Goal: Task Accomplishment & Management: Complete application form

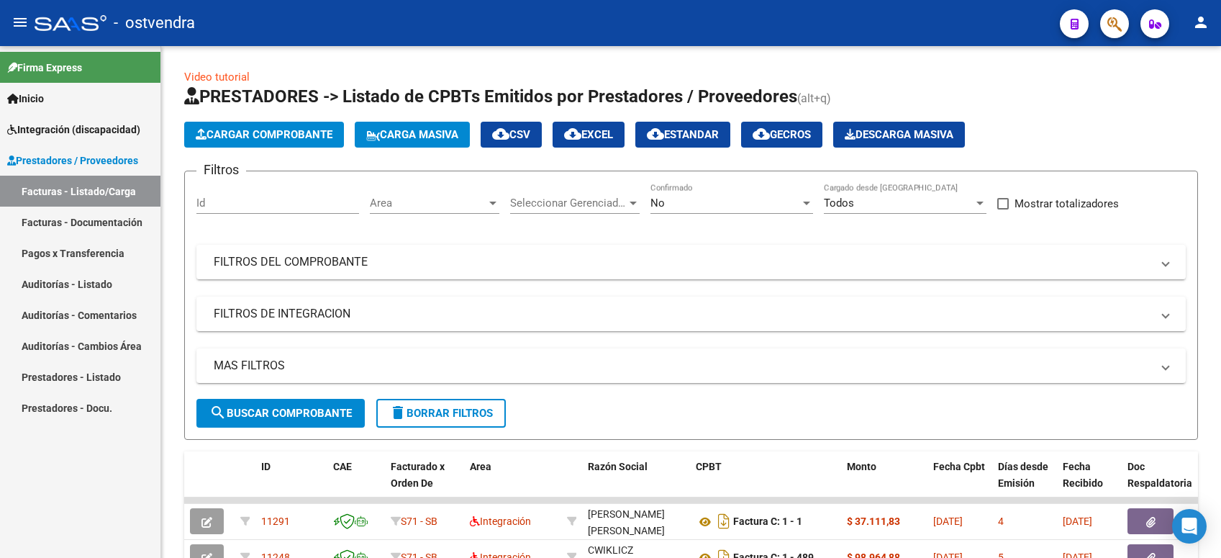
click at [229, 128] on span "Cargar Comprobante" at bounding box center [264, 134] width 137 height 13
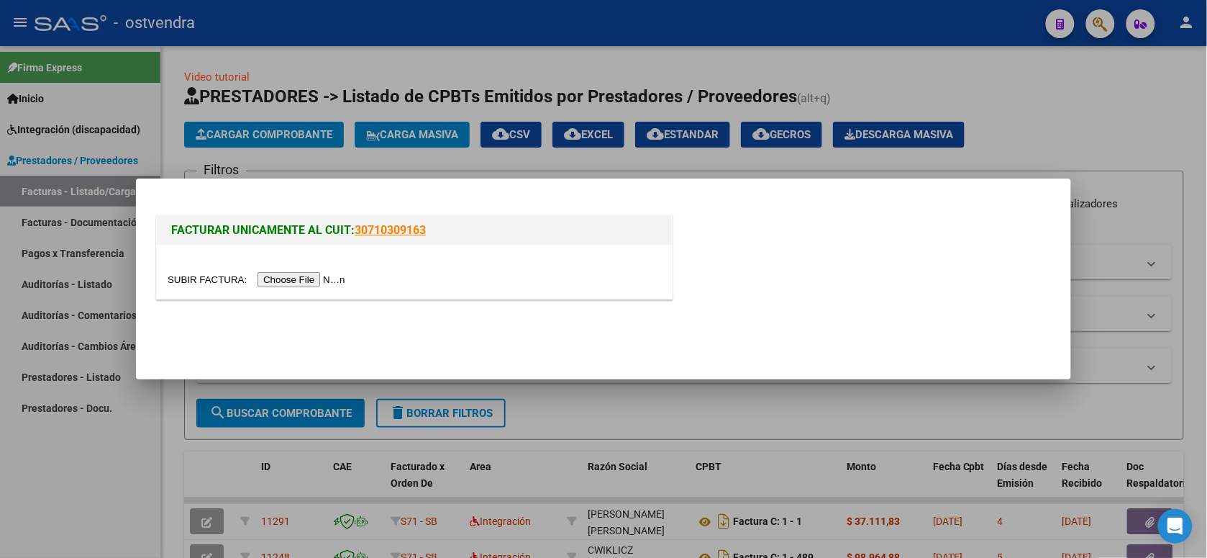
click at [306, 278] on input "file" at bounding box center [259, 279] width 182 height 15
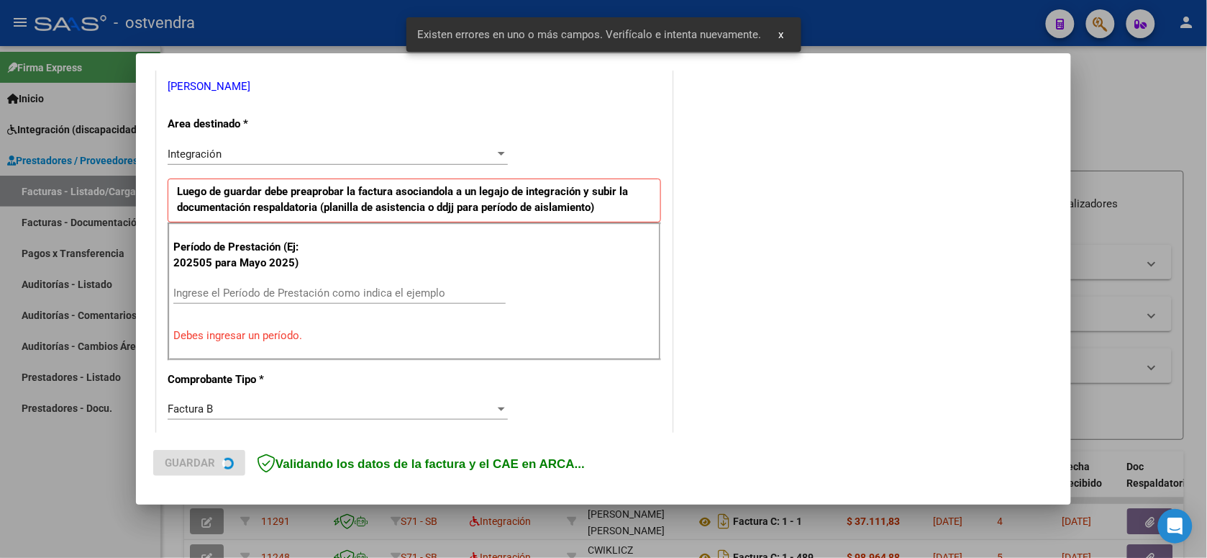
scroll to position [411, 0]
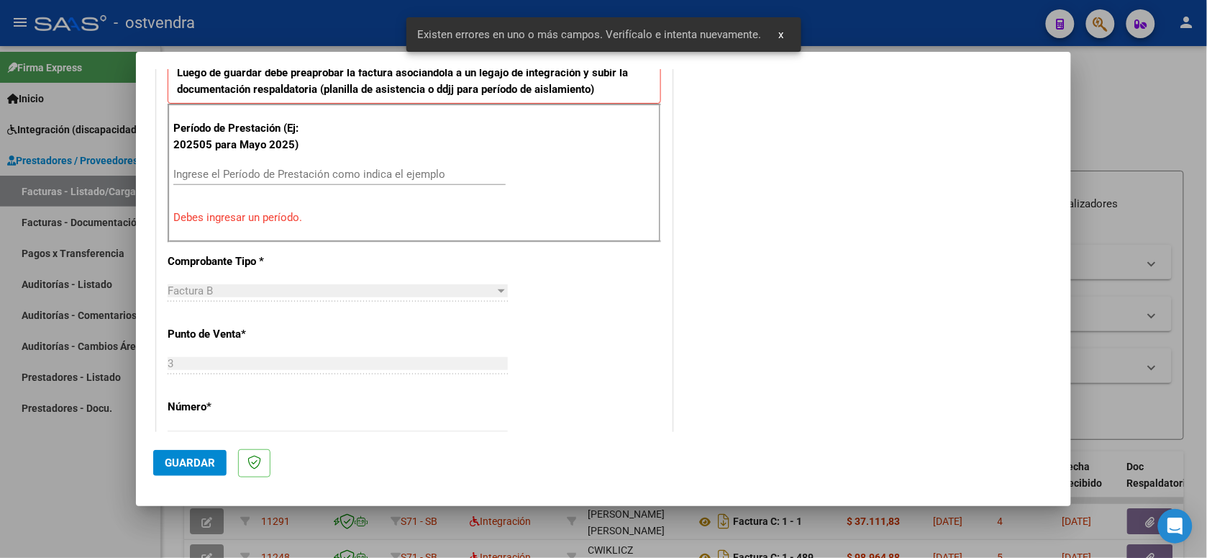
click at [331, 171] on input "Ingrese el Período de Prestación como indica el ejemplo" at bounding box center [339, 174] width 332 height 13
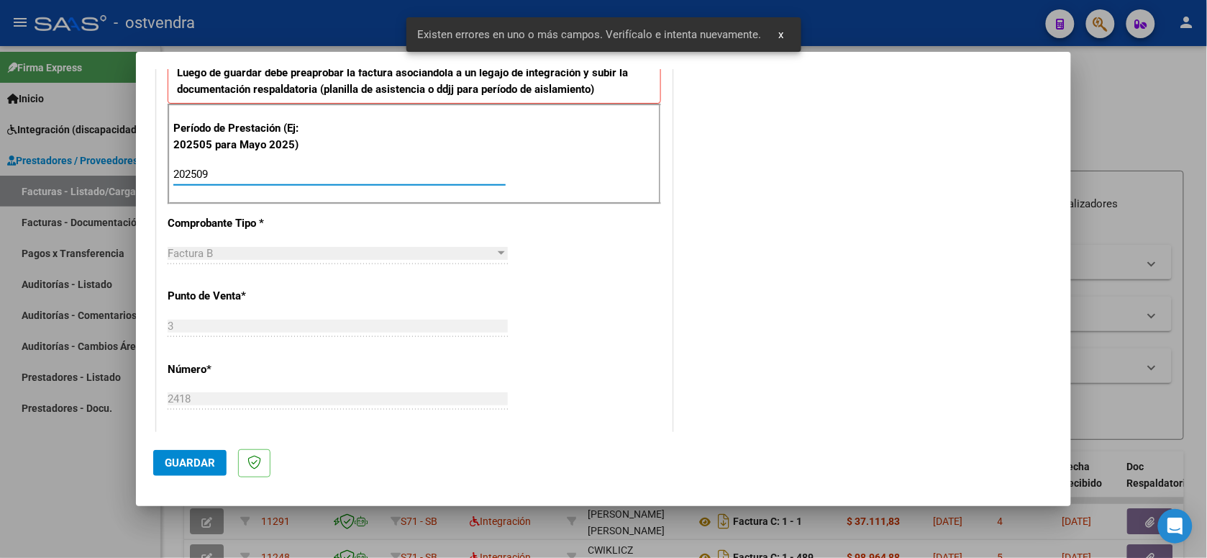
type input "202509"
click at [205, 463] on span "Guardar" at bounding box center [190, 462] width 50 height 13
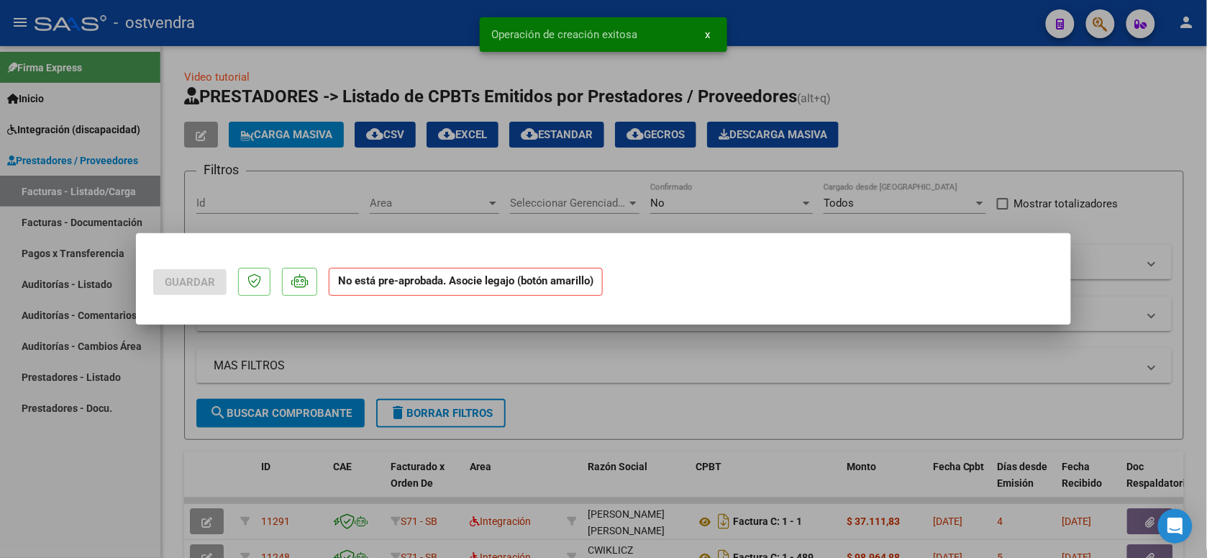
scroll to position [0, 0]
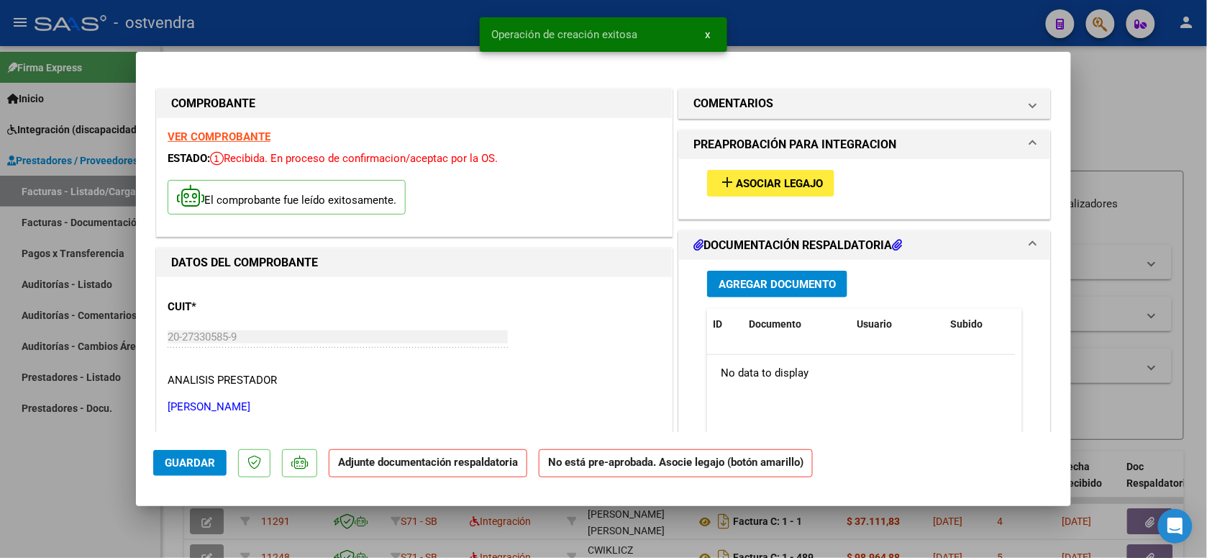
click at [774, 171] on button "add Asociar Legajo" at bounding box center [770, 183] width 127 height 27
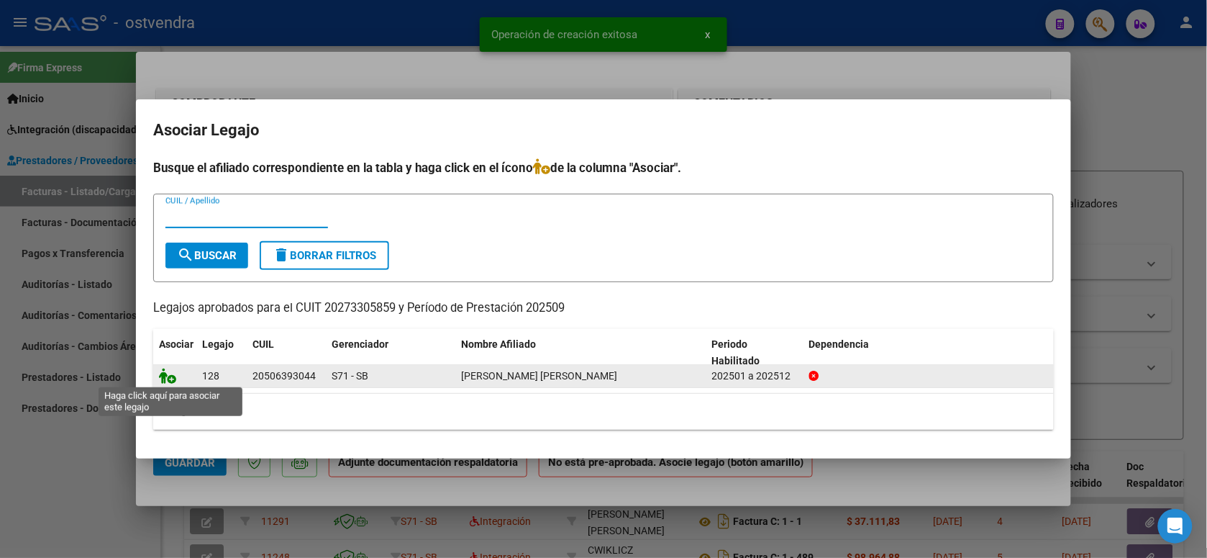
click at [170, 375] on icon at bounding box center [167, 376] width 17 height 16
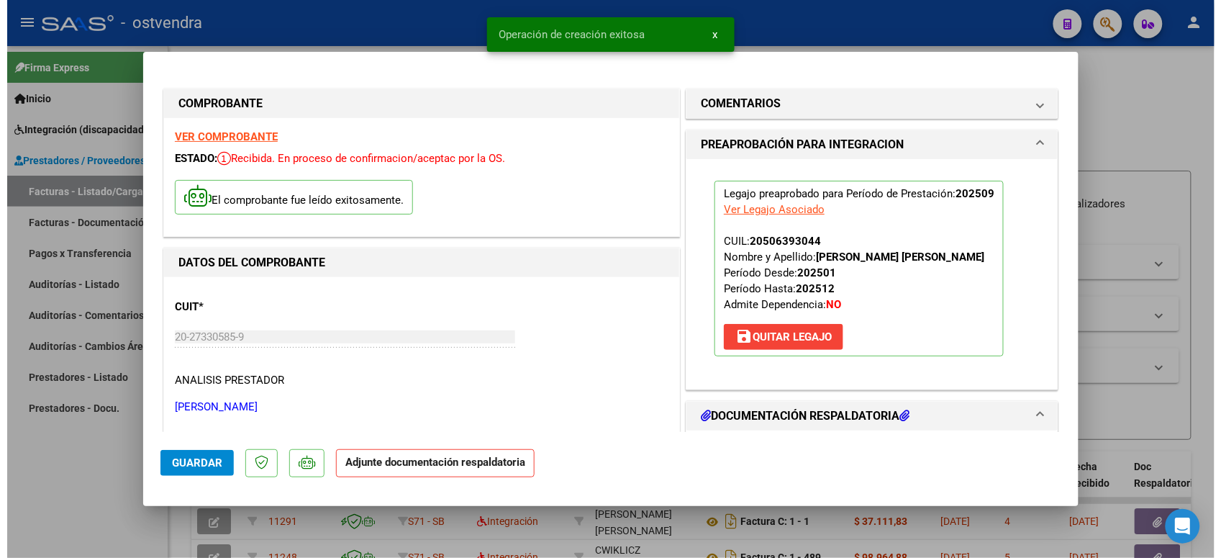
scroll to position [180, 0]
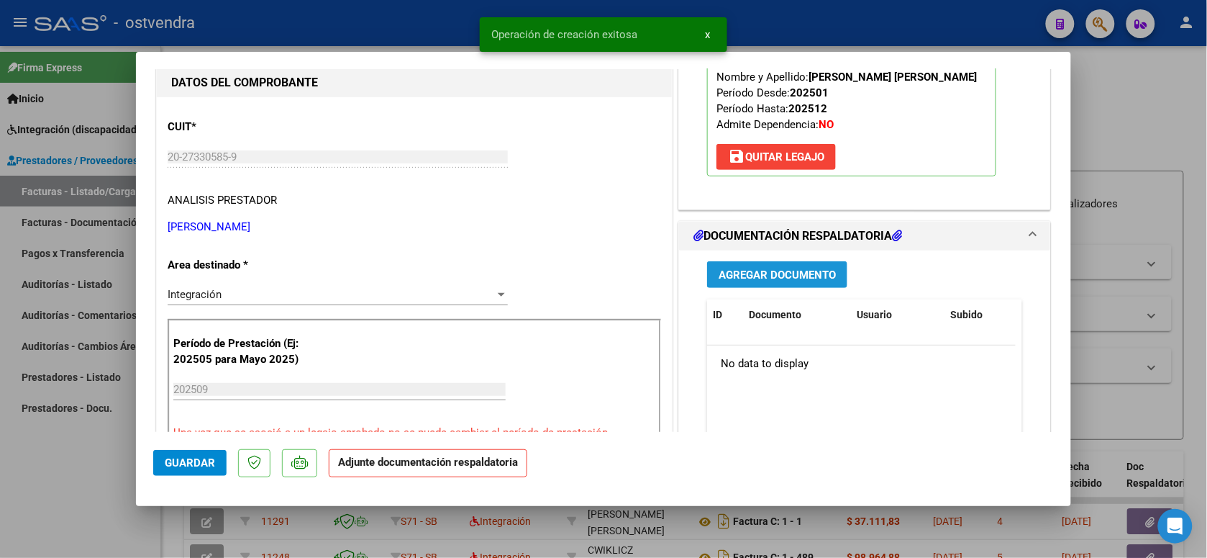
click at [817, 273] on span "Agregar Documento" at bounding box center [777, 274] width 117 height 13
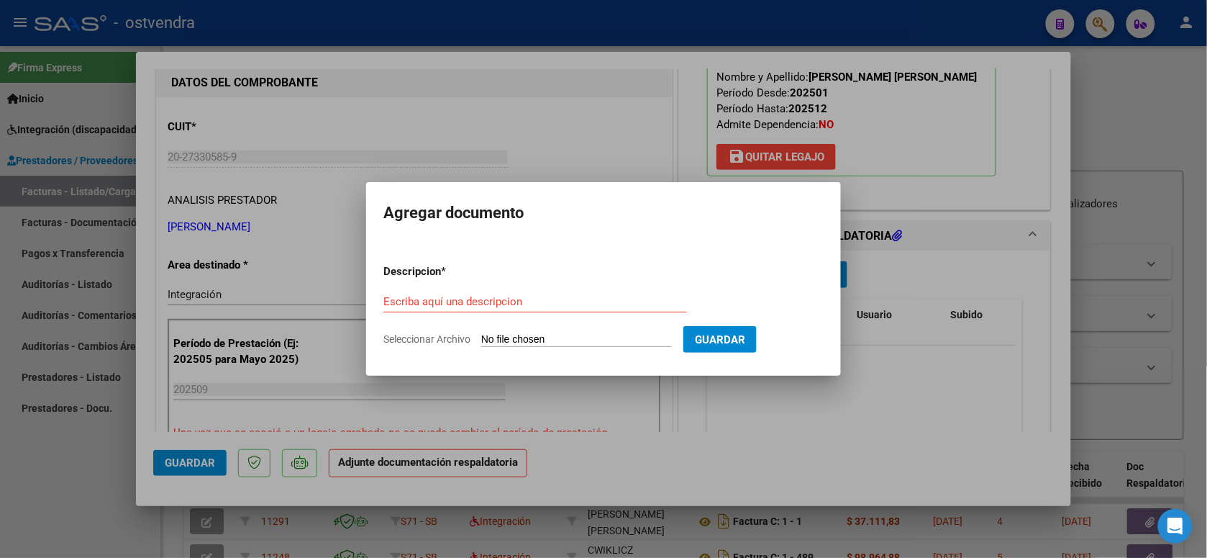
click at [486, 332] on app-file-uploader "Seleccionar Archivo" at bounding box center [534, 338] width 300 height 13
click at [494, 337] on input "Seleccionar Archivo" at bounding box center [576, 340] width 191 height 14
type input "C:\fakepath\ASISTENCIA B-3-2418.pdf"
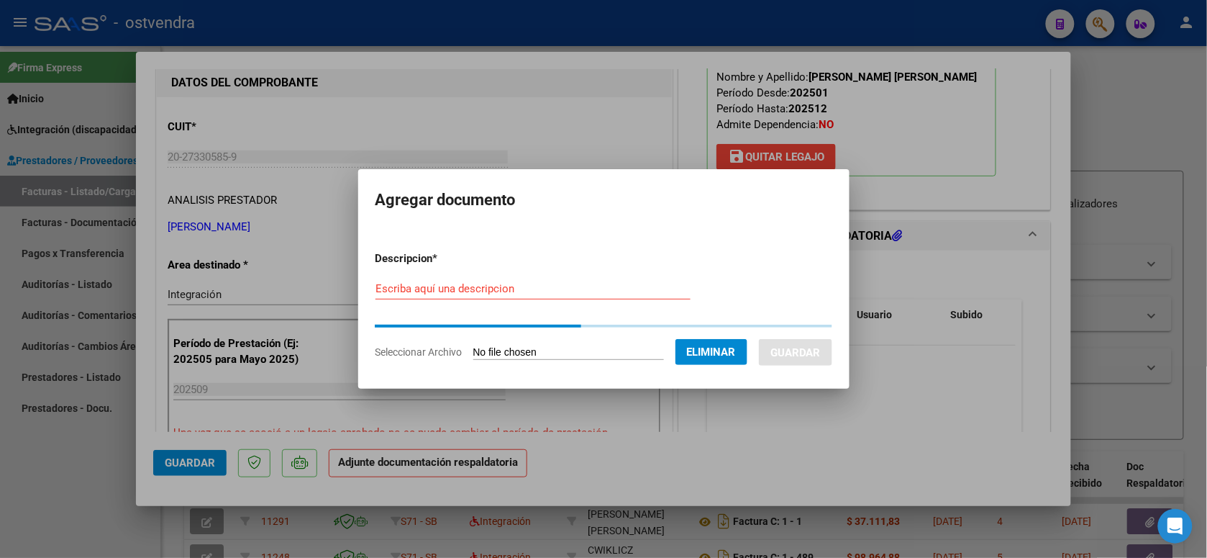
click at [543, 295] on div "Escriba aquí una descripcion" at bounding box center [533, 289] width 315 height 22
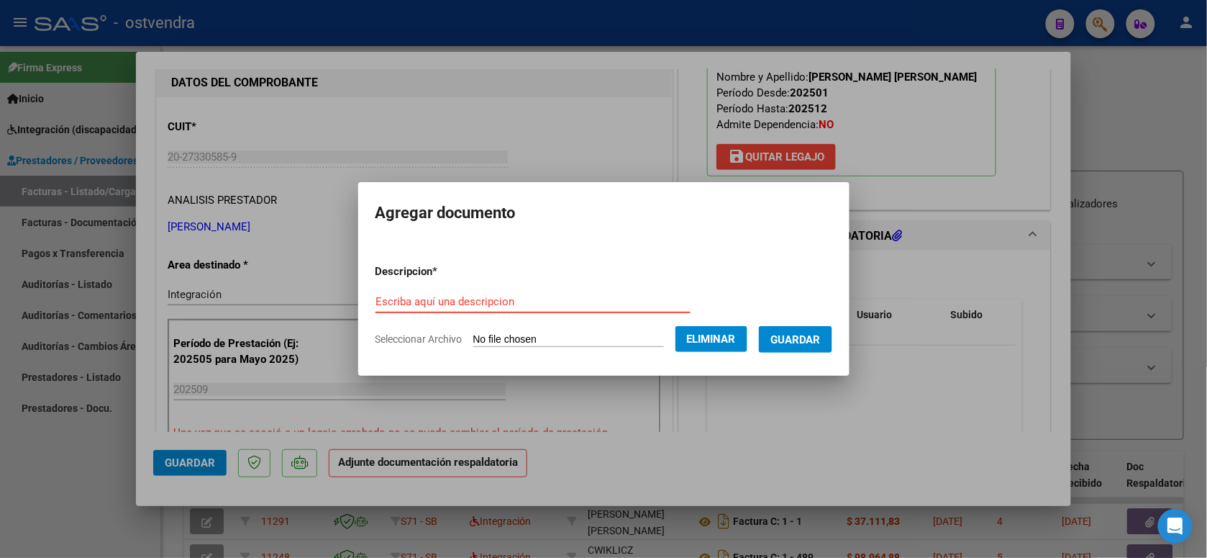
click at [544, 295] on input "Escriba aquí una descripcion" at bounding box center [533, 301] width 315 height 13
type input "PLANILLA DE ASISTENCIA"
click at [787, 343] on span "Guardar" at bounding box center [796, 339] width 50 height 13
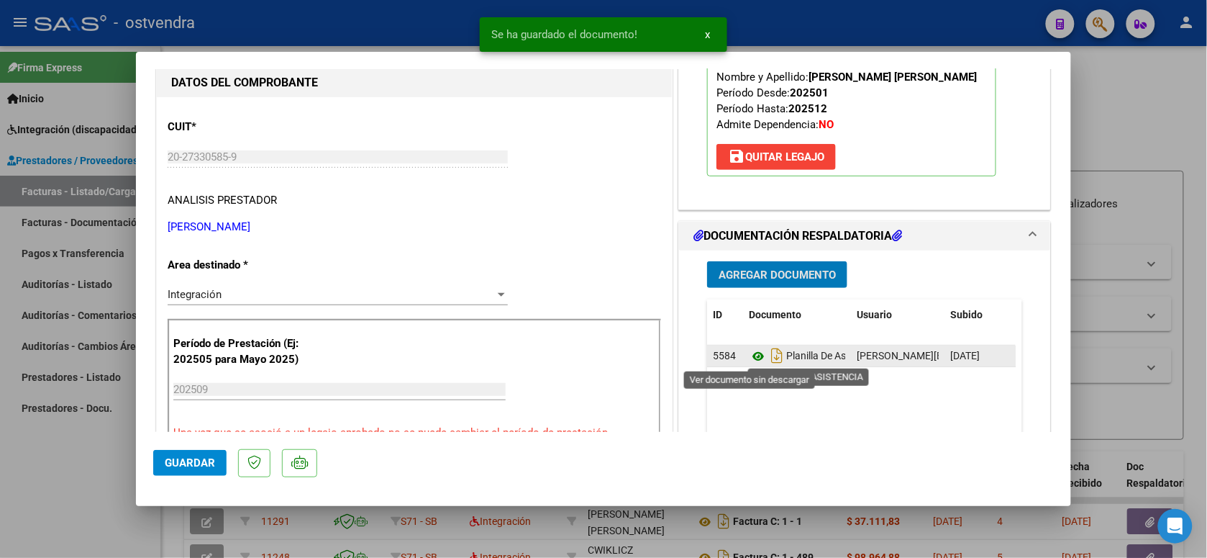
click at [753, 363] on icon at bounding box center [758, 356] width 19 height 17
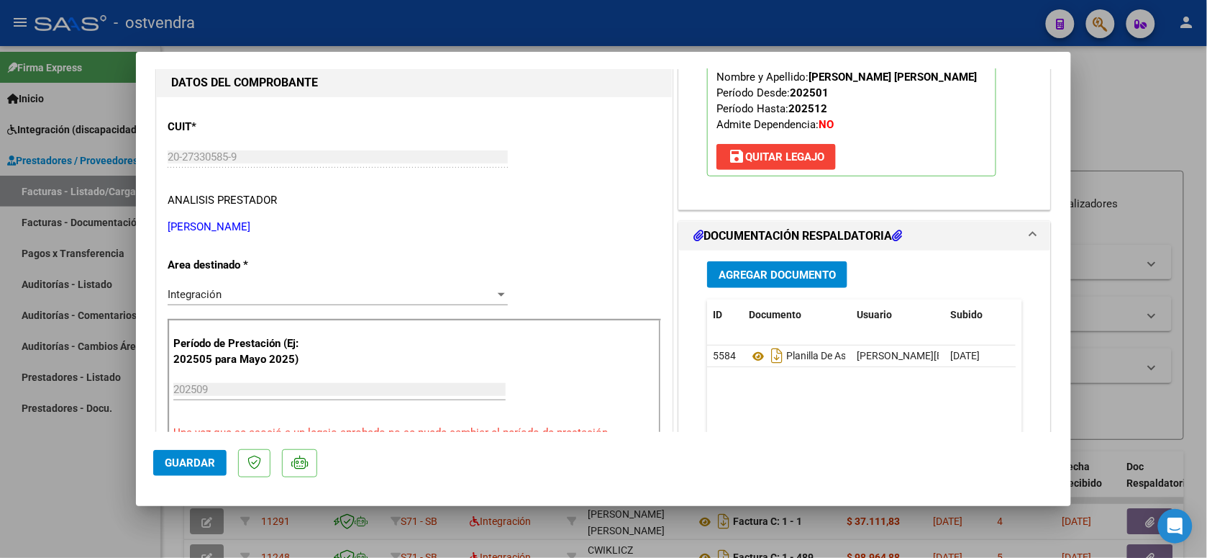
click at [196, 452] on button "Guardar" at bounding box center [189, 463] width 73 height 26
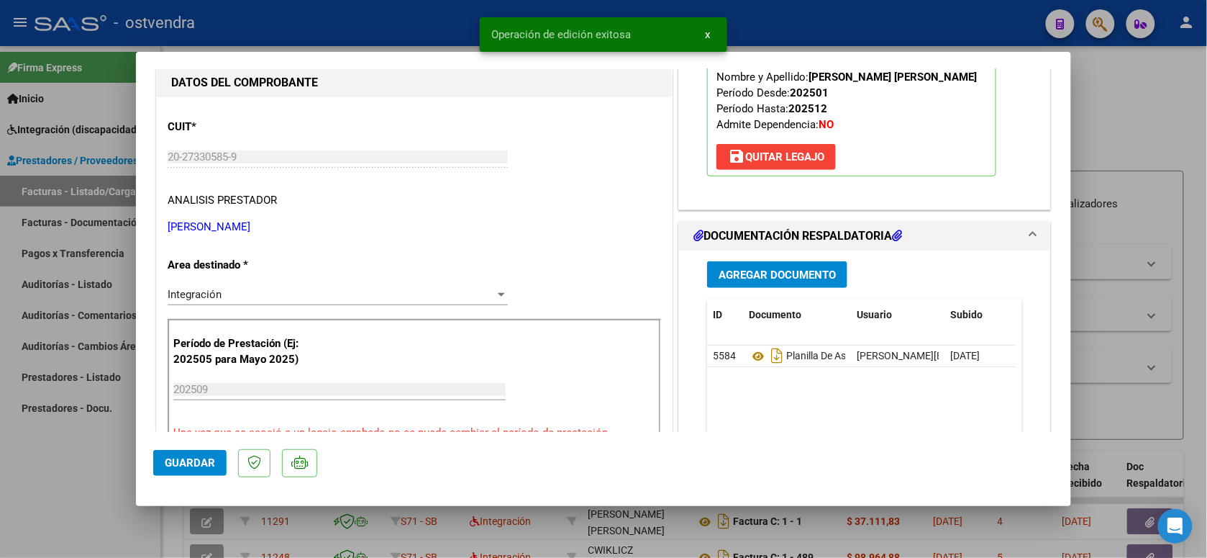
drag, startPoint x: 274, startPoint y: 30, endPoint x: 277, endPoint y: 1, distance: 28.2
click at [275, 29] on div at bounding box center [603, 279] width 1207 height 558
type input "$ 0,00"
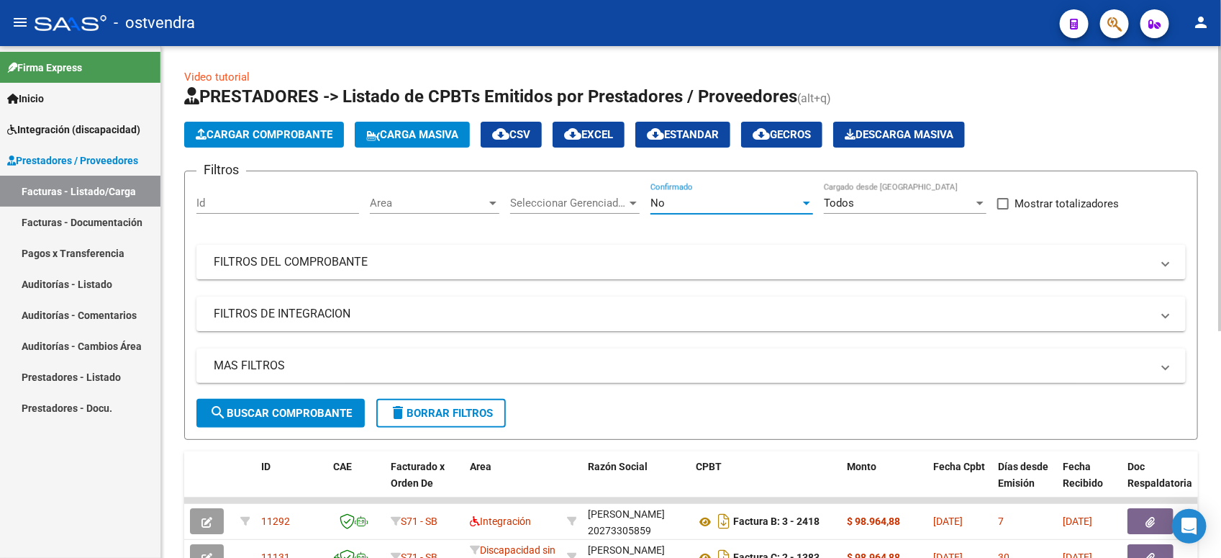
click at [758, 205] on div "No" at bounding box center [726, 202] width 150 height 13
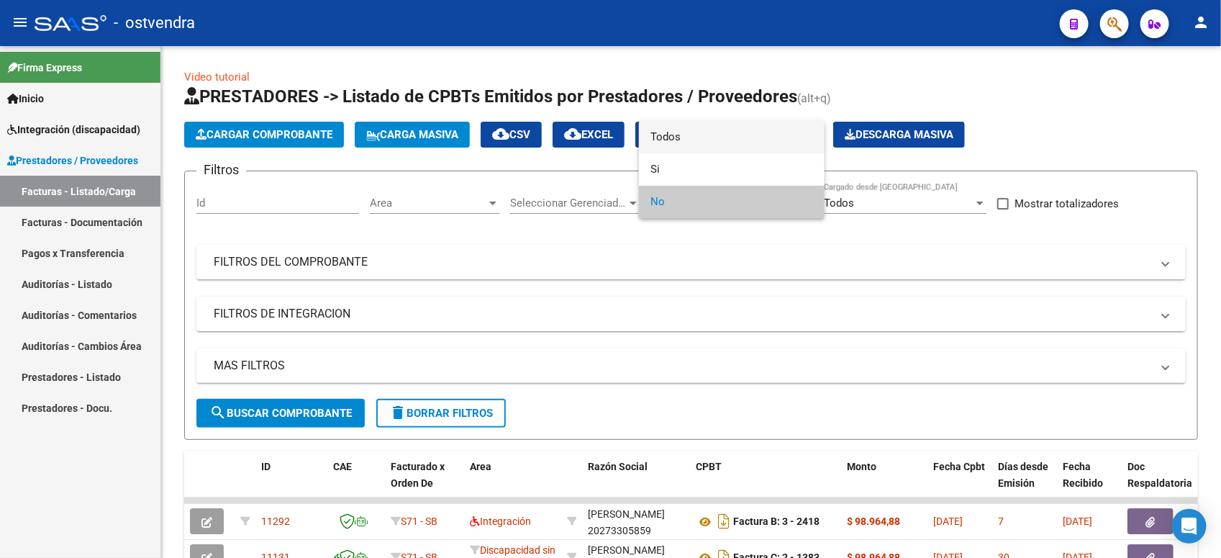
click at [743, 128] on span "Todos" at bounding box center [732, 137] width 163 height 32
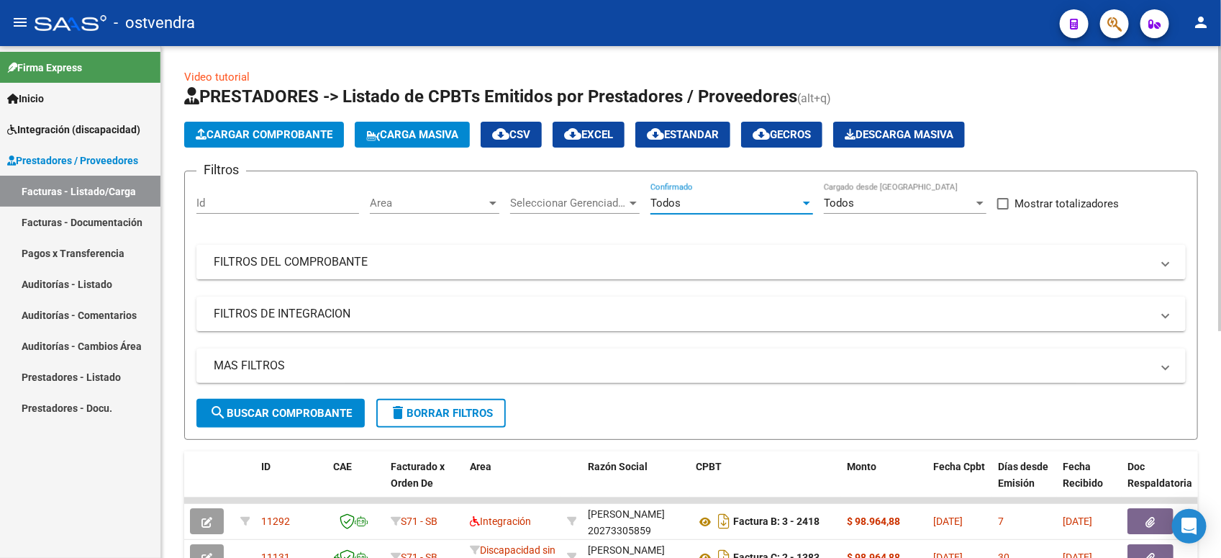
click at [307, 255] on mat-panel-title "FILTROS DEL COMPROBANTE" at bounding box center [683, 262] width 938 height 16
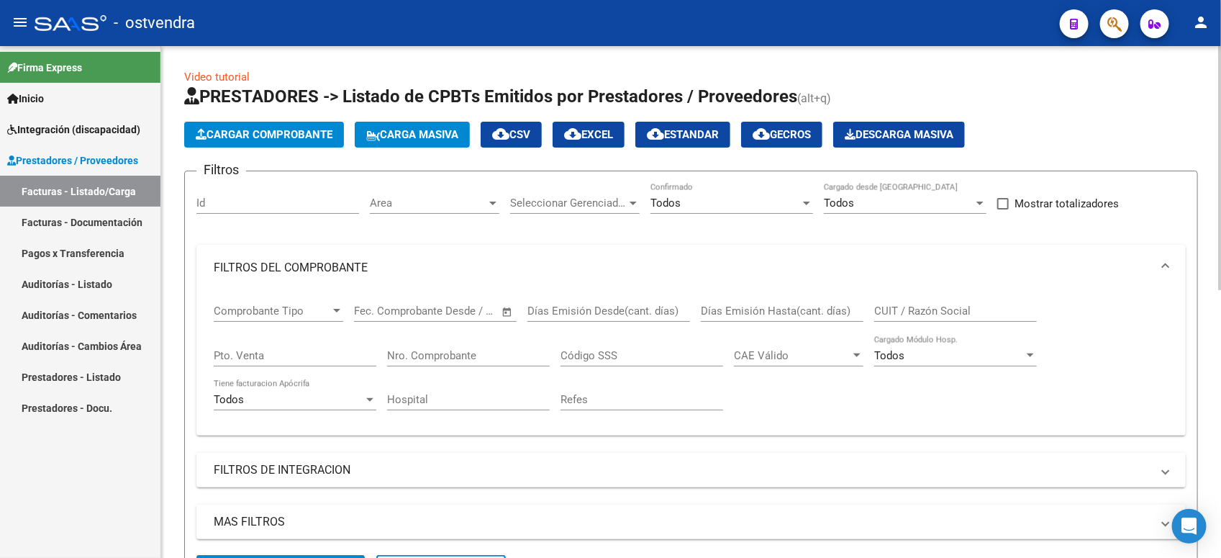
click at [930, 313] on input "CUIT / Razón Social" at bounding box center [955, 310] width 163 height 13
type input "a"
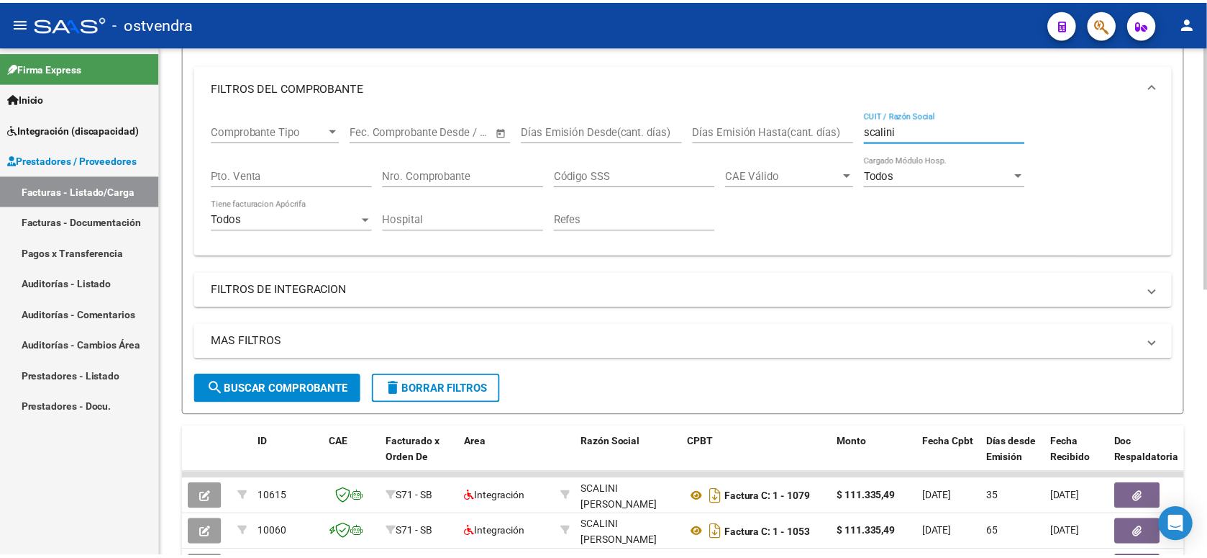
scroll to position [270, 0]
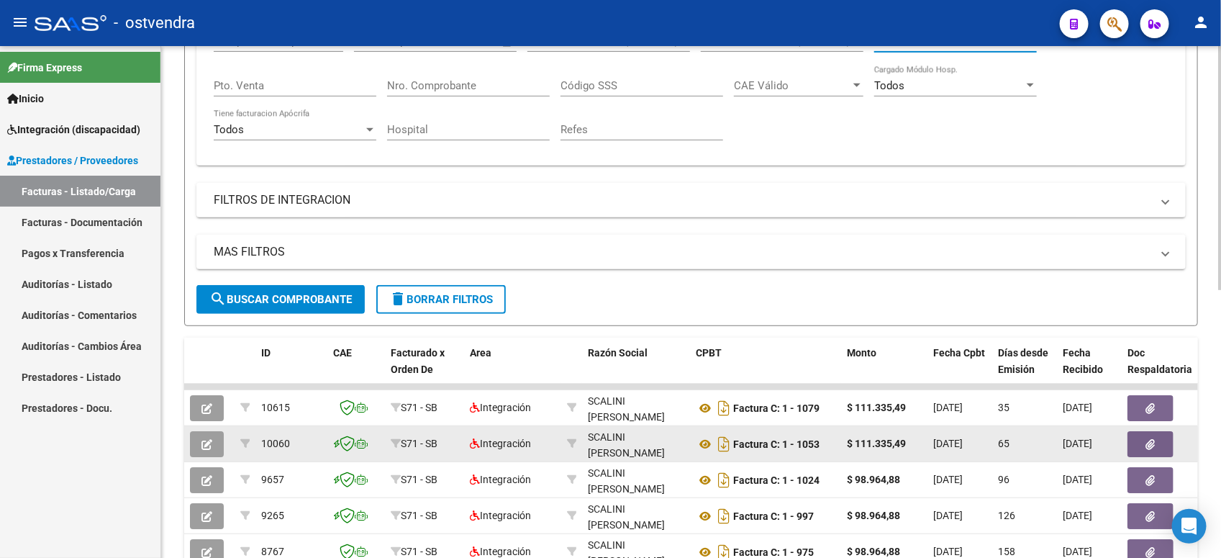
type input "scalini"
click at [214, 439] on button "button" at bounding box center [207, 444] width 34 height 26
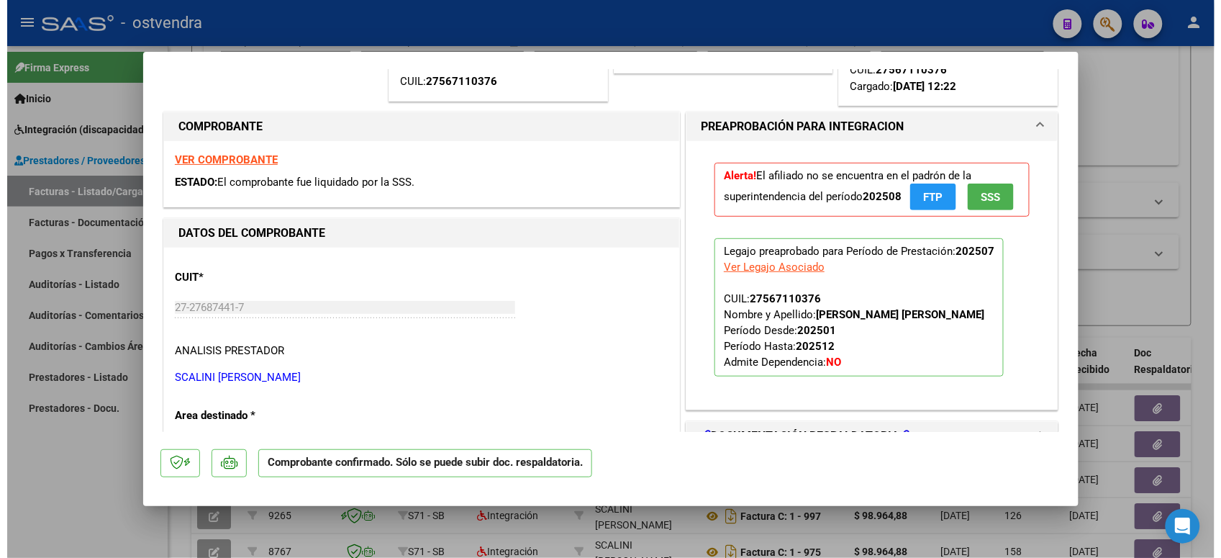
scroll to position [0, 0]
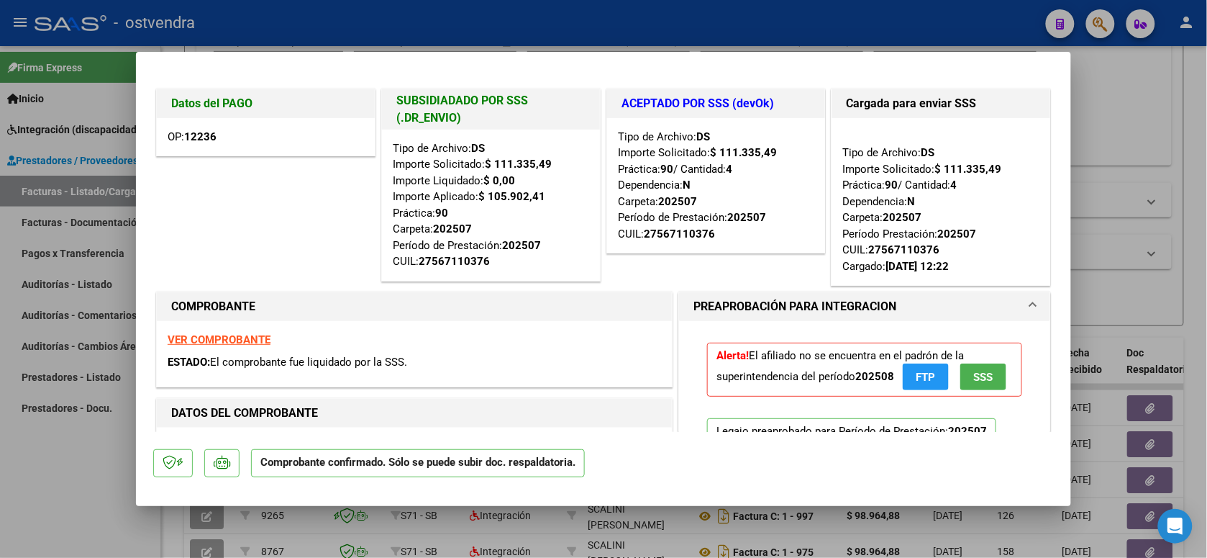
click at [685, 32] on div at bounding box center [603, 279] width 1207 height 558
type input "$ 0,00"
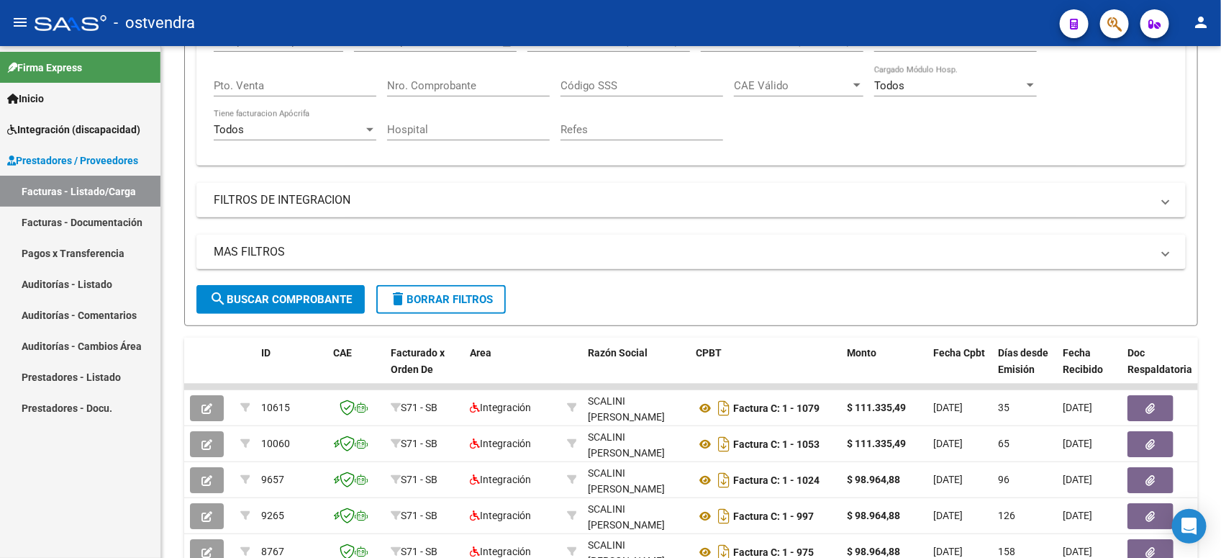
drag, startPoint x: 68, startPoint y: 132, endPoint x: 70, endPoint y: 159, distance: 27.4
click at [68, 132] on span "Integración (discapacidad)" at bounding box center [73, 130] width 133 height 16
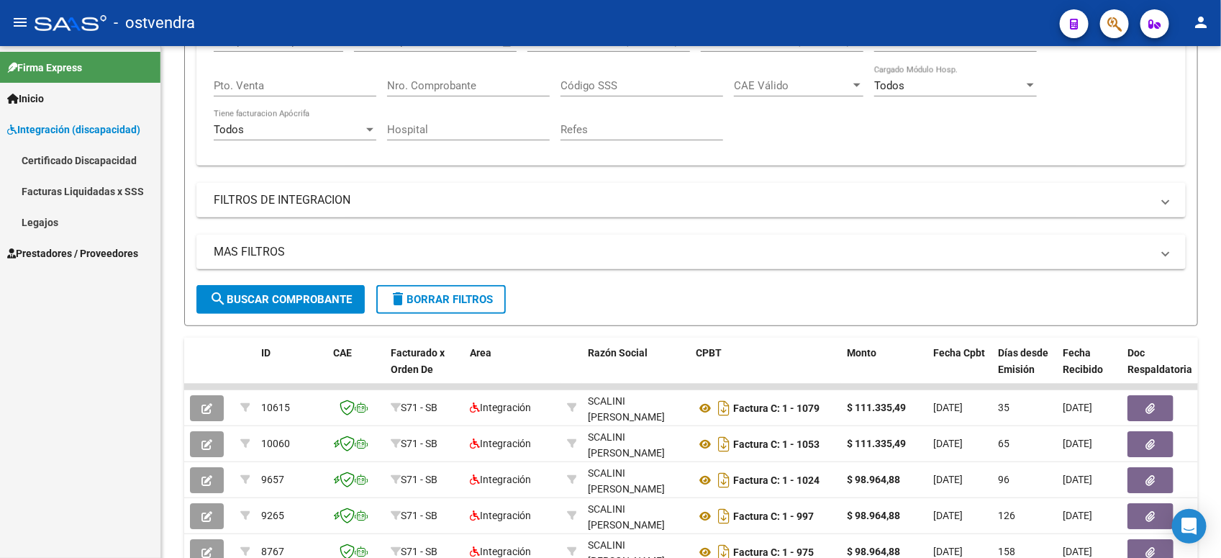
click at [72, 210] on link "Legajos" at bounding box center [80, 222] width 160 height 31
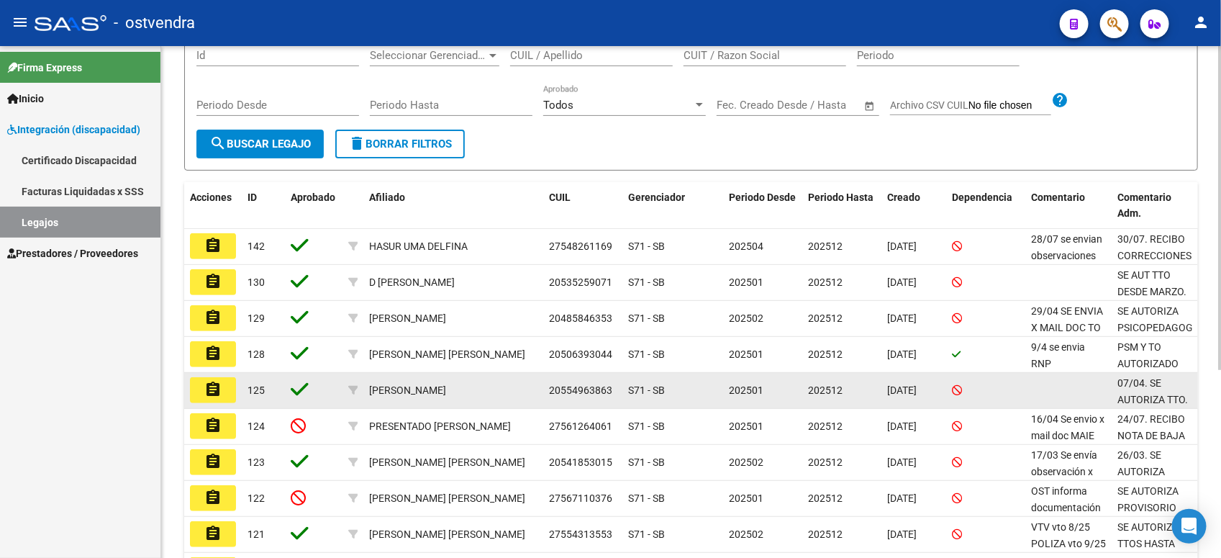
scroll to position [270, 0]
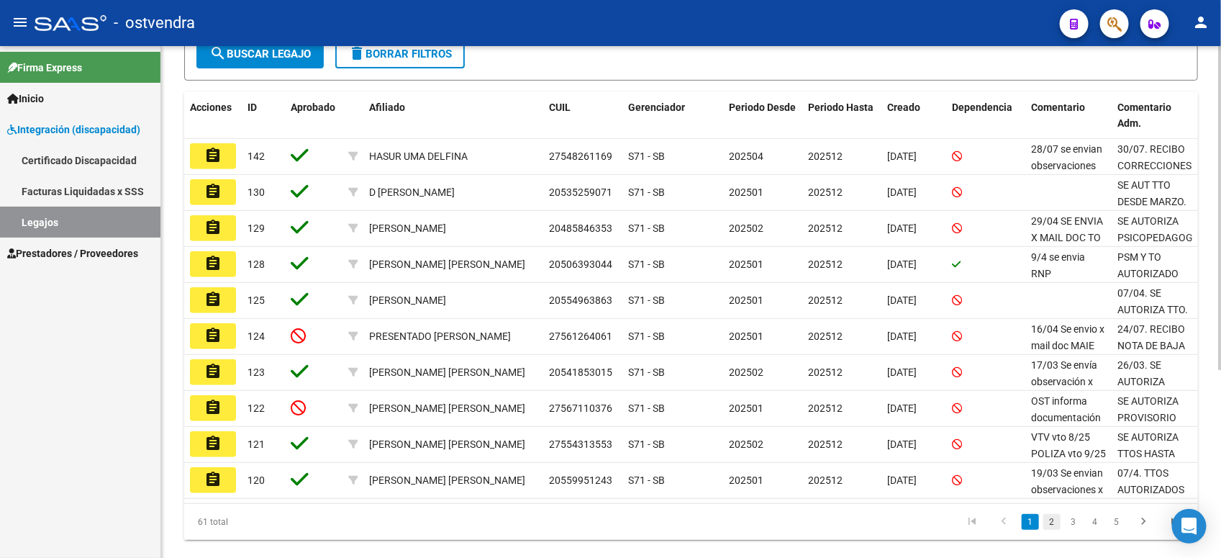
click at [1052, 522] on link "2" at bounding box center [1051, 522] width 17 height 16
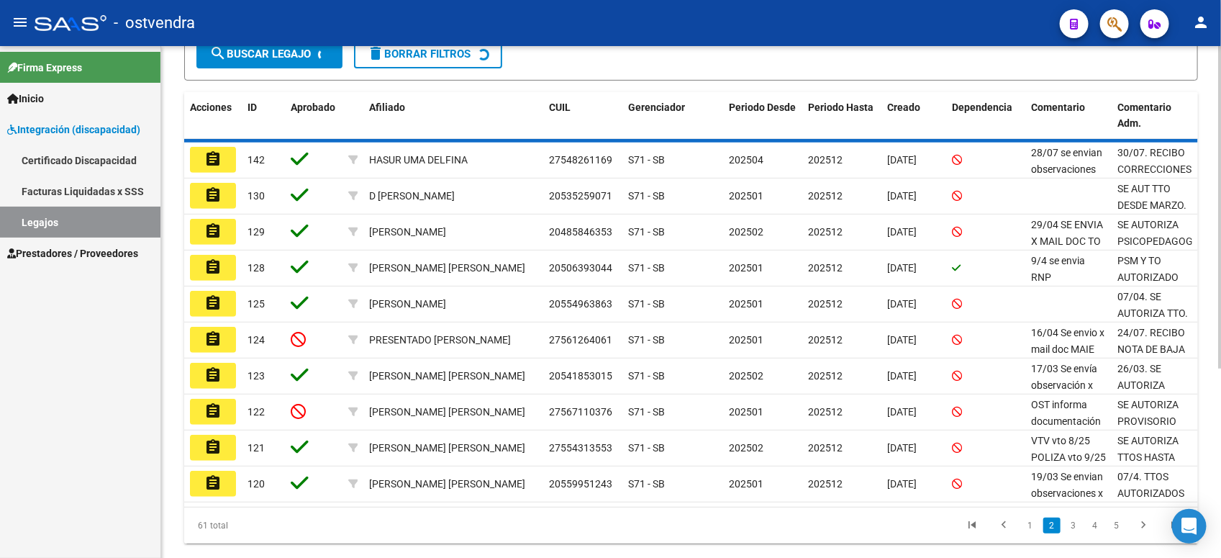
scroll to position [271, 0]
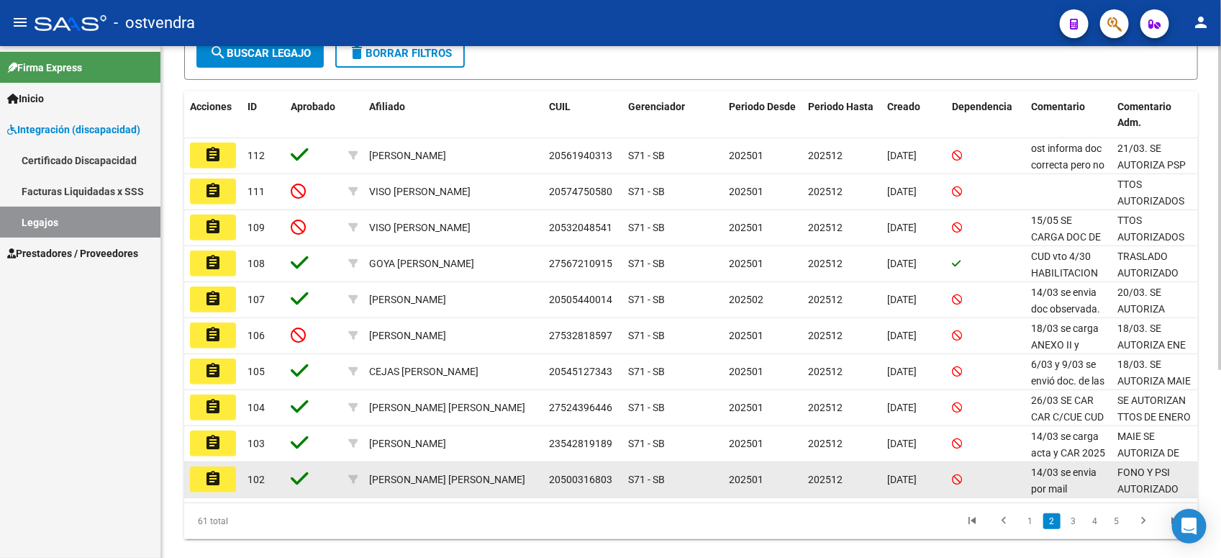
click at [218, 479] on mat-icon "assignment" at bounding box center [212, 478] width 17 height 17
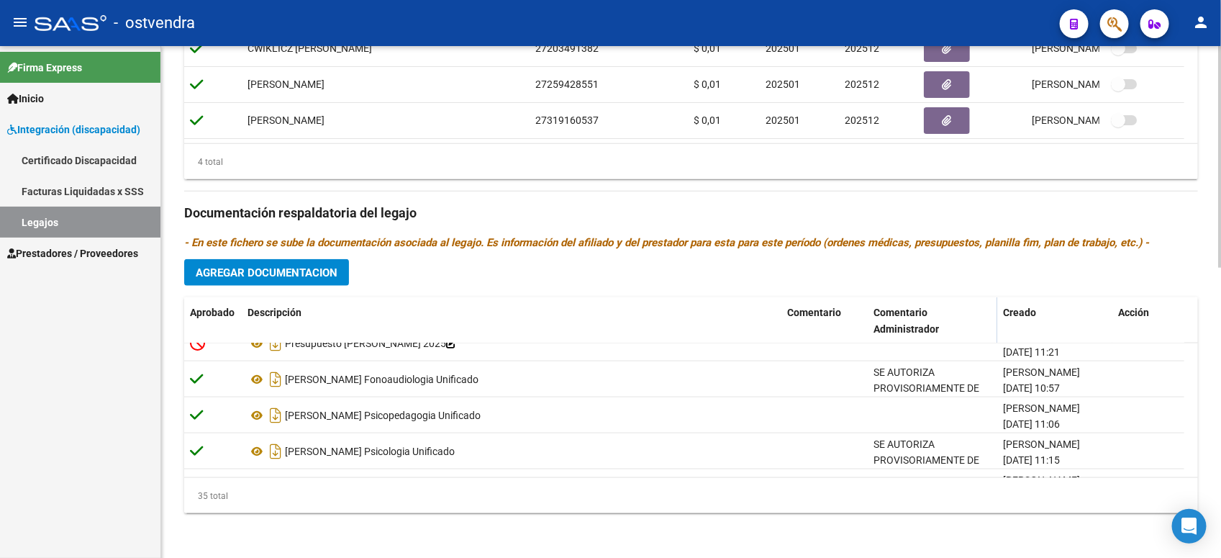
scroll to position [1130, 0]
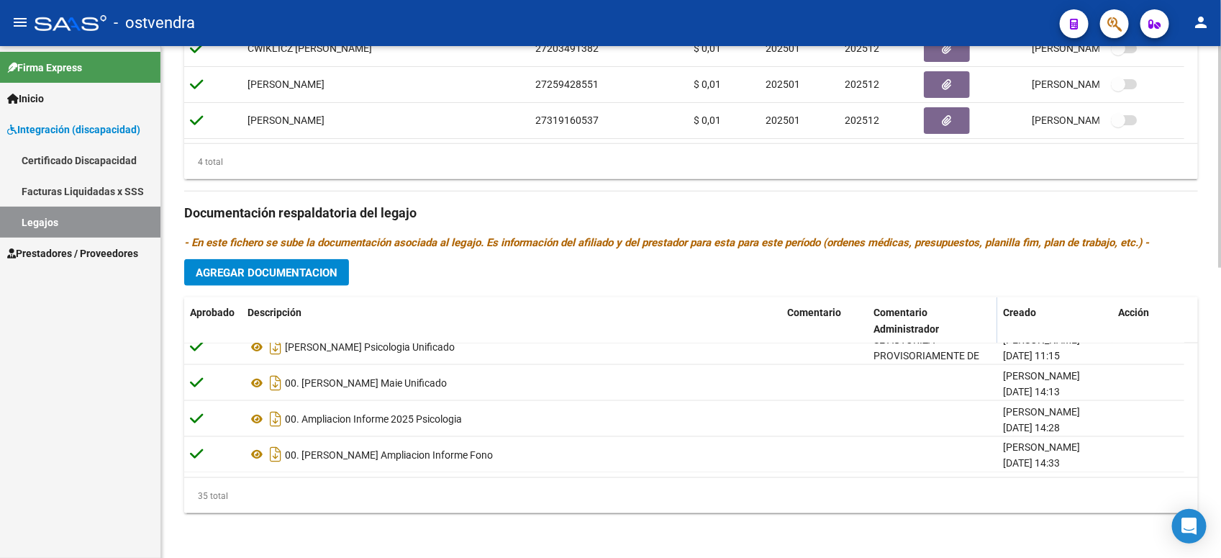
click at [332, 268] on span "Agregar Documentacion" at bounding box center [267, 272] width 142 height 13
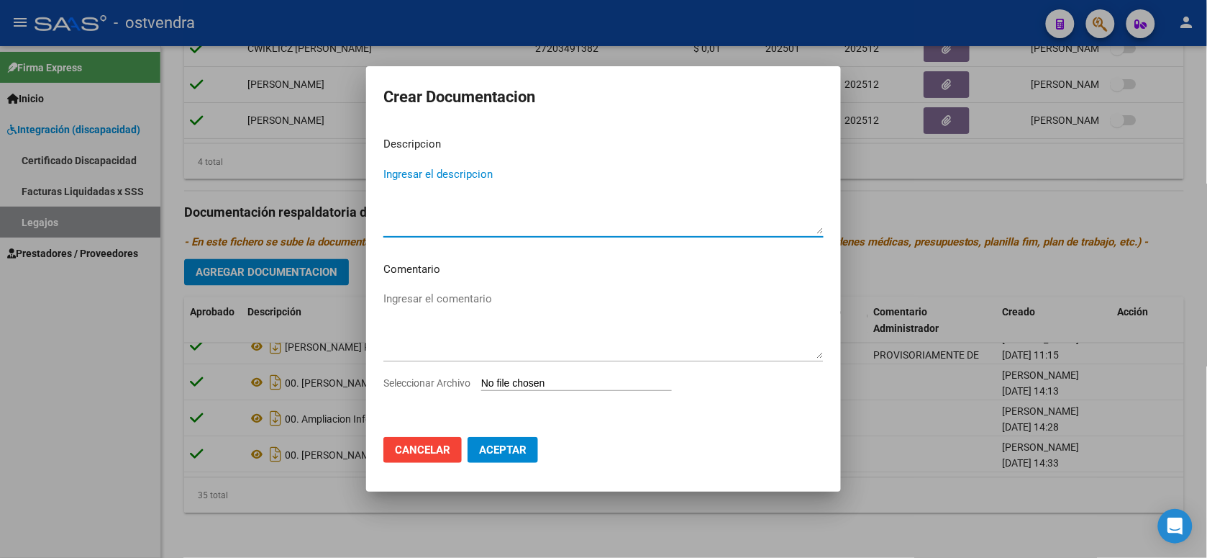
click at [545, 383] on input "Seleccionar Archivo" at bounding box center [576, 384] width 191 height 14
type input "C:\fakepath\[PERSON_NAME] CUD vto 10-2030.jpg"
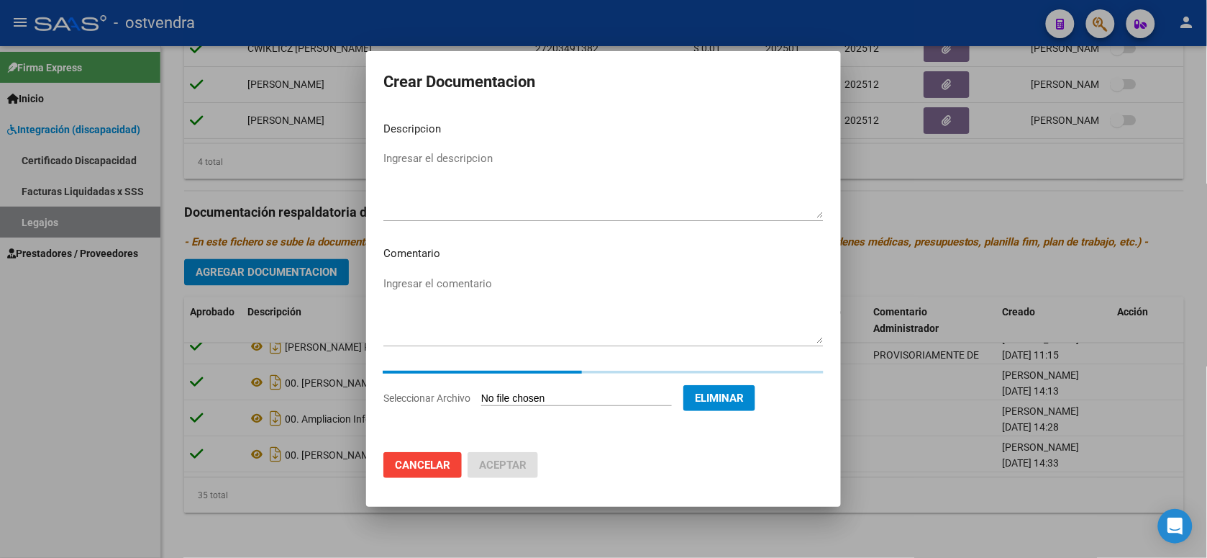
click at [502, 157] on textarea "Ingresar el descripcion" at bounding box center [604, 184] width 440 height 68
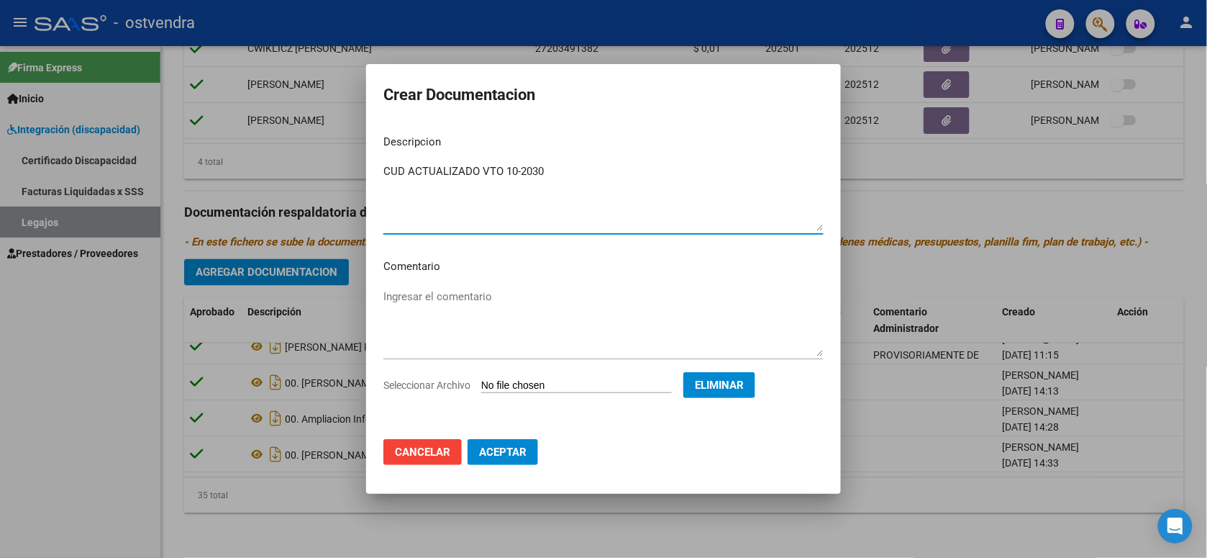
type textarea "CUD ACTUALIZADO VTO 10-2030"
click at [515, 458] on button "Aceptar" at bounding box center [503, 452] width 71 height 26
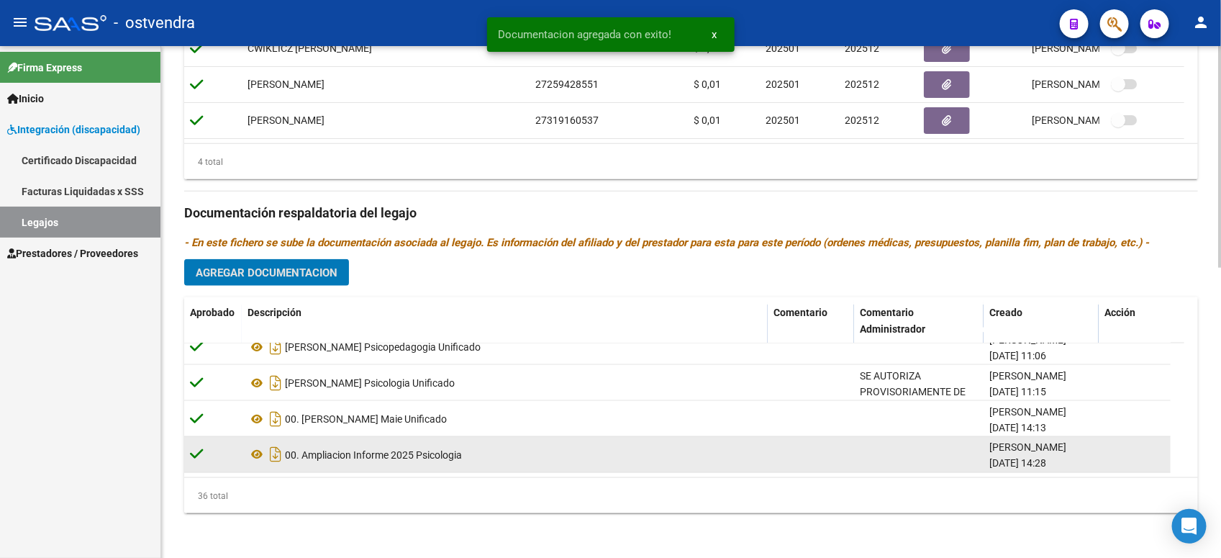
scroll to position [1166, 0]
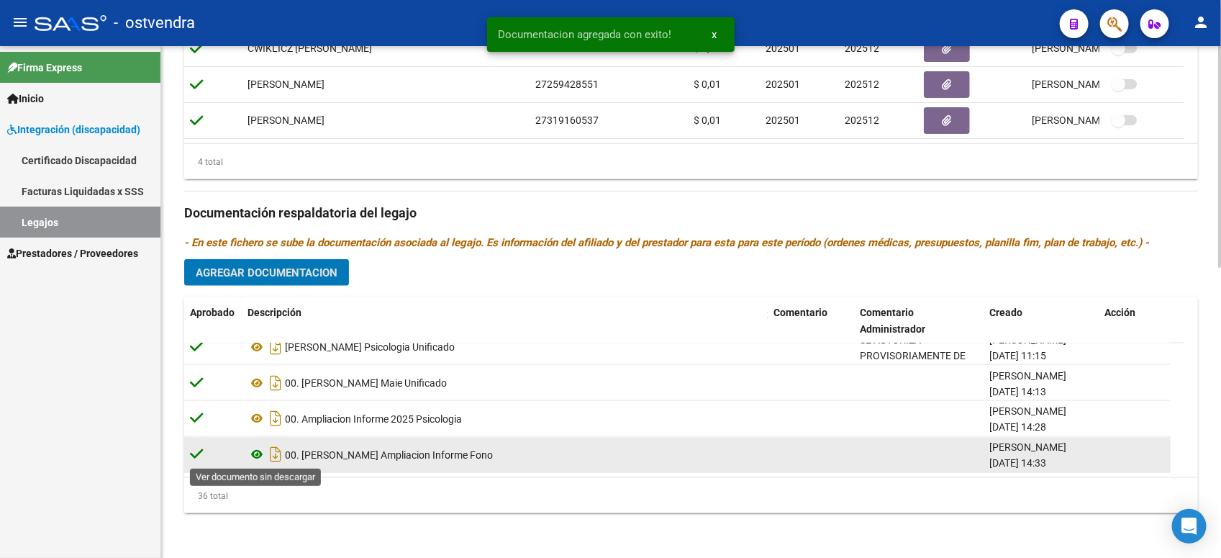
click at [253, 454] on icon at bounding box center [257, 454] width 19 height 17
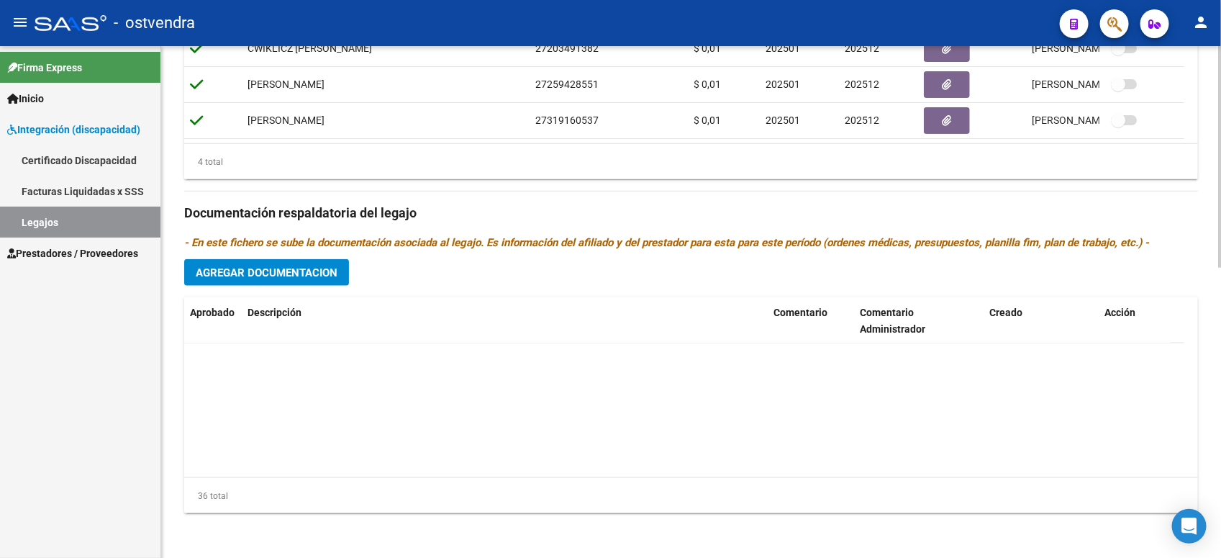
scroll to position [0, 0]
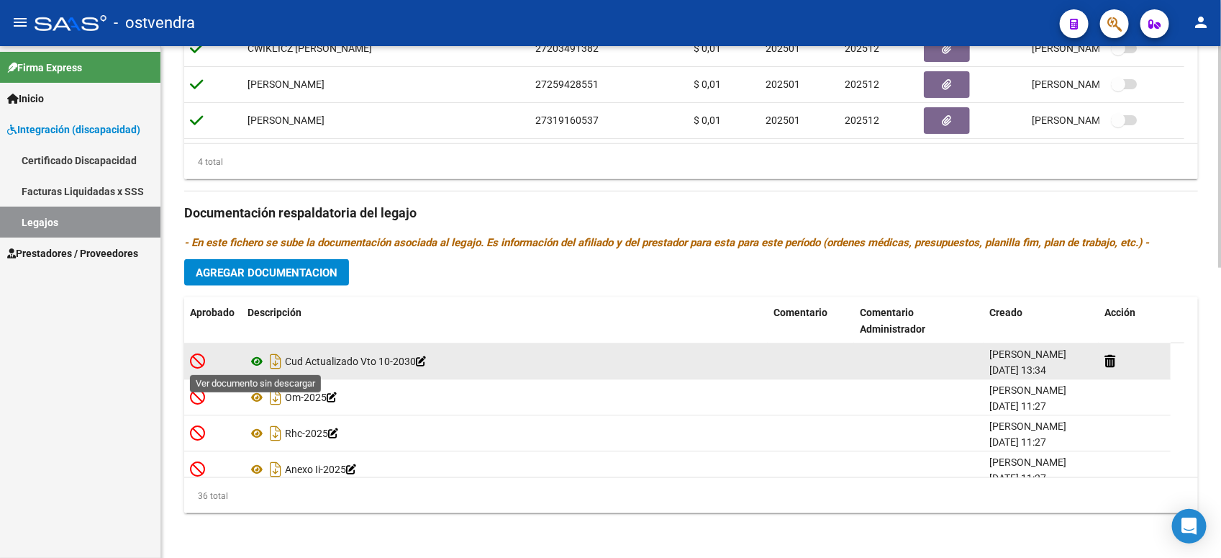
click at [257, 358] on icon at bounding box center [257, 361] width 19 height 17
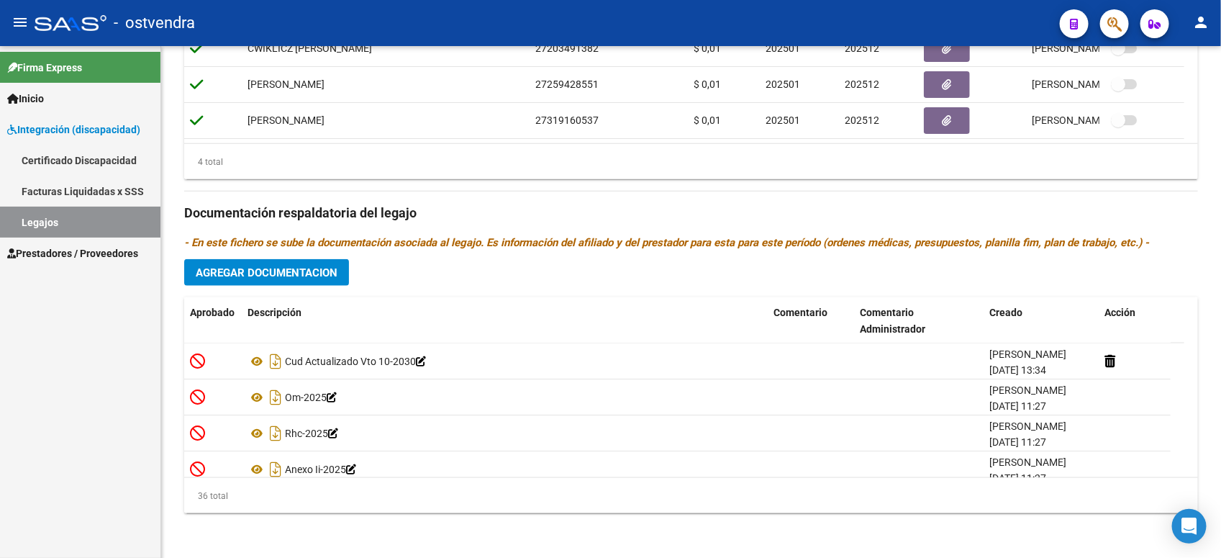
click at [112, 243] on link "Prestadores / Proveedores" at bounding box center [80, 252] width 160 height 31
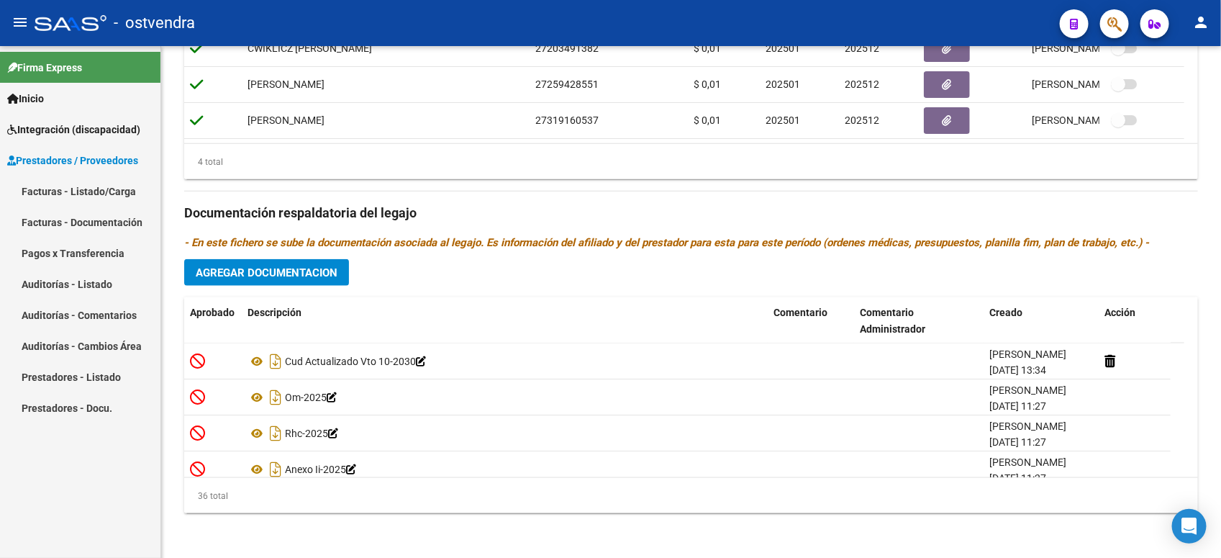
click at [117, 180] on link "Facturas - Listado/Carga" at bounding box center [80, 191] width 160 height 31
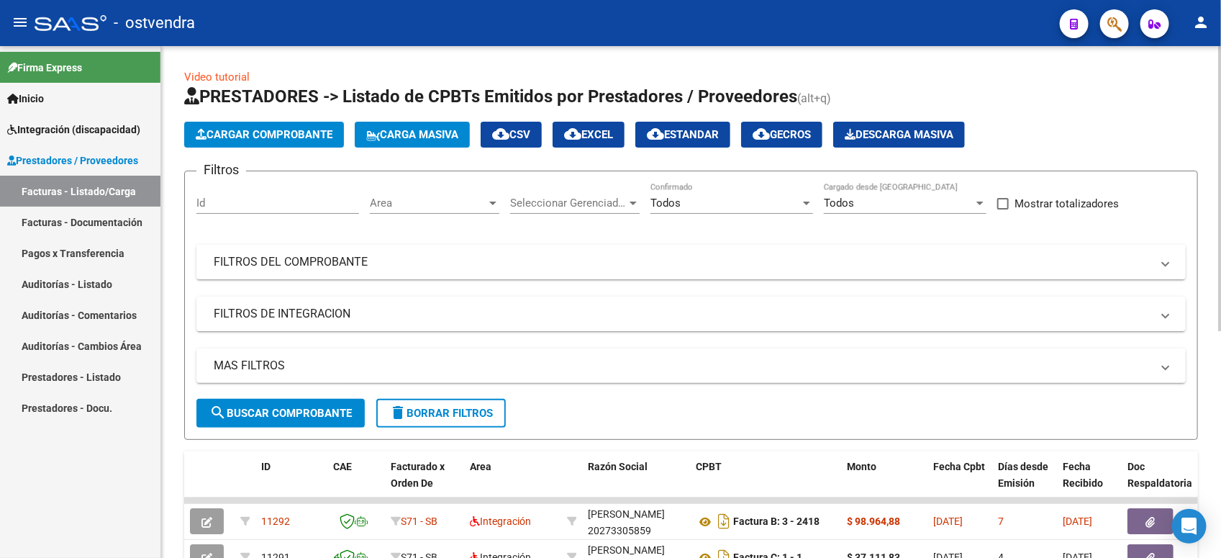
click at [771, 206] on div "Todos" at bounding box center [726, 202] width 150 height 13
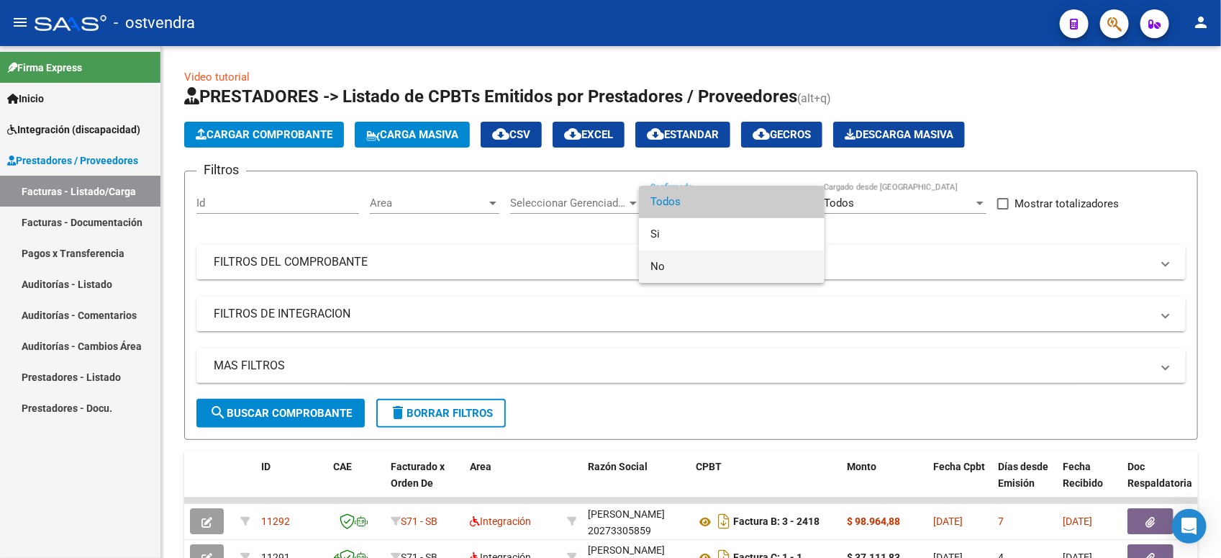
click at [731, 260] on span "No" at bounding box center [732, 266] width 163 height 32
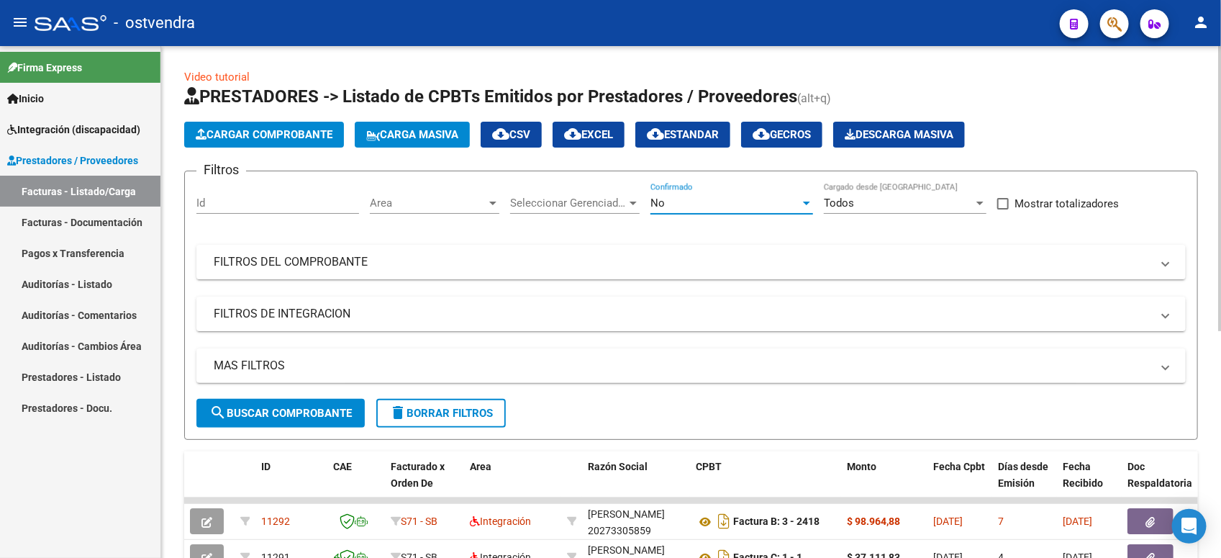
click at [249, 404] on button "search Buscar Comprobante" at bounding box center [280, 413] width 168 height 29
click at [710, 199] on div "No" at bounding box center [726, 202] width 150 height 13
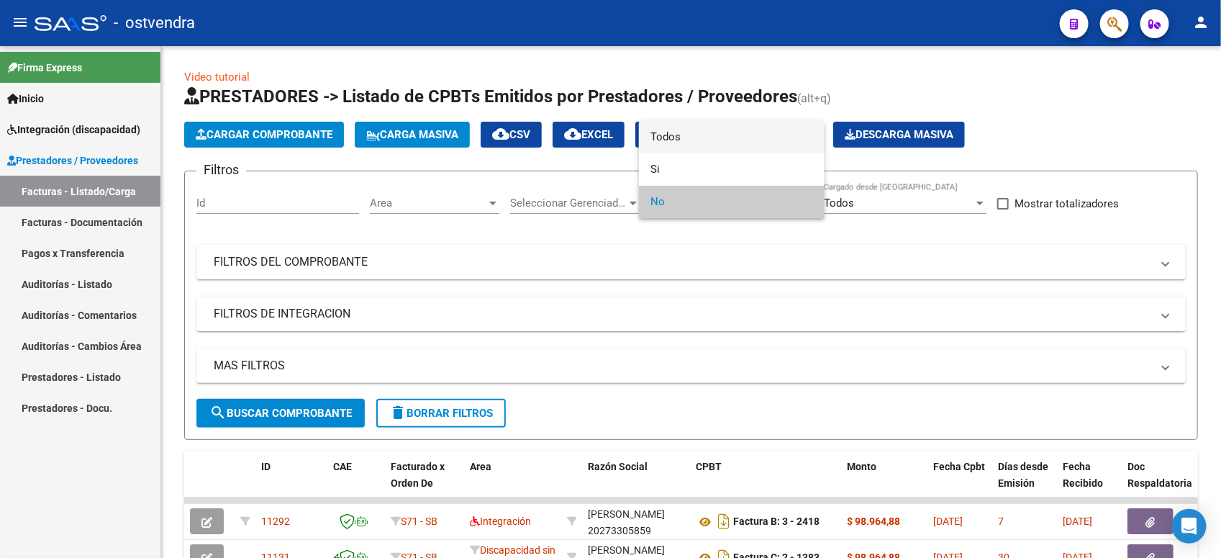
click at [738, 135] on span "Todos" at bounding box center [732, 137] width 163 height 32
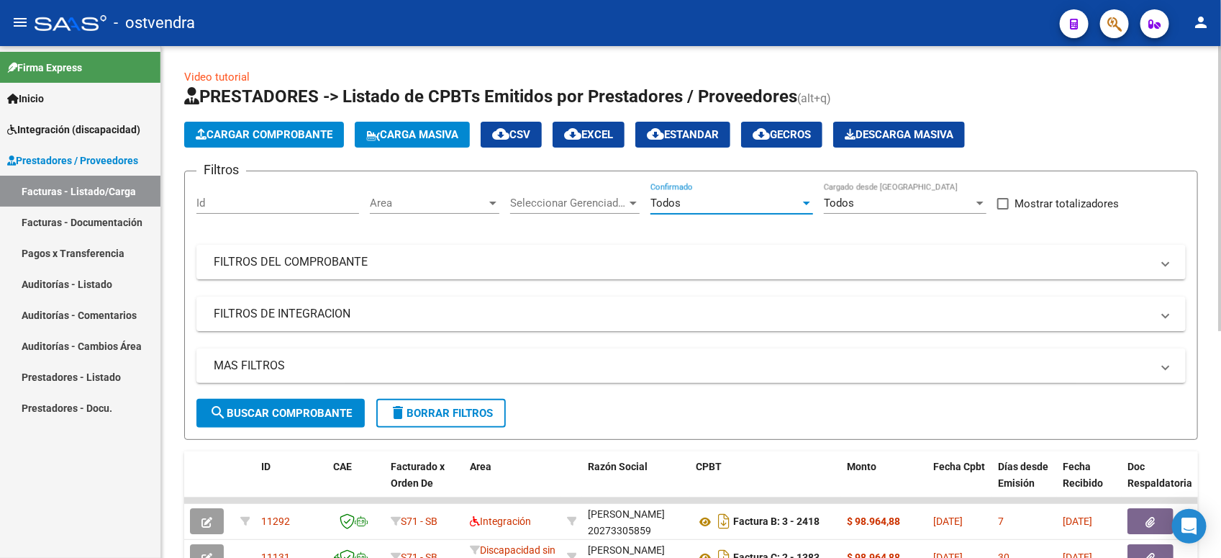
click at [299, 137] on span "Cargar Comprobante" at bounding box center [264, 134] width 137 height 13
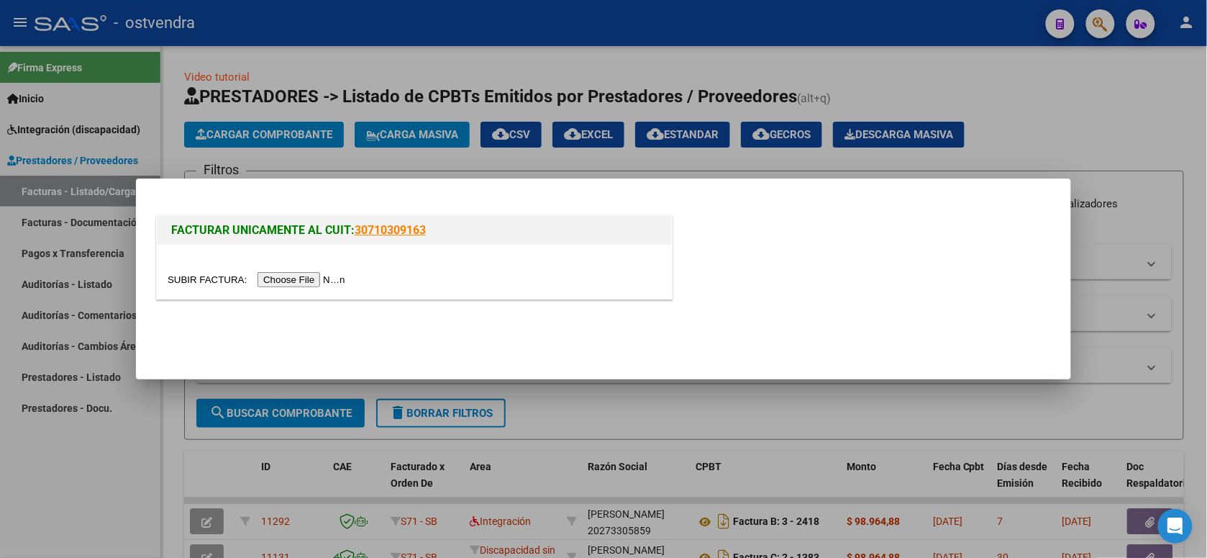
click at [290, 275] on input "file" at bounding box center [259, 279] width 182 height 15
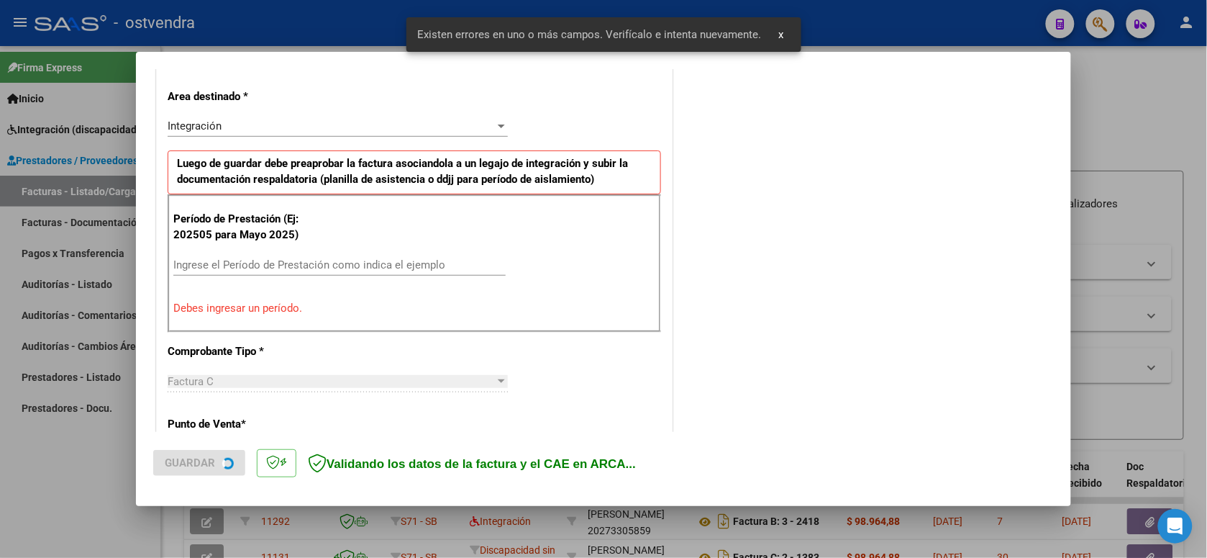
scroll to position [321, 0]
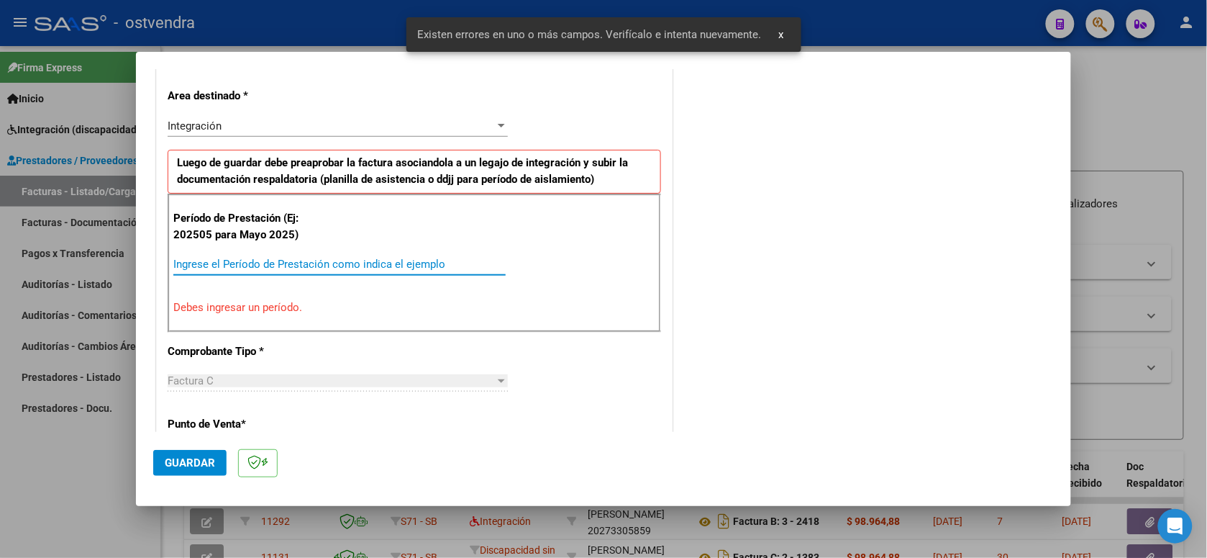
click at [391, 263] on input "Ingrese el Período de Prestación como indica el ejemplo" at bounding box center [339, 264] width 332 height 13
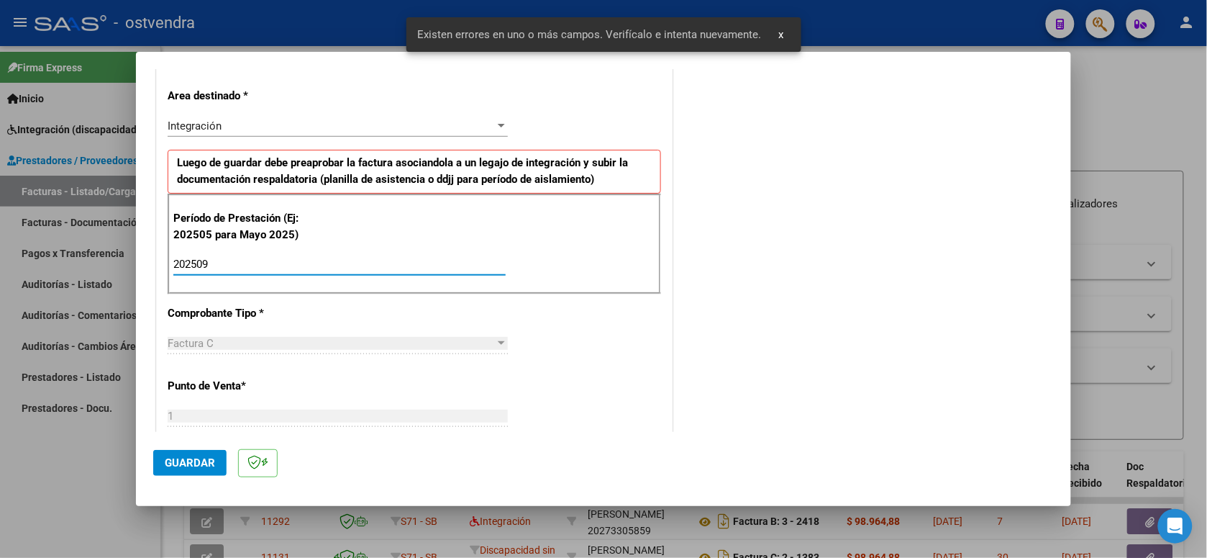
scroll to position [501, 0]
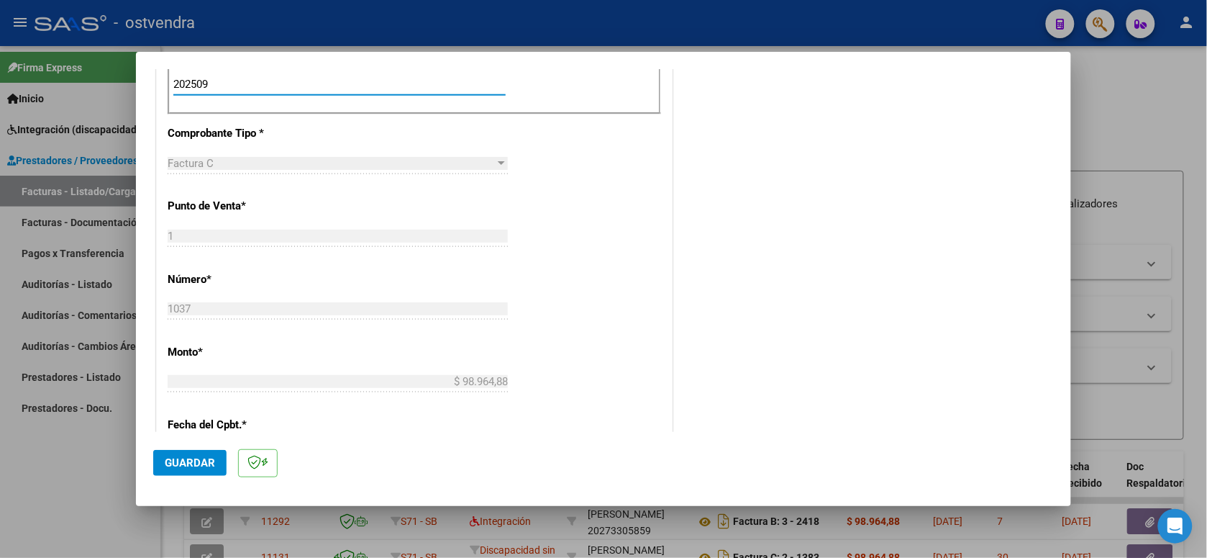
type input "202509"
click at [204, 458] on span "Guardar" at bounding box center [190, 462] width 50 height 13
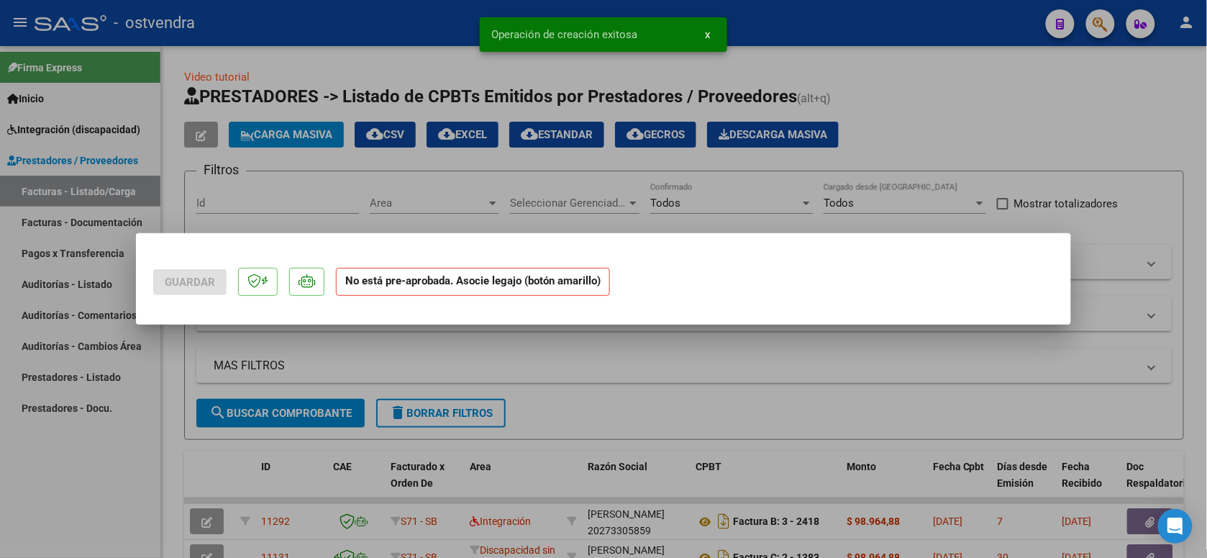
scroll to position [0, 0]
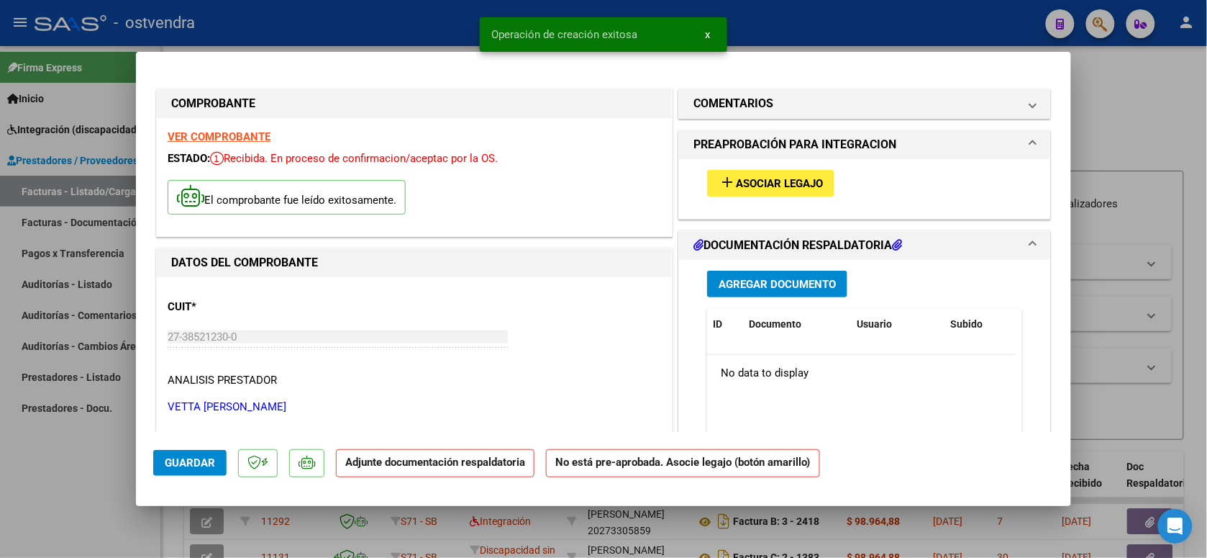
click at [786, 181] on span "Asociar Legajo" at bounding box center [779, 183] width 87 height 13
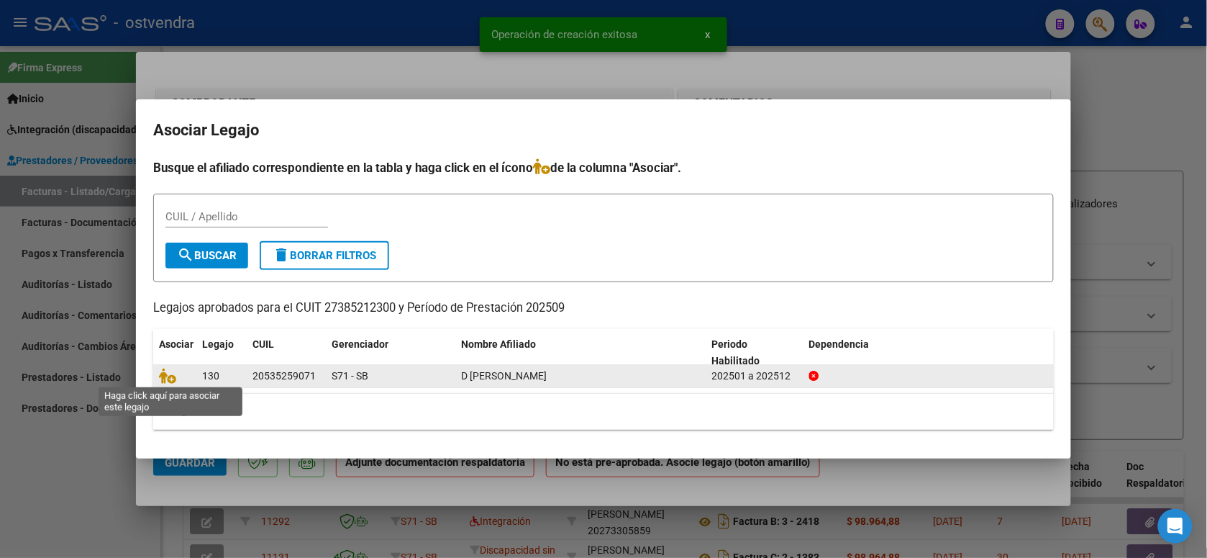
click at [175, 375] on span at bounding box center [170, 377] width 22 height 12
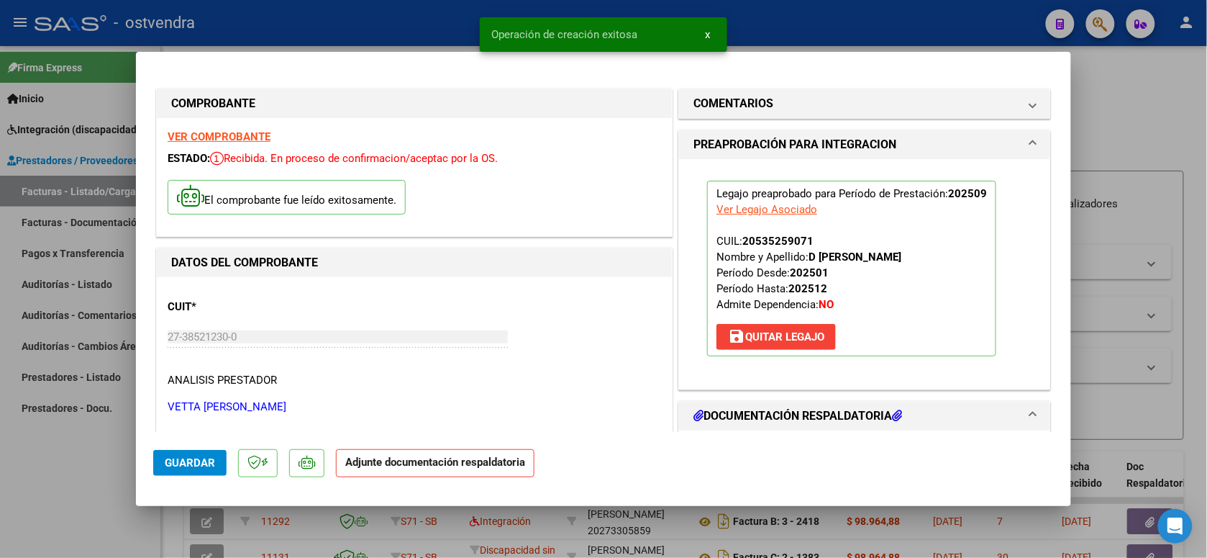
scroll to position [180, 0]
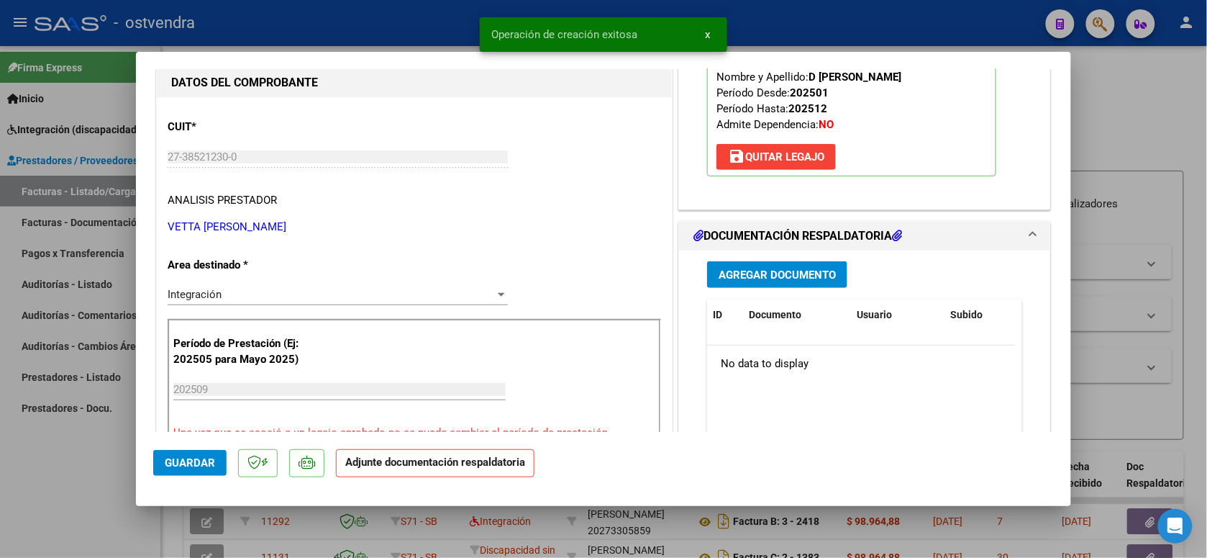
click at [783, 272] on span "Agregar Documento" at bounding box center [777, 274] width 117 height 13
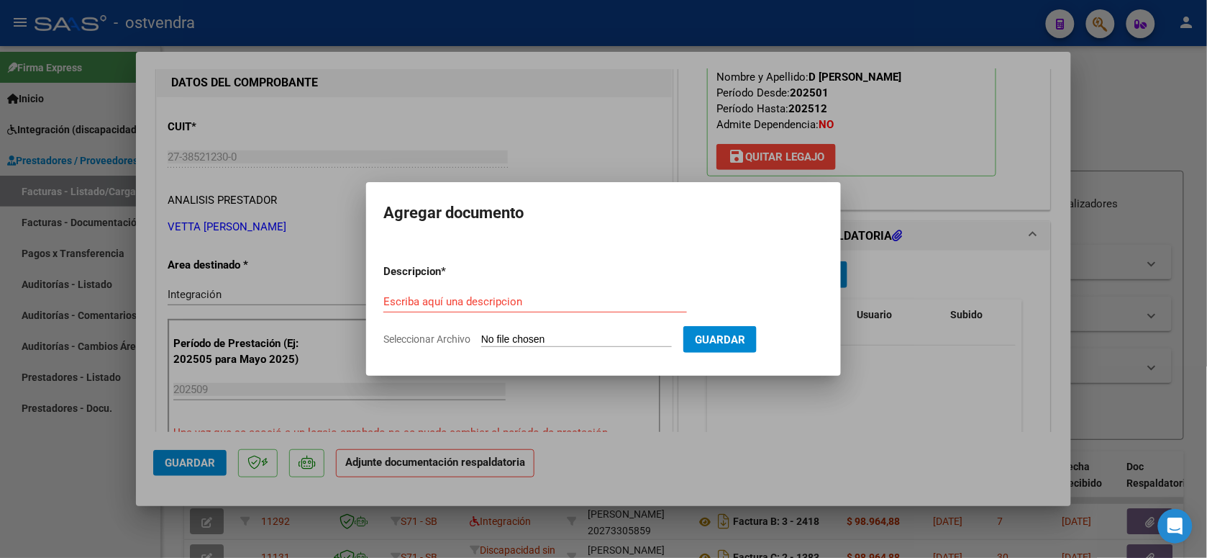
click at [558, 333] on input "Seleccionar Archivo" at bounding box center [576, 340] width 191 height 14
type input "C:\fakepath\ASISTENCIA C-1-1037.pdf"
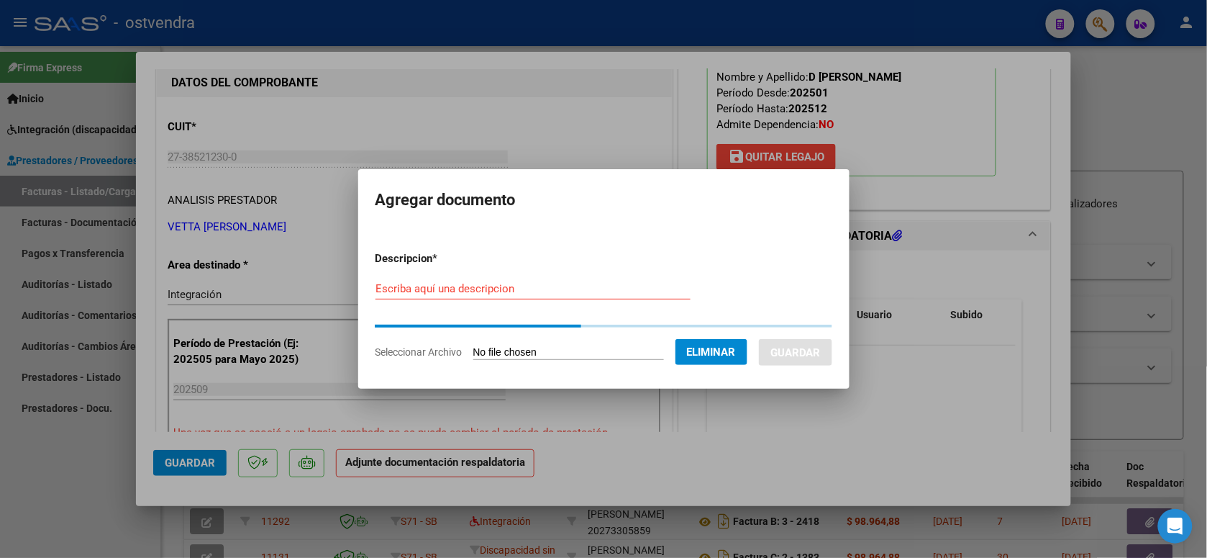
click at [548, 291] on input "Escriba aquí una descripcion" at bounding box center [533, 288] width 315 height 13
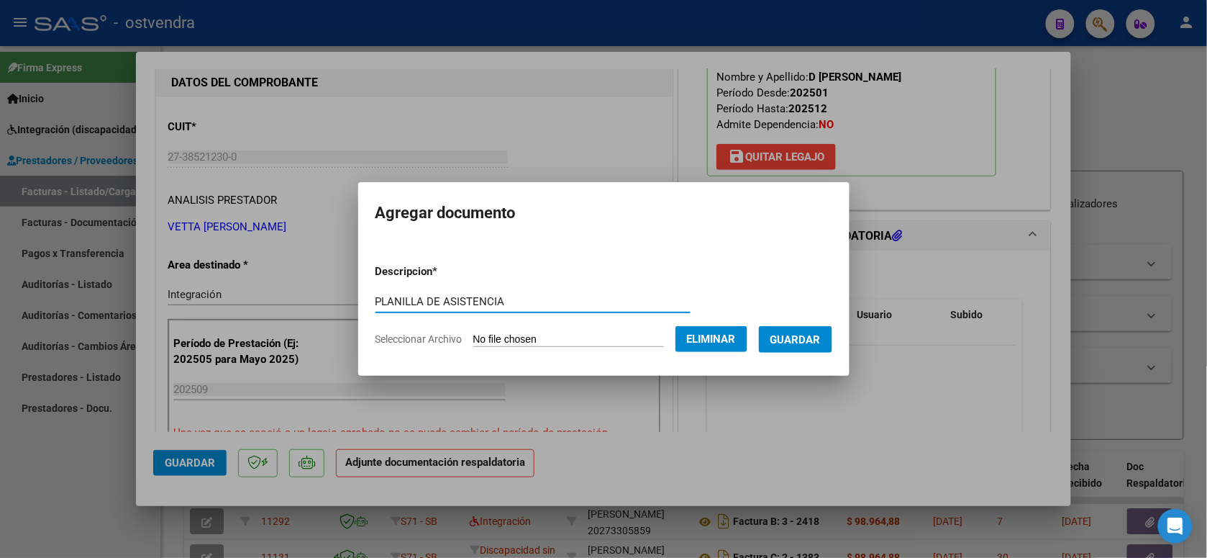
type input "PLANILLA DE ASISTENCIA"
click at [806, 335] on span "Guardar" at bounding box center [796, 339] width 50 height 13
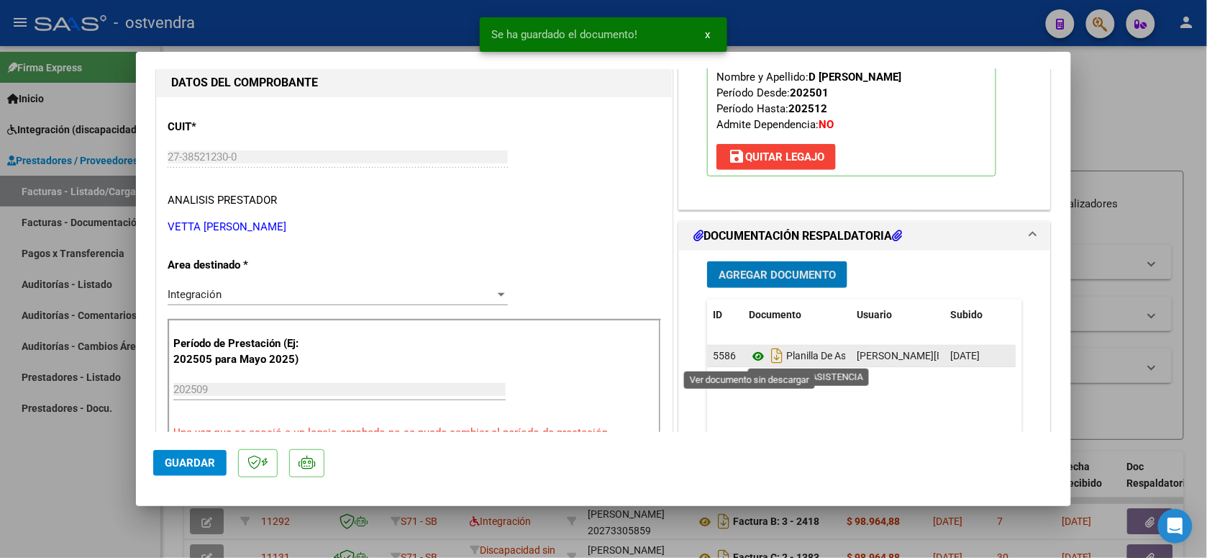
click at [749, 356] on icon at bounding box center [758, 356] width 19 height 17
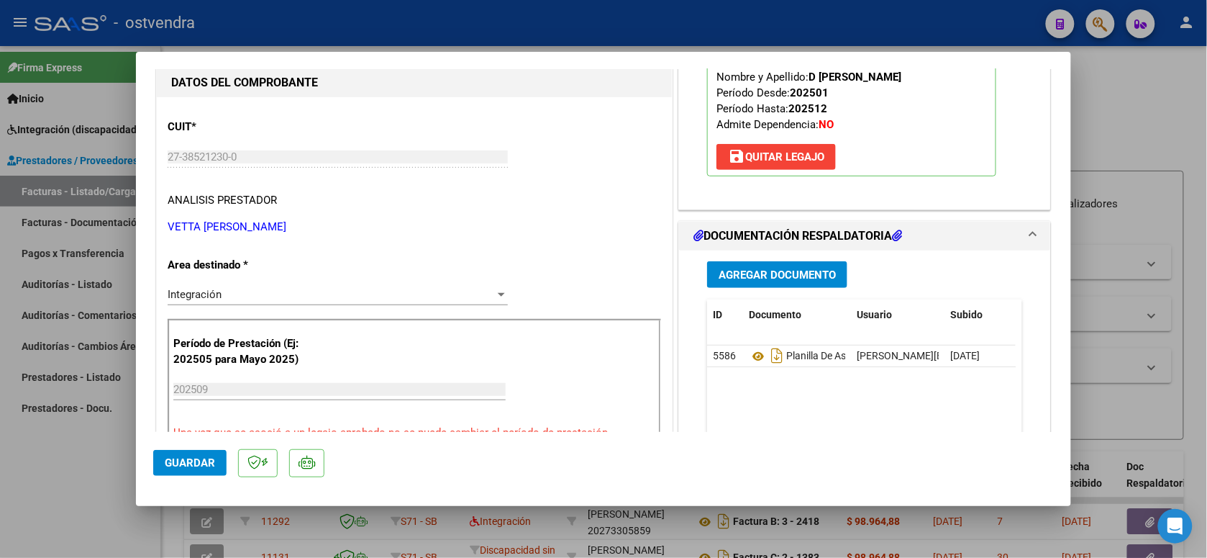
scroll to position [270, 0]
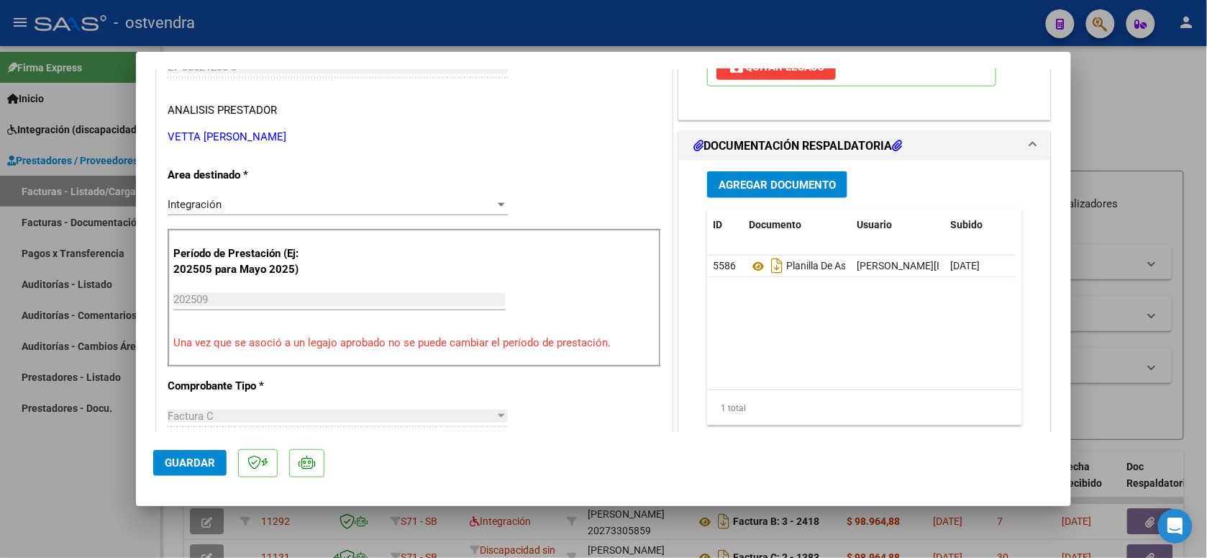
click at [191, 465] on span "Guardar" at bounding box center [190, 462] width 50 height 13
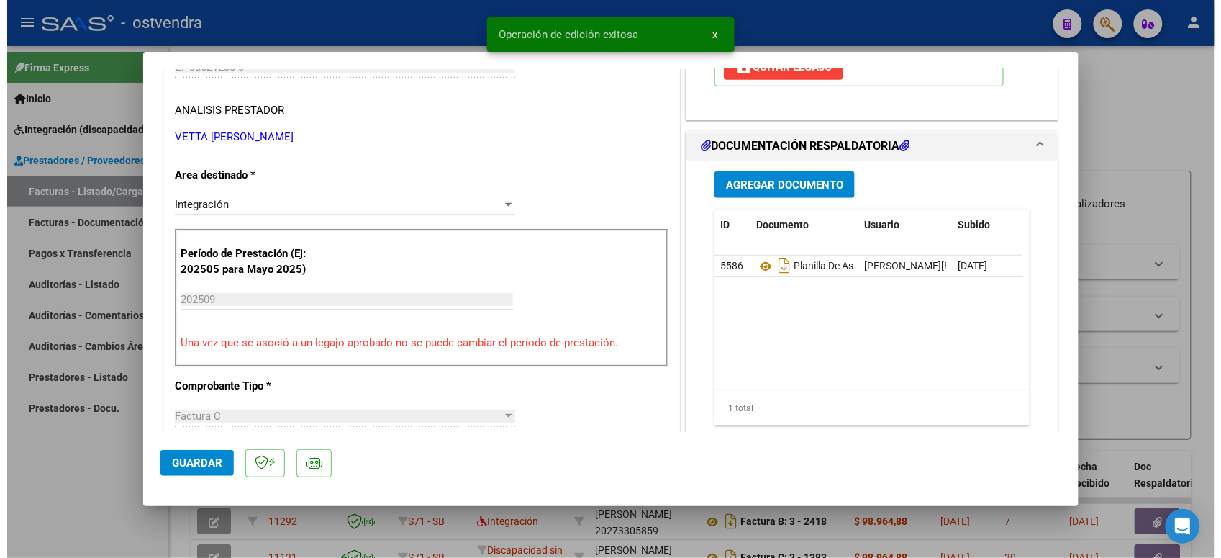
scroll to position [0, 0]
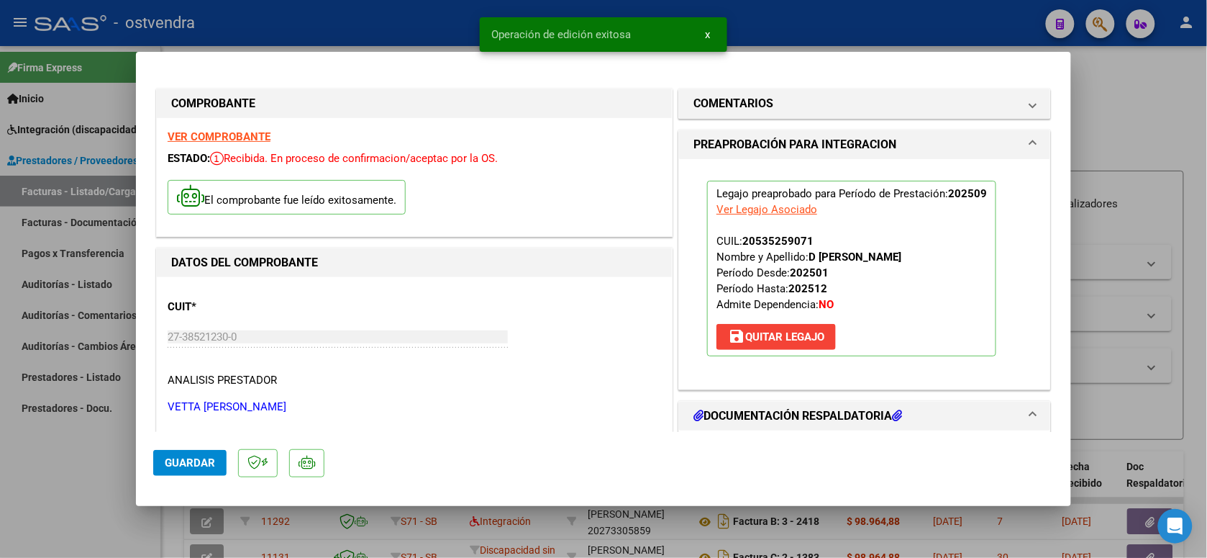
click at [887, 30] on div at bounding box center [603, 279] width 1207 height 558
type input "$ 0,00"
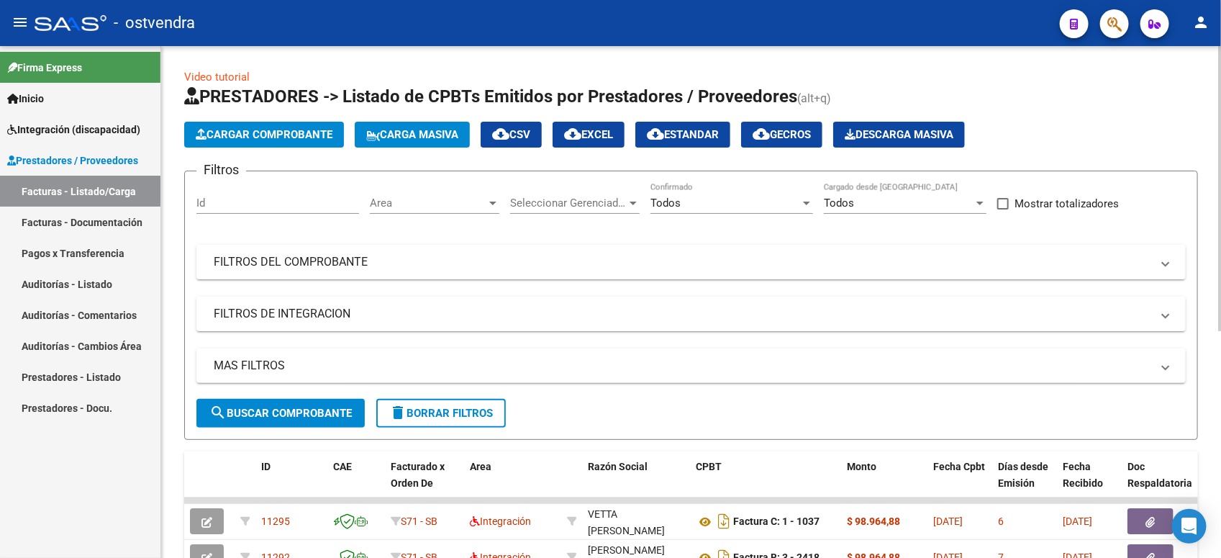
click at [318, 137] on span "Cargar Comprobante" at bounding box center [264, 134] width 137 height 13
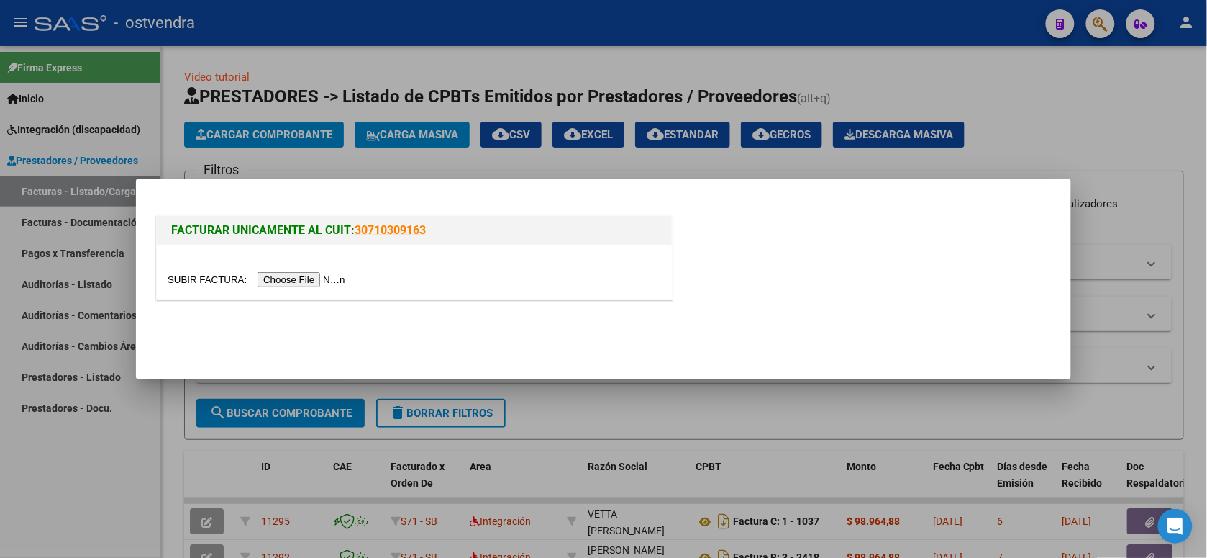
click at [283, 276] on input "file" at bounding box center [259, 279] width 182 height 15
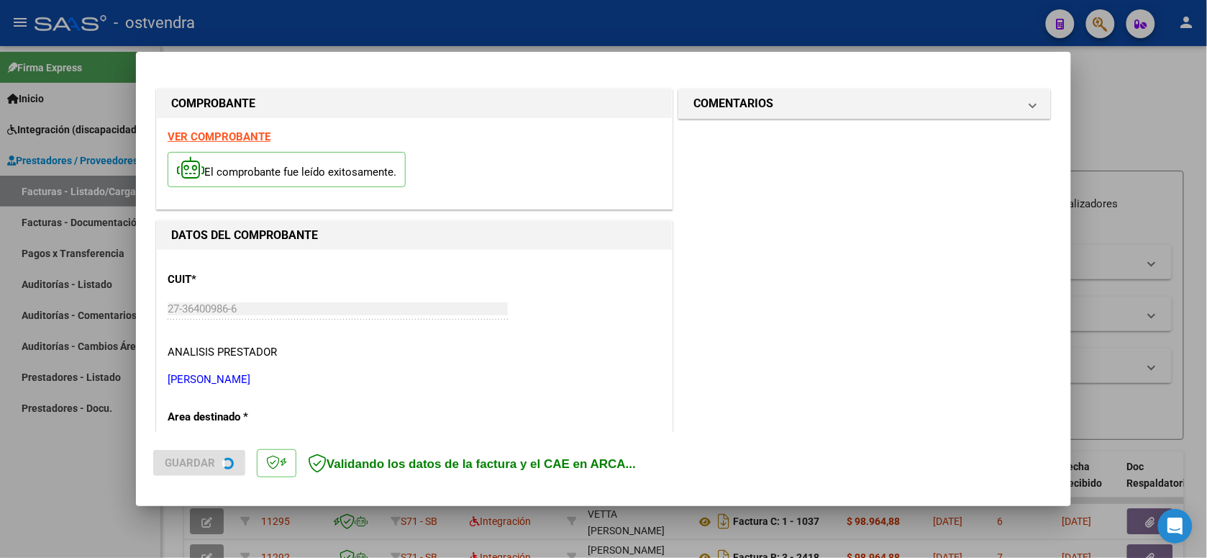
scroll to position [321, 0]
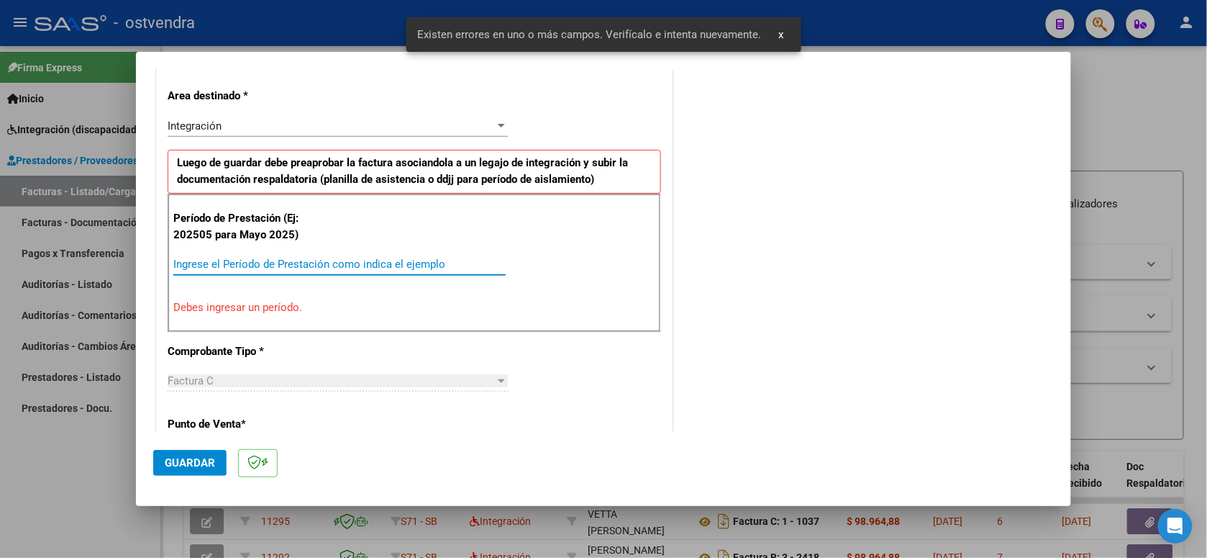
click at [349, 266] on input "Ingrese el Período de Prestación como indica el ejemplo" at bounding box center [339, 264] width 332 height 13
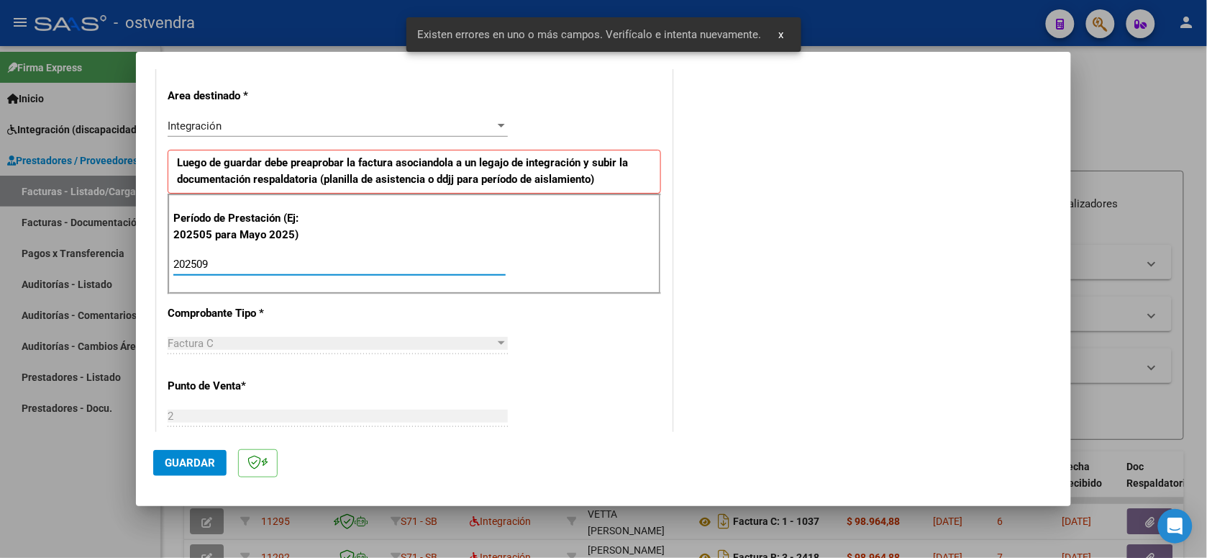
type input "202509"
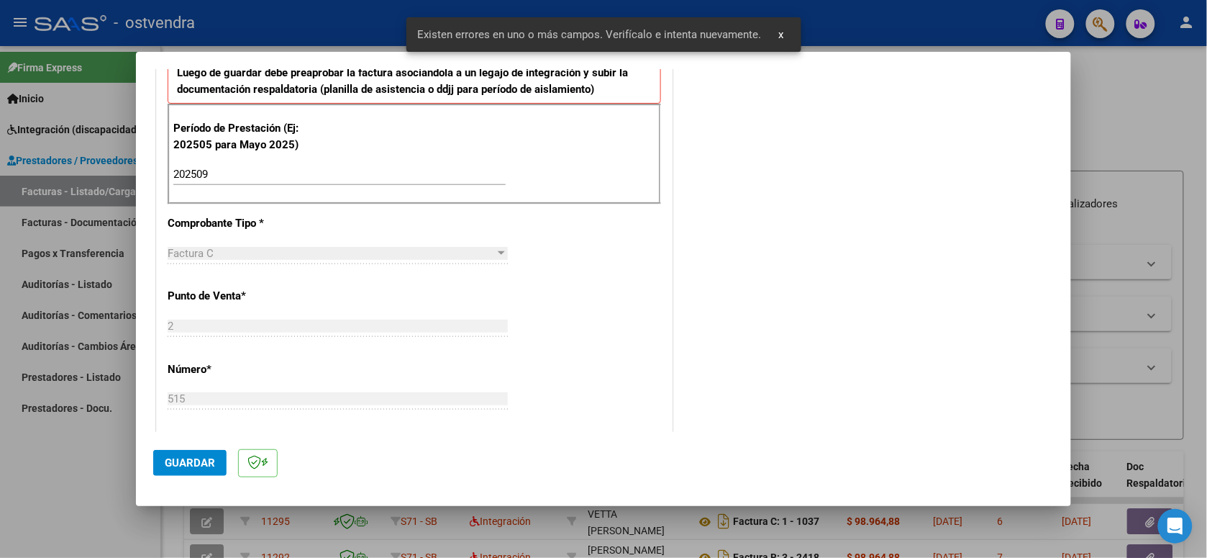
scroll to position [501, 0]
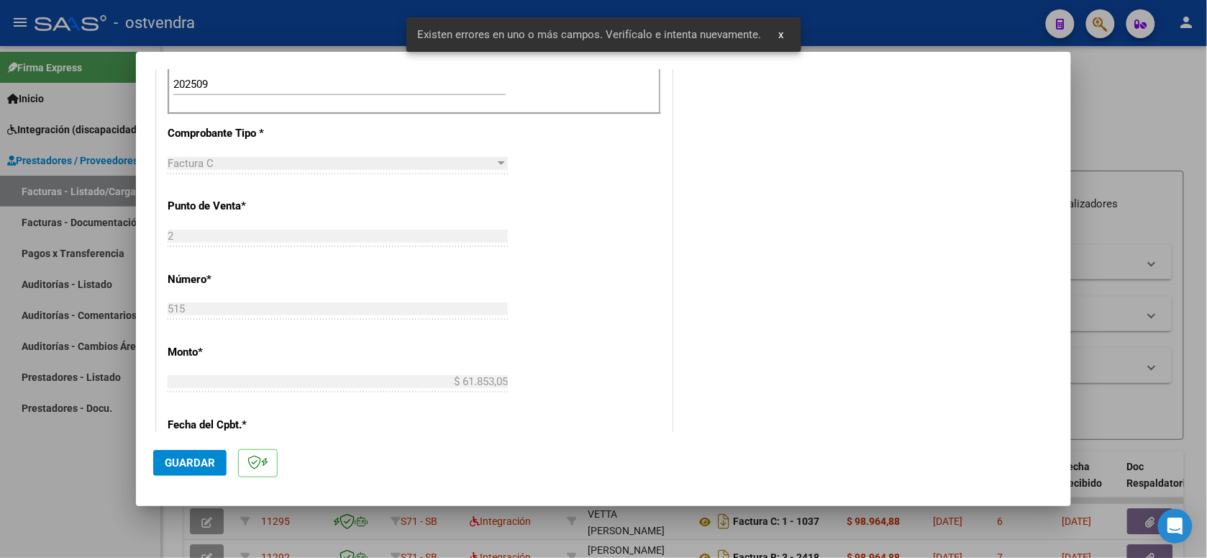
click at [207, 465] on span "Guardar" at bounding box center [190, 462] width 50 height 13
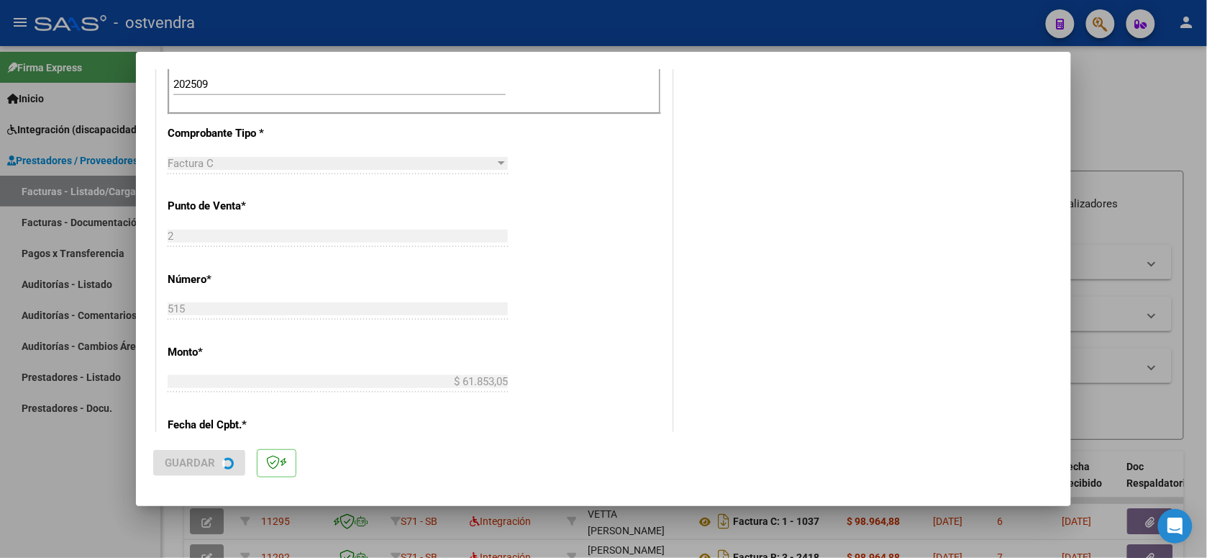
scroll to position [0, 0]
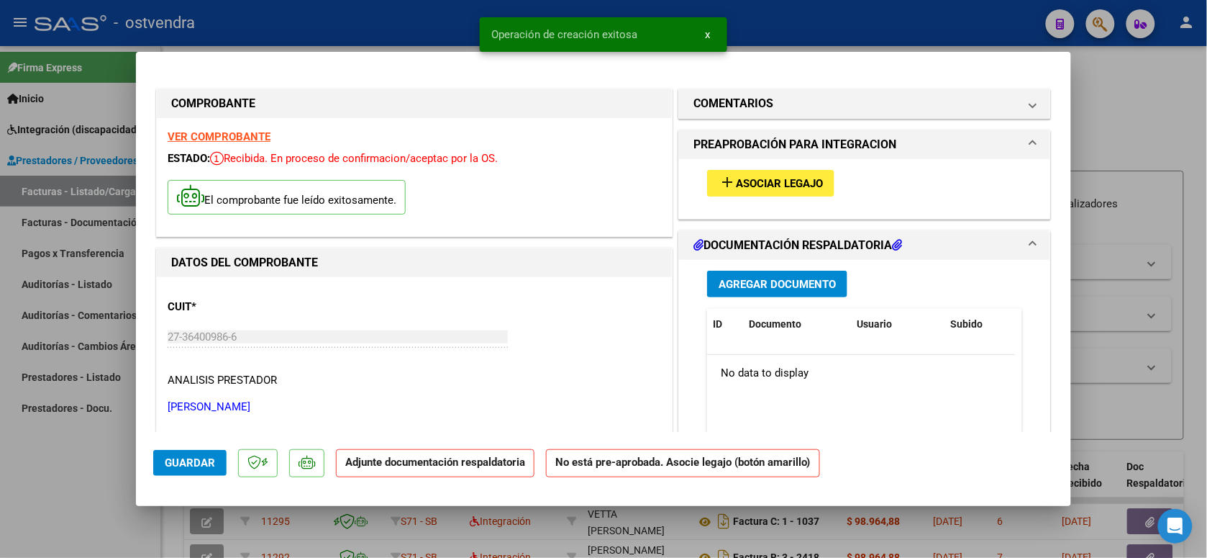
click at [788, 182] on span "Asociar Legajo" at bounding box center [779, 183] width 87 height 13
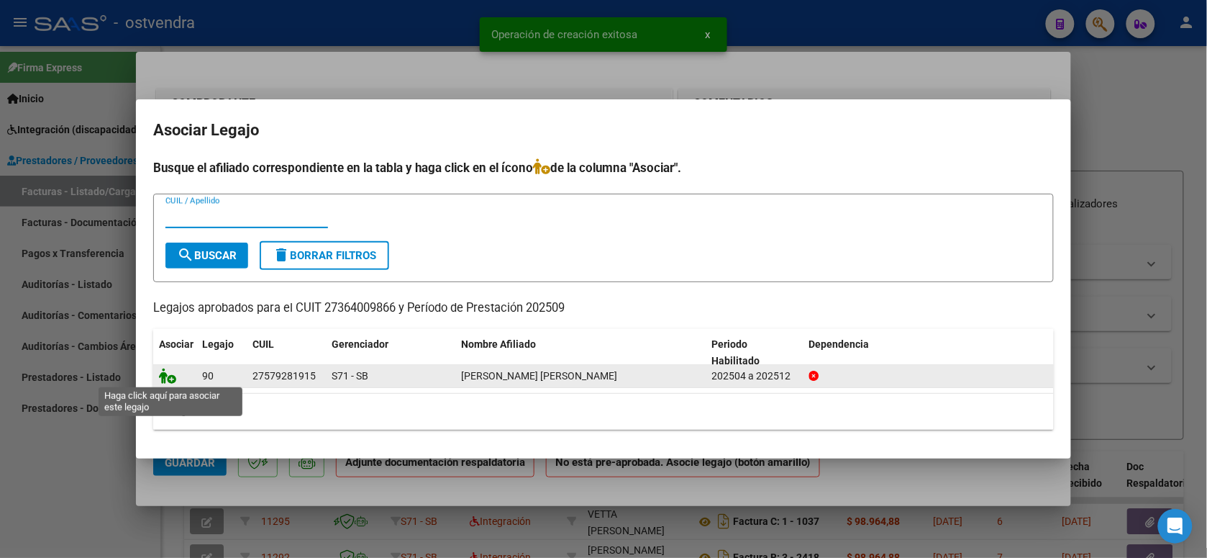
click at [166, 375] on icon at bounding box center [167, 376] width 17 height 16
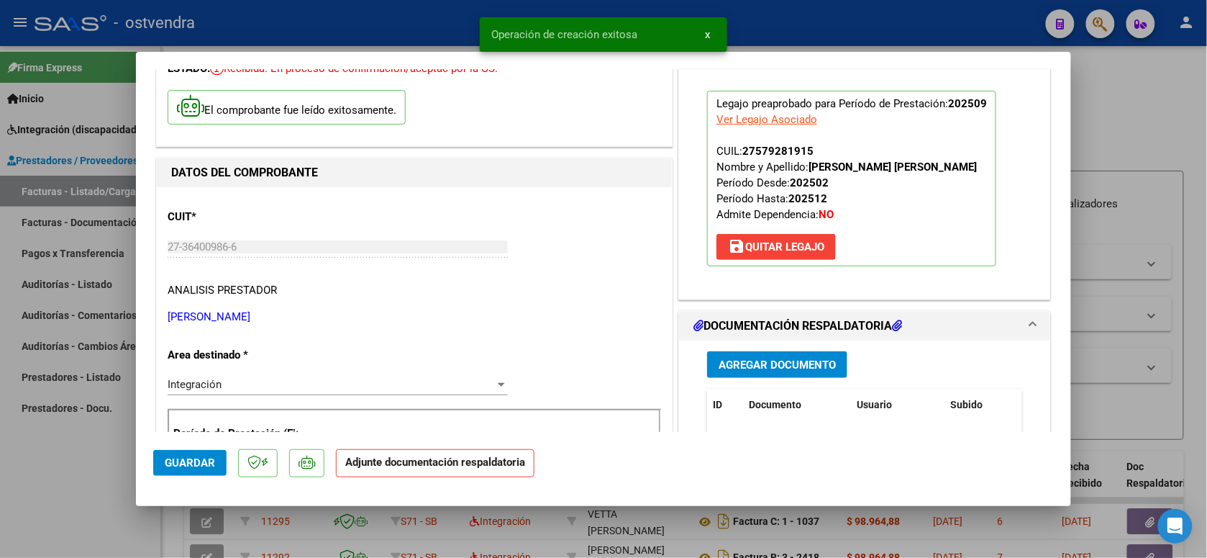
scroll to position [270, 0]
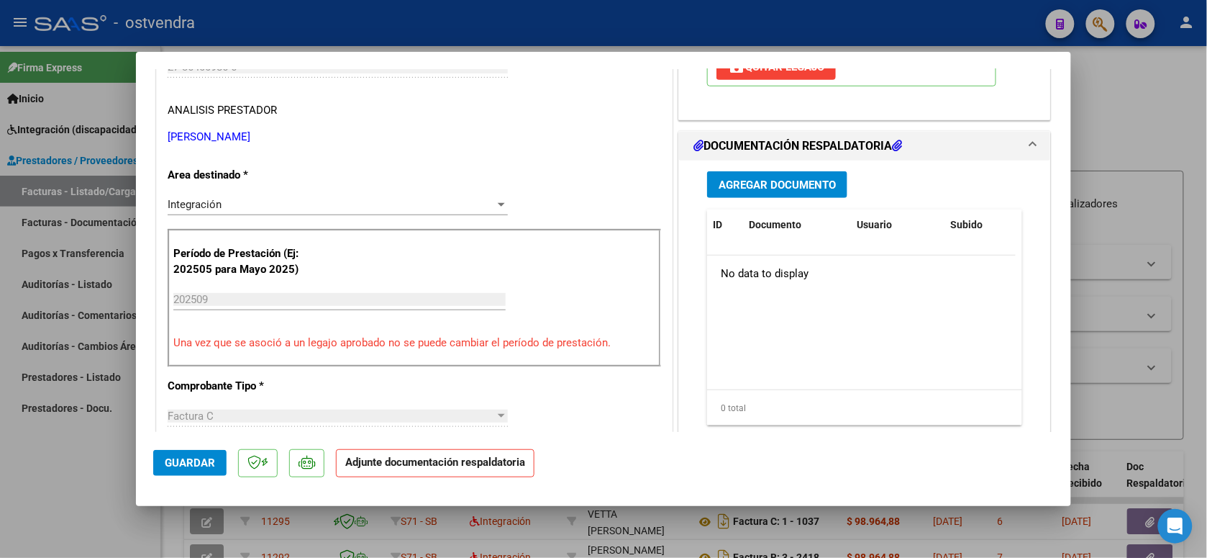
click at [799, 188] on span "Agregar Documento" at bounding box center [777, 184] width 117 height 13
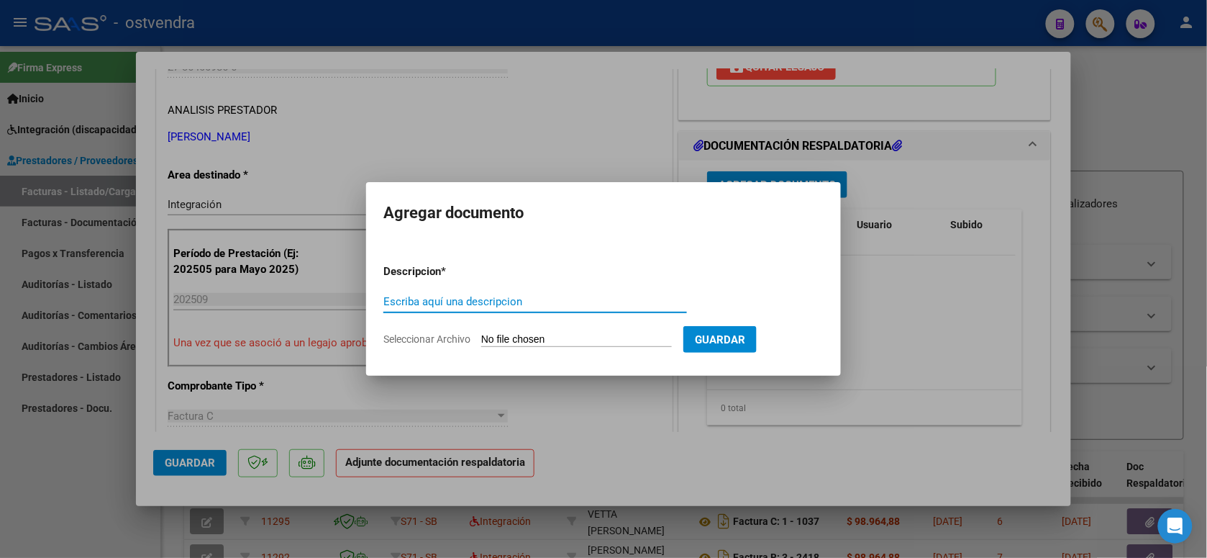
click at [544, 337] on input "Seleccionar Archivo" at bounding box center [576, 340] width 191 height 14
type input "C:\fakepath\ASISTENCIA C-2-515.pdf"
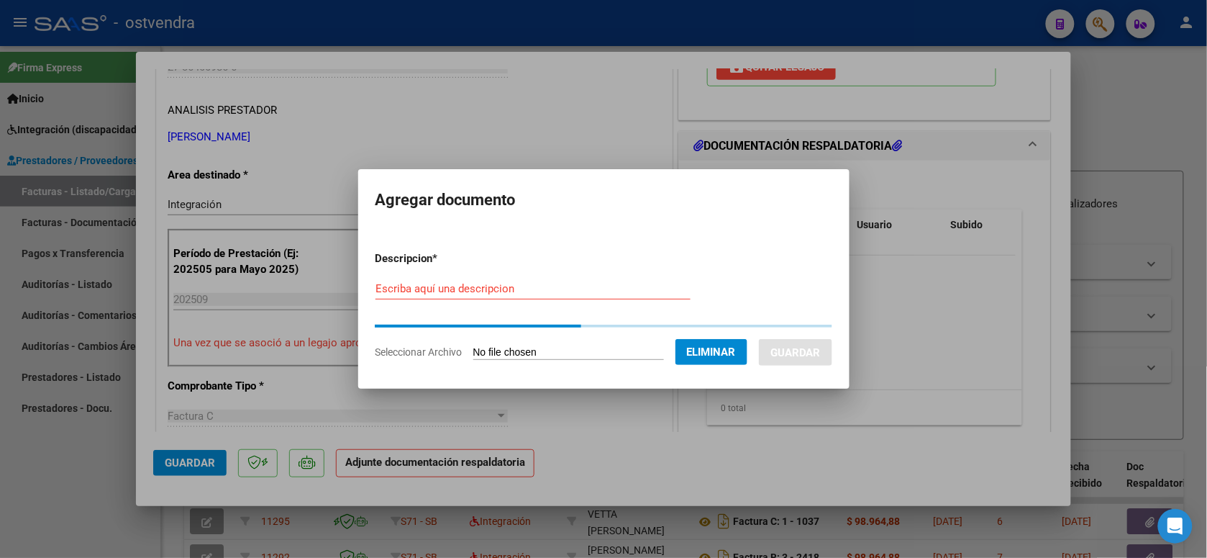
click at [502, 295] on div "Escriba aquí una descripcion" at bounding box center [533, 289] width 315 height 22
click at [502, 290] on input "Escriba aquí una descripcion" at bounding box center [533, 288] width 315 height 13
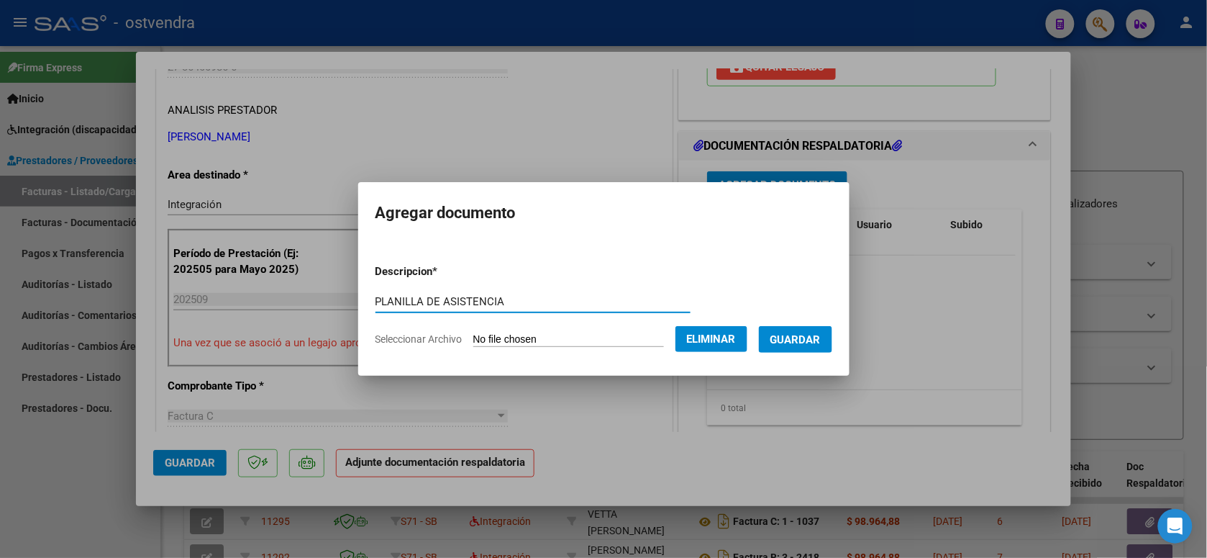
type input "PLANILLA DE ASISTENCIA"
click at [815, 337] on span "Guardar" at bounding box center [796, 339] width 50 height 13
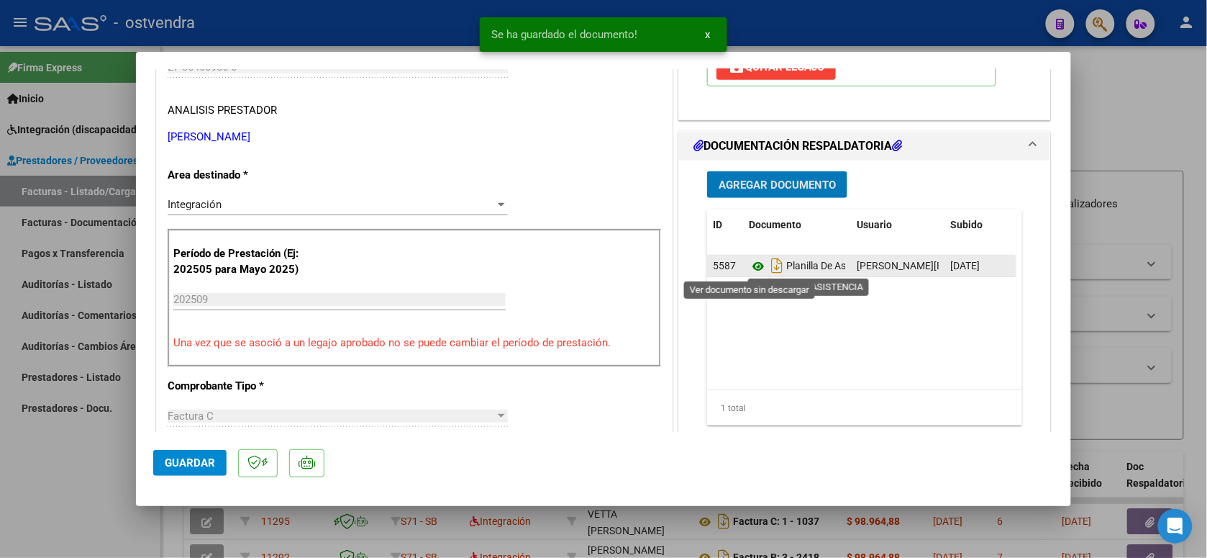
click at [749, 264] on icon at bounding box center [758, 266] width 19 height 17
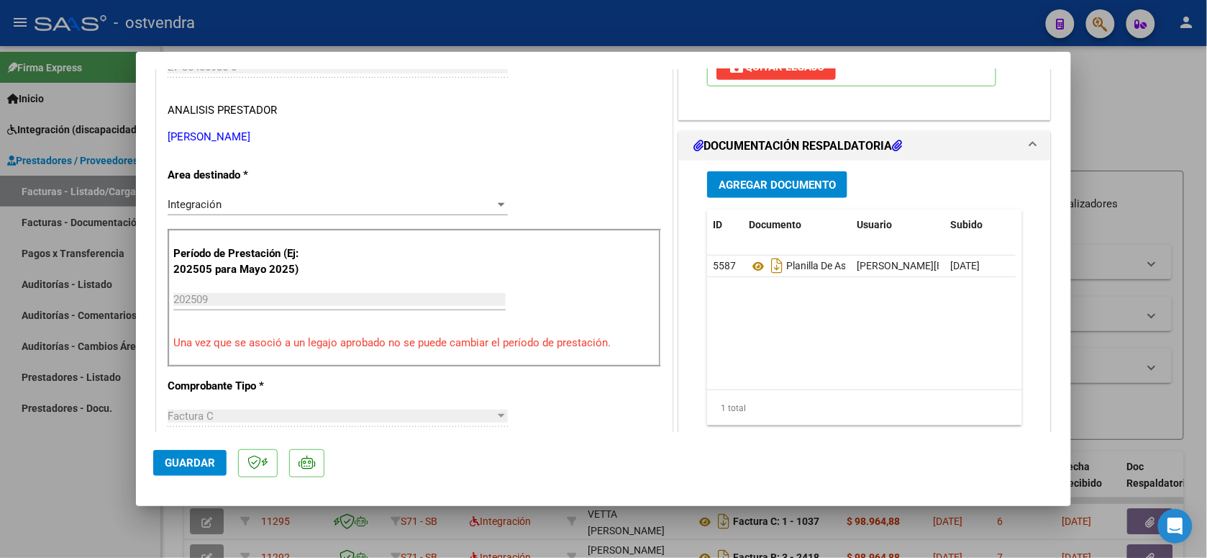
scroll to position [360, 0]
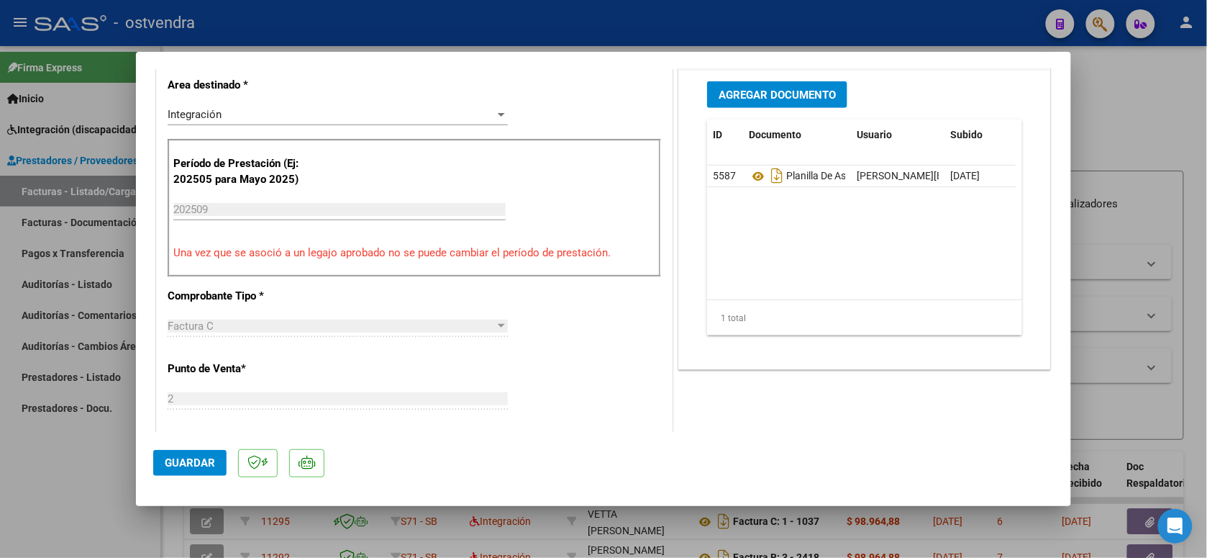
click at [207, 458] on span "Guardar" at bounding box center [190, 462] width 50 height 13
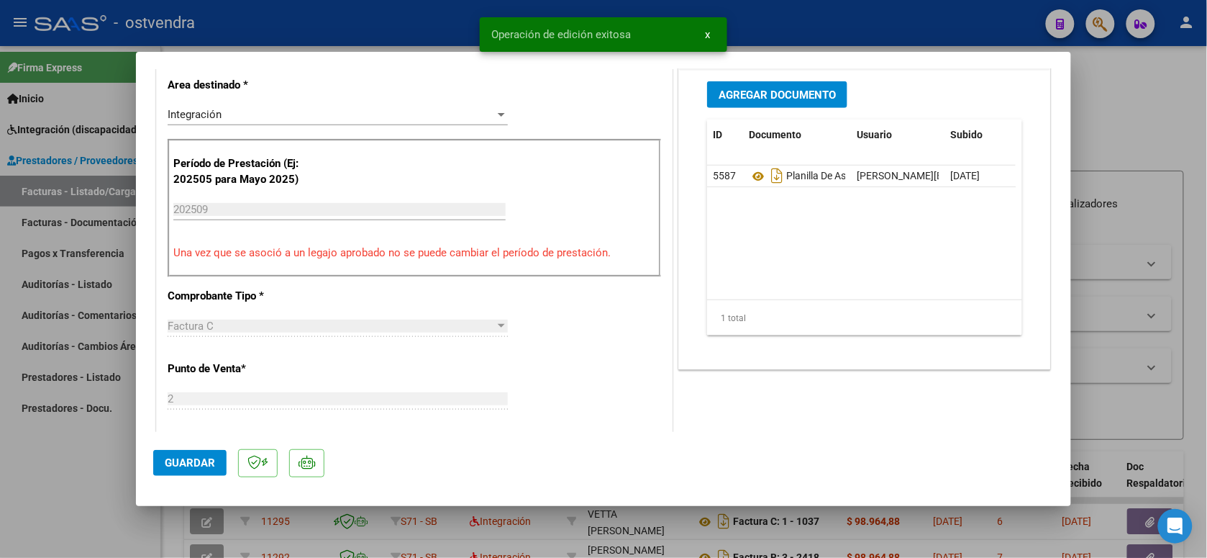
click at [422, 25] on div at bounding box center [603, 279] width 1207 height 558
type input "$ 0,00"
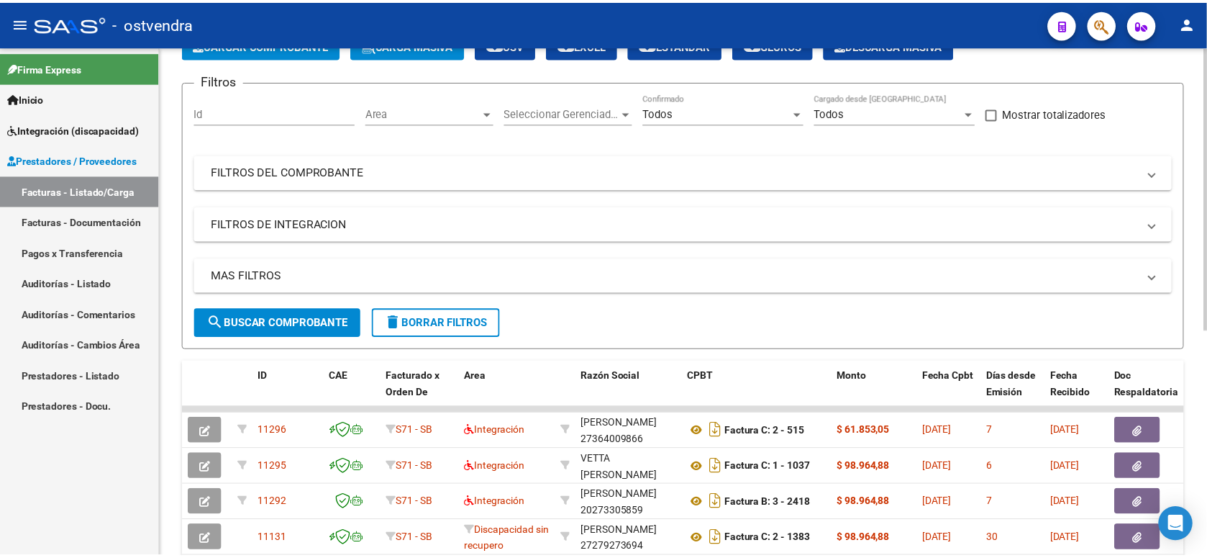
scroll to position [0, 0]
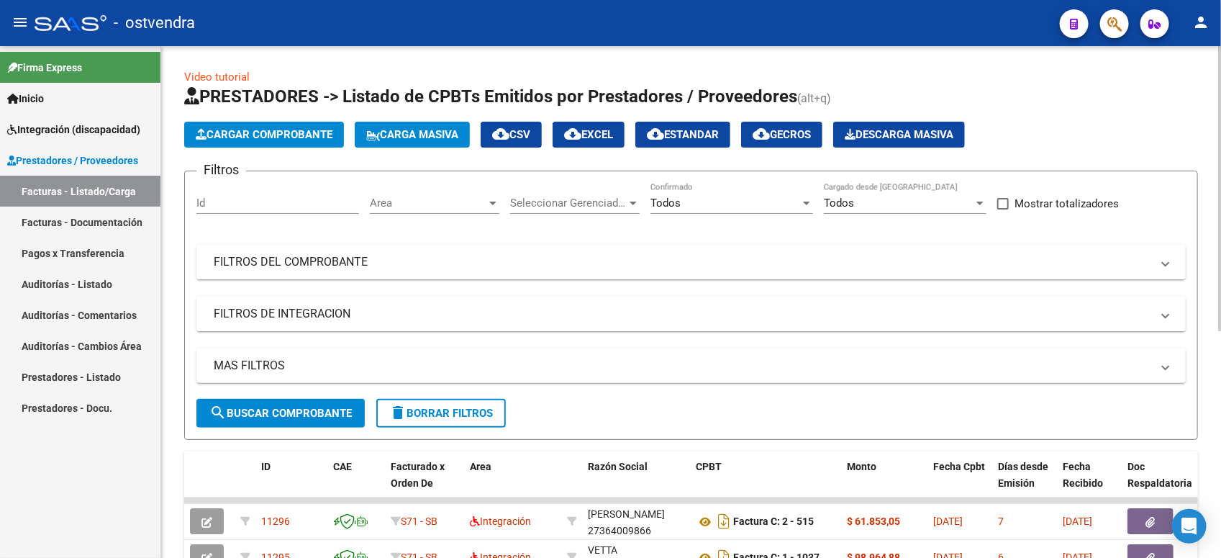
click at [312, 135] on span "Cargar Comprobante" at bounding box center [264, 134] width 137 height 13
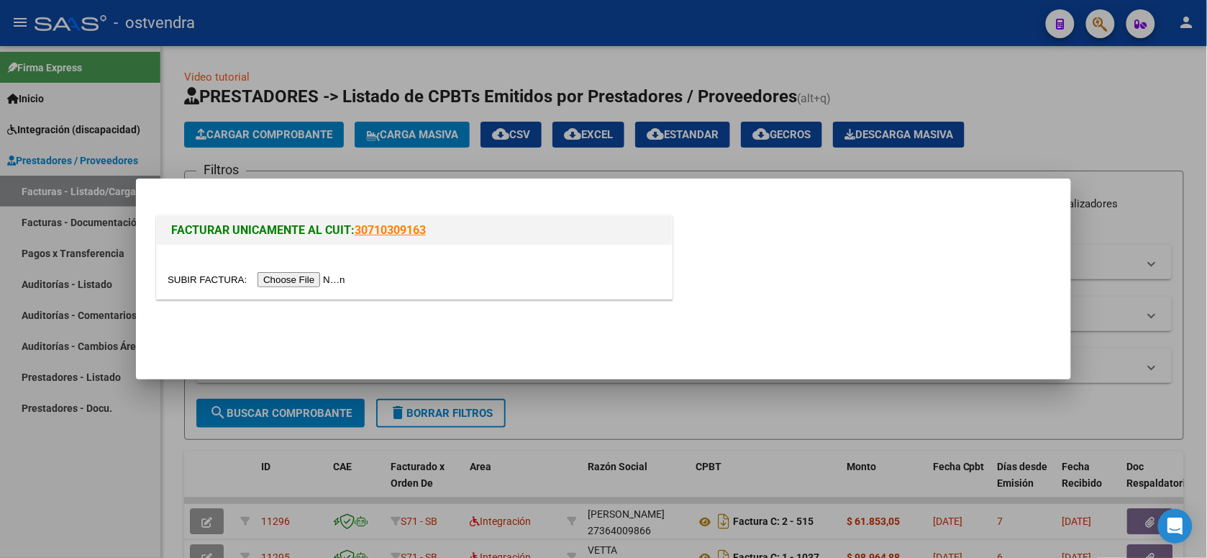
click at [296, 278] on input "file" at bounding box center [259, 279] width 182 height 15
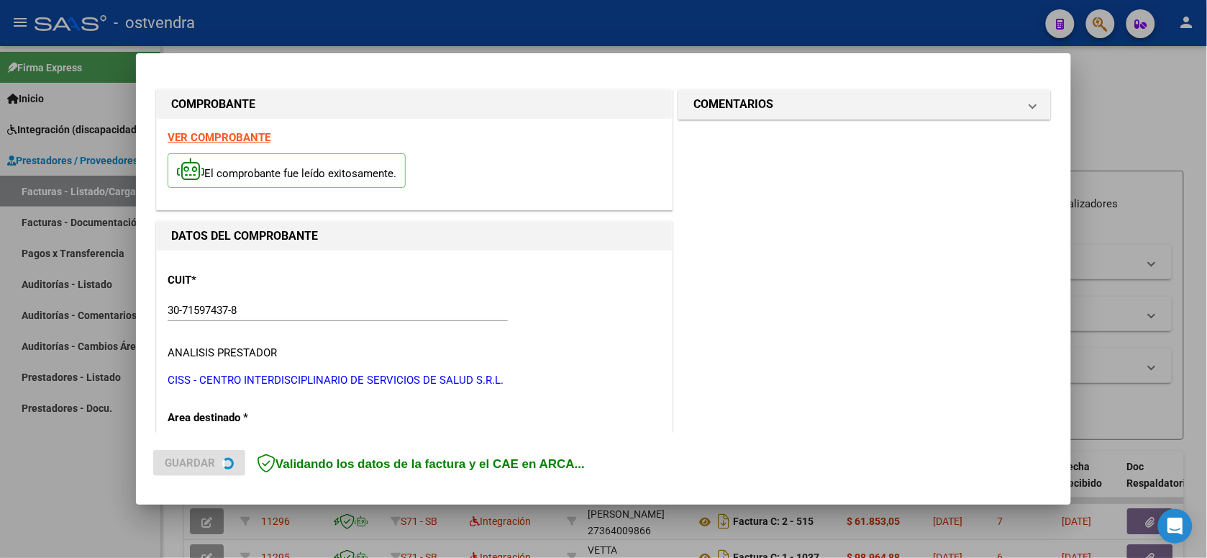
scroll to position [321, 0]
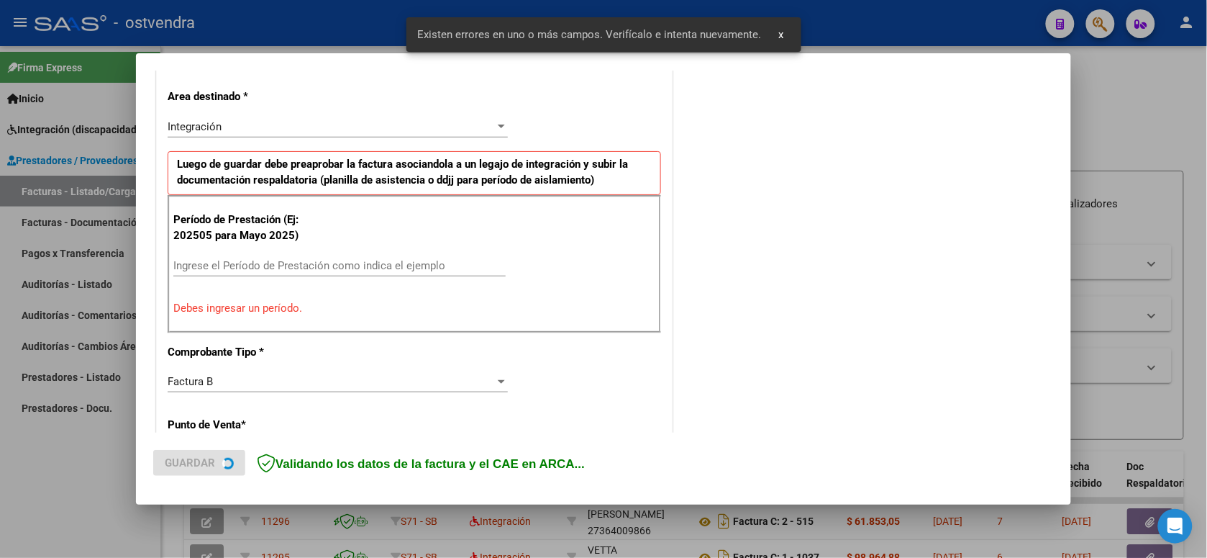
click at [344, 260] on input "Ingrese el Período de Prestación como indica el ejemplo" at bounding box center [339, 265] width 332 height 13
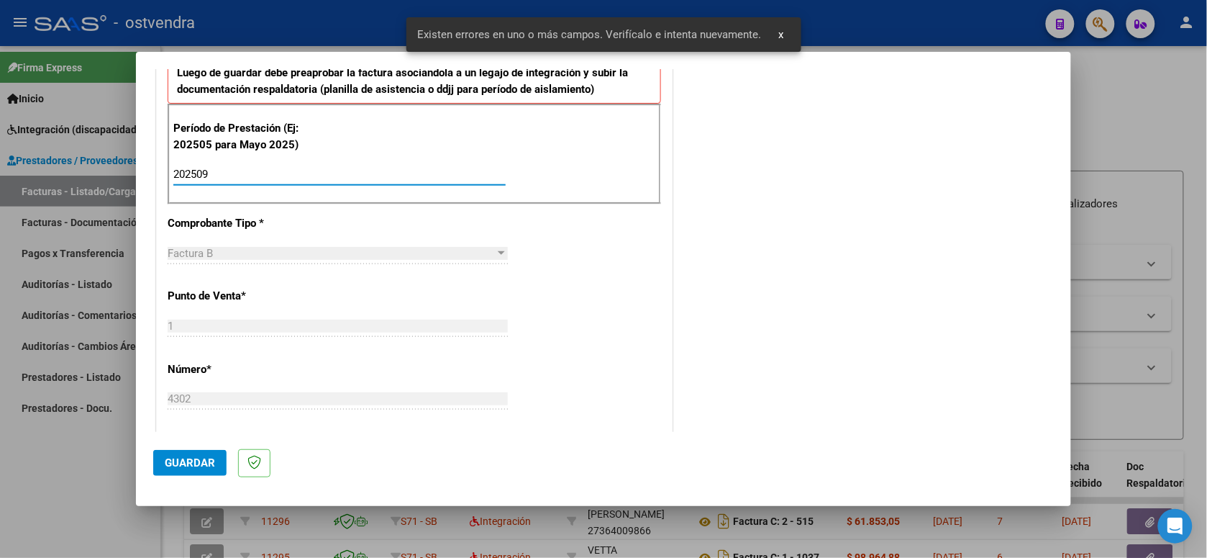
scroll to position [501, 0]
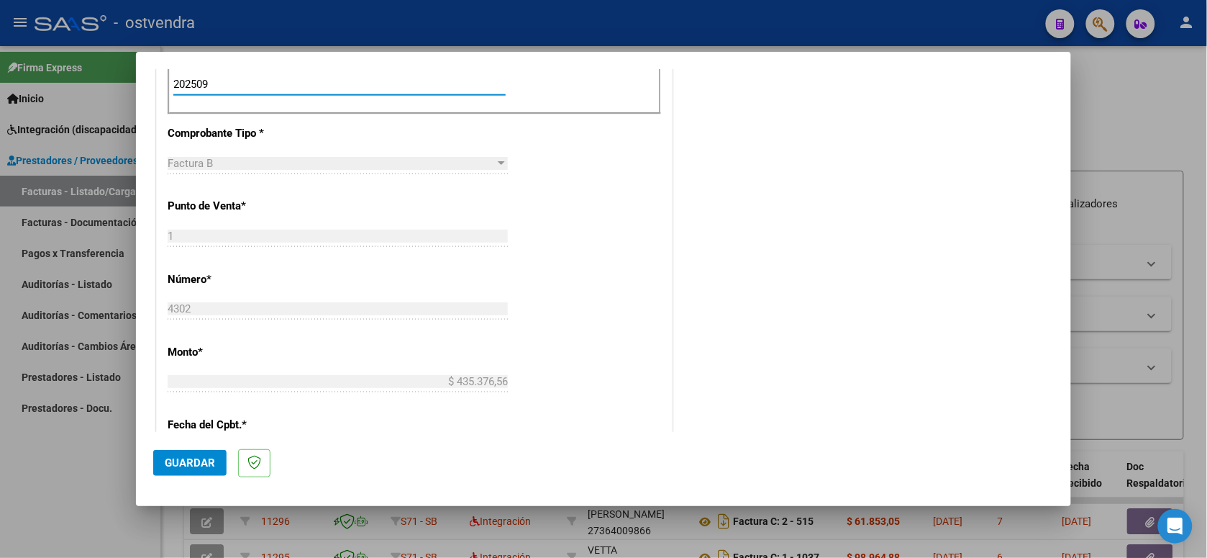
type input "202509"
click at [207, 471] on button "Guardar" at bounding box center [189, 463] width 73 height 26
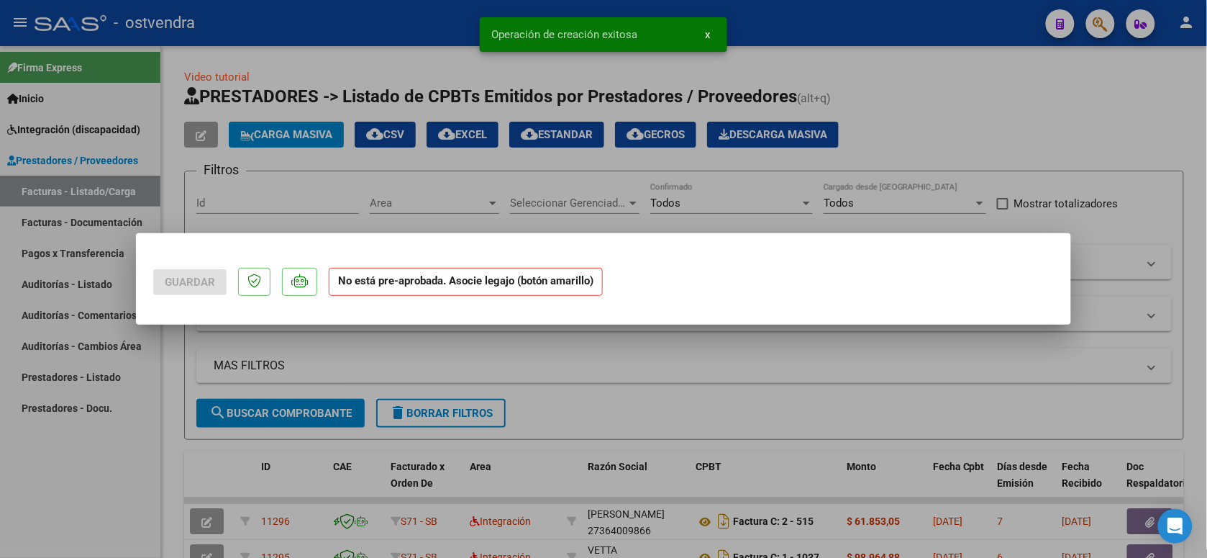
scroll to position [0, 0]
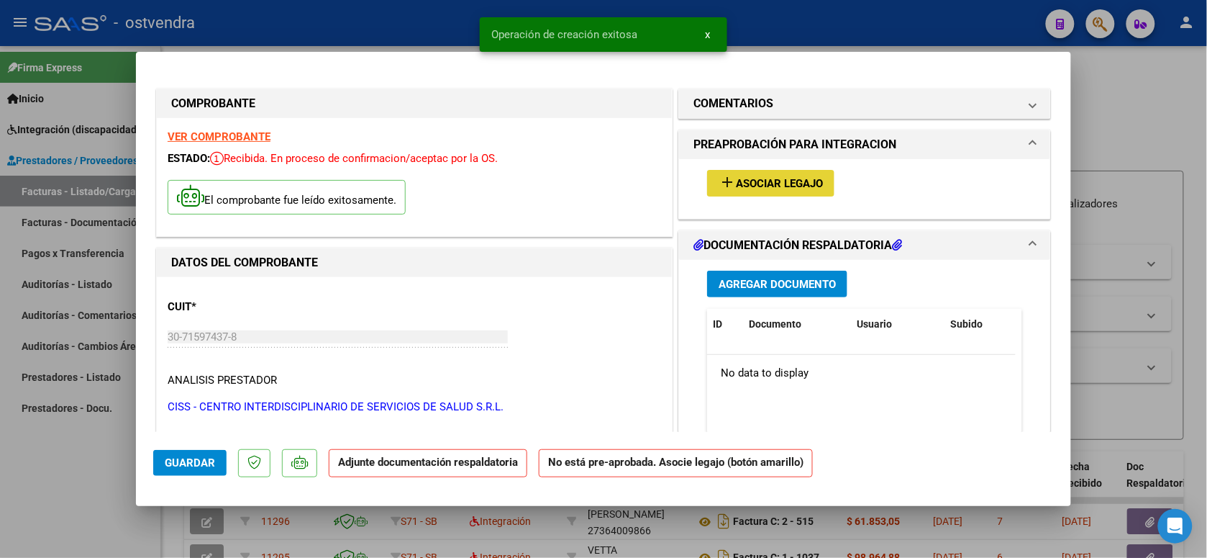
click at [804, 189] on span "Asociar Legajo" at bounding box center [779, 183] width 87 height 13
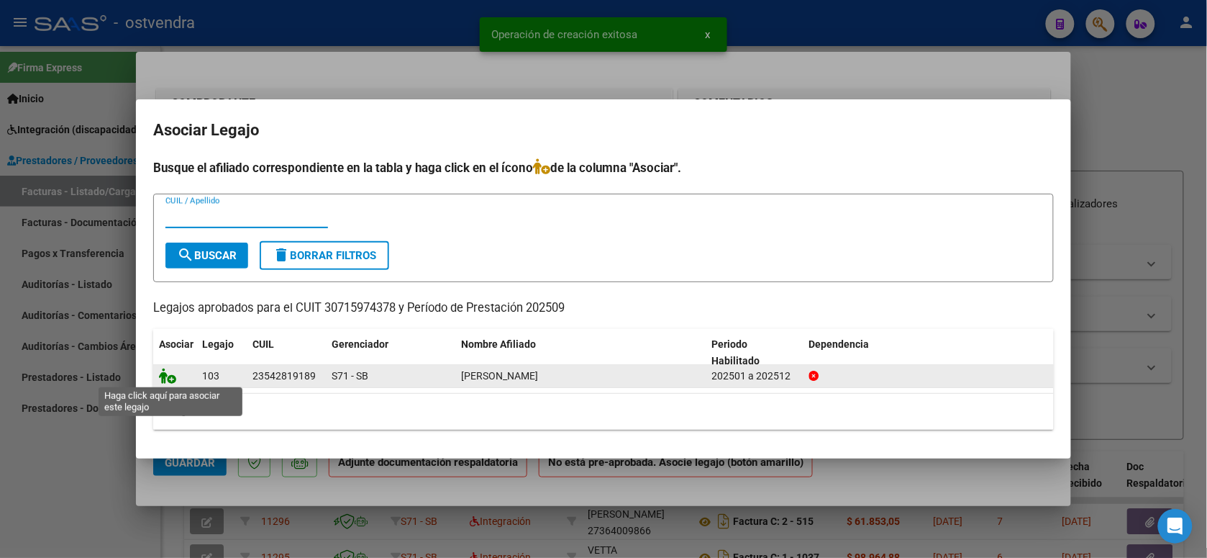
click at [167, 375] on icon at bounding box center [167, 376] width 17 height 16
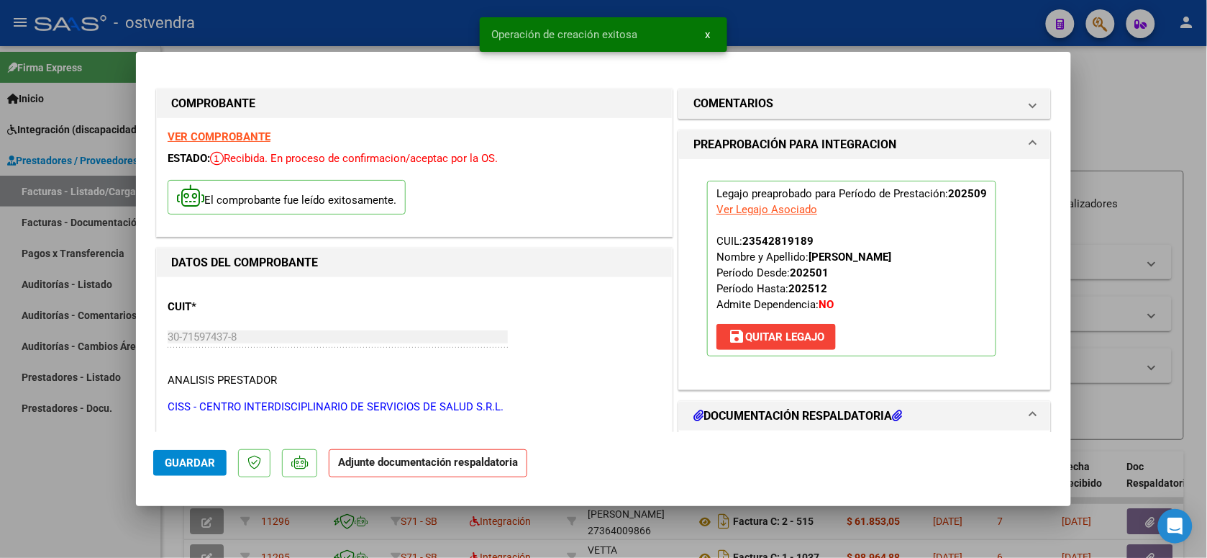
scroll to position [180, 0]
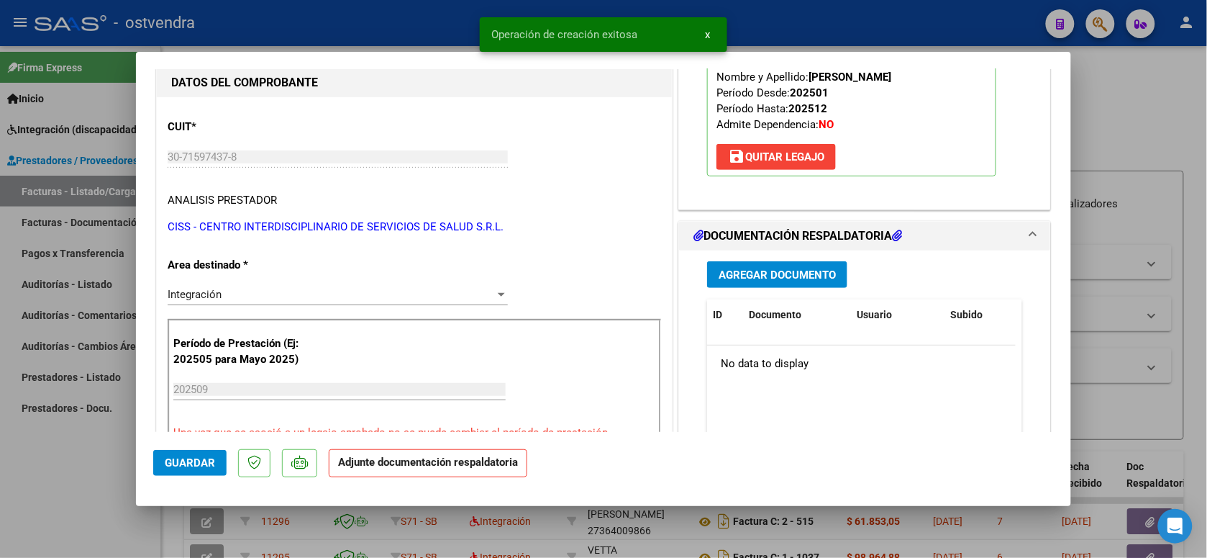
click at [799, 282] on button "Agregar Documento" at bounding box center [777, 274] width 140 height 27
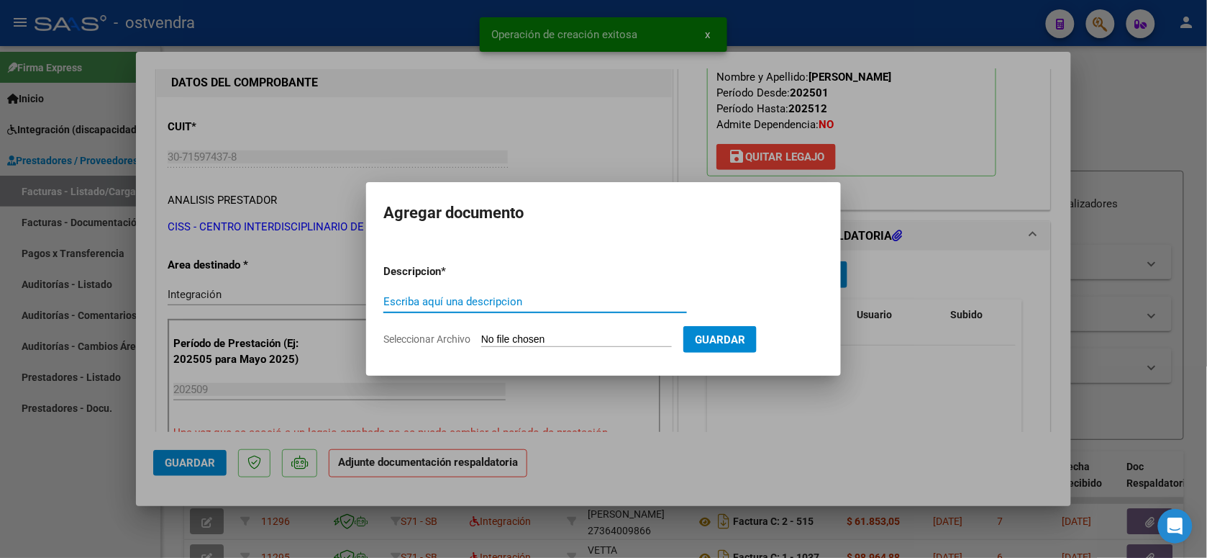
click at [562, 338] on input "Seleccionar Archivo" at bounding box center [576, 340] width 191 height 14
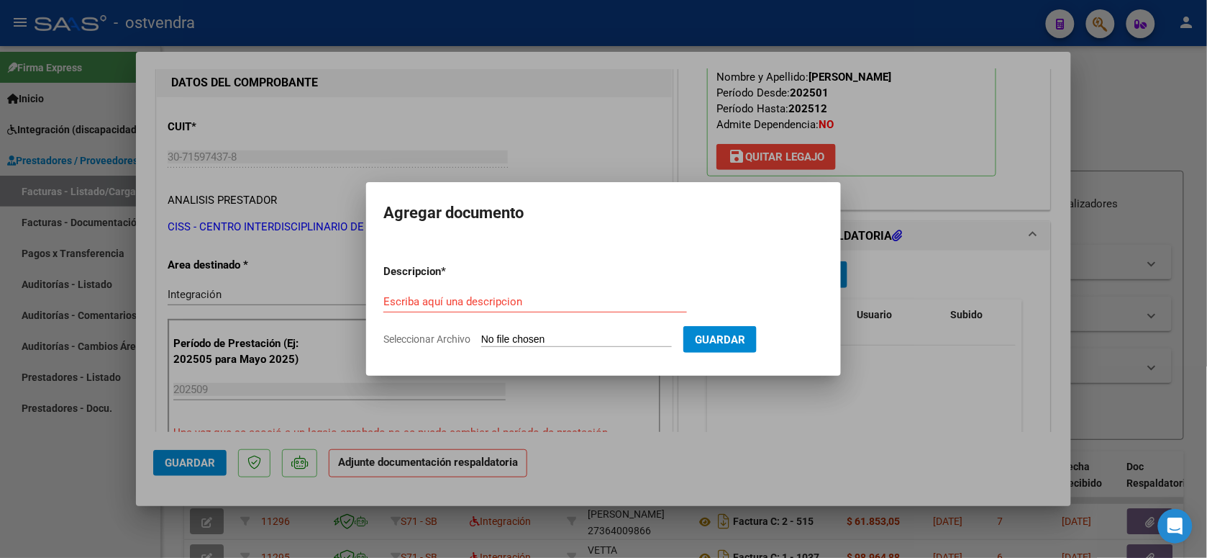
type input "C:\fakepath\ASISTENCIA B-1-4302.pdf"
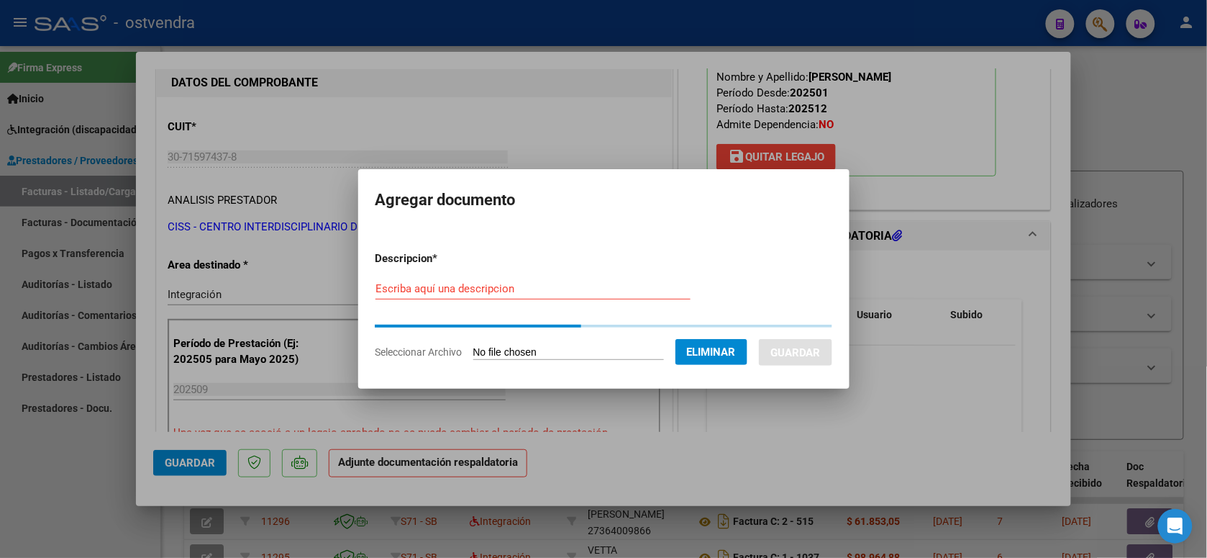
click at [513, 291] on input "Escriba aquí una descripcion" at bounding box center [533, 288] width 315 height 13
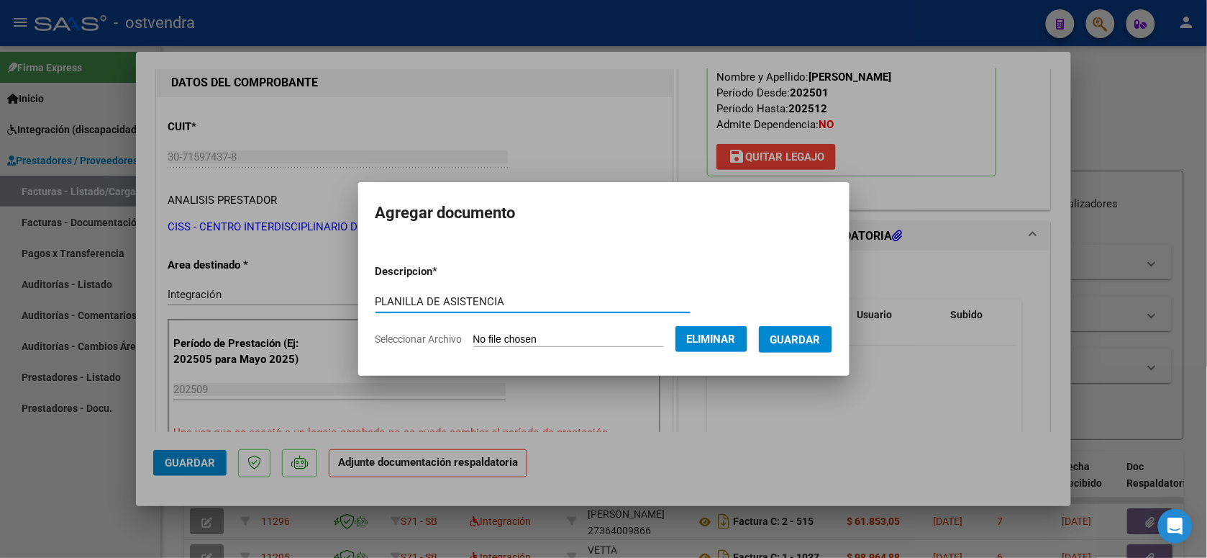
type input "PLANILLA DE ASISTENCIA"
click at [793, 335] on span "Guardar" at bounding box center [796, 339] width 50 height 13
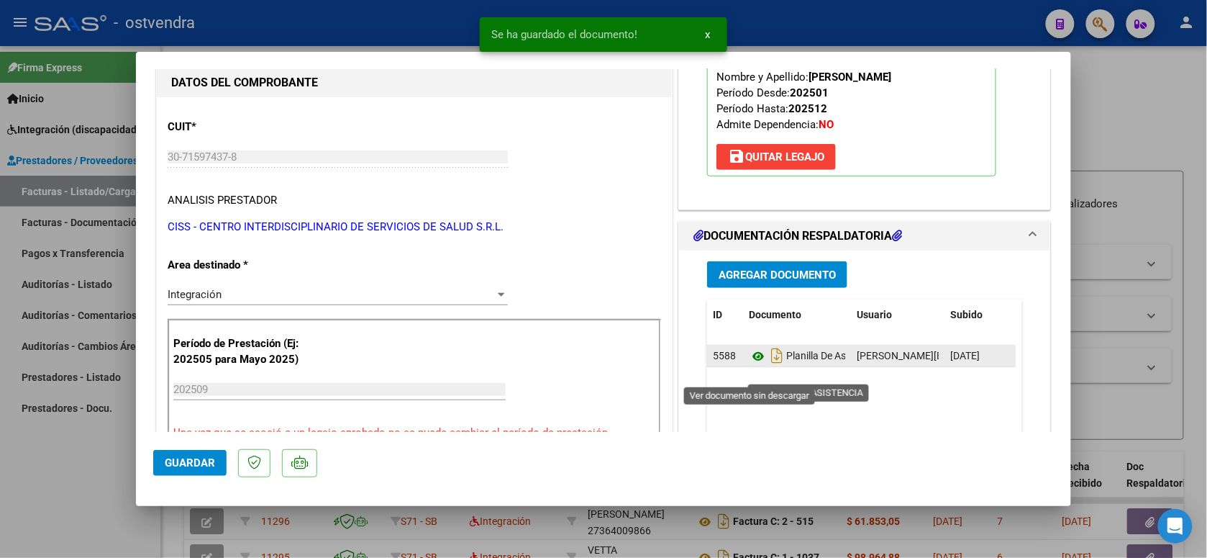
click at [749, 365] on icon at bounding box center [758, 356] width 19 height 17
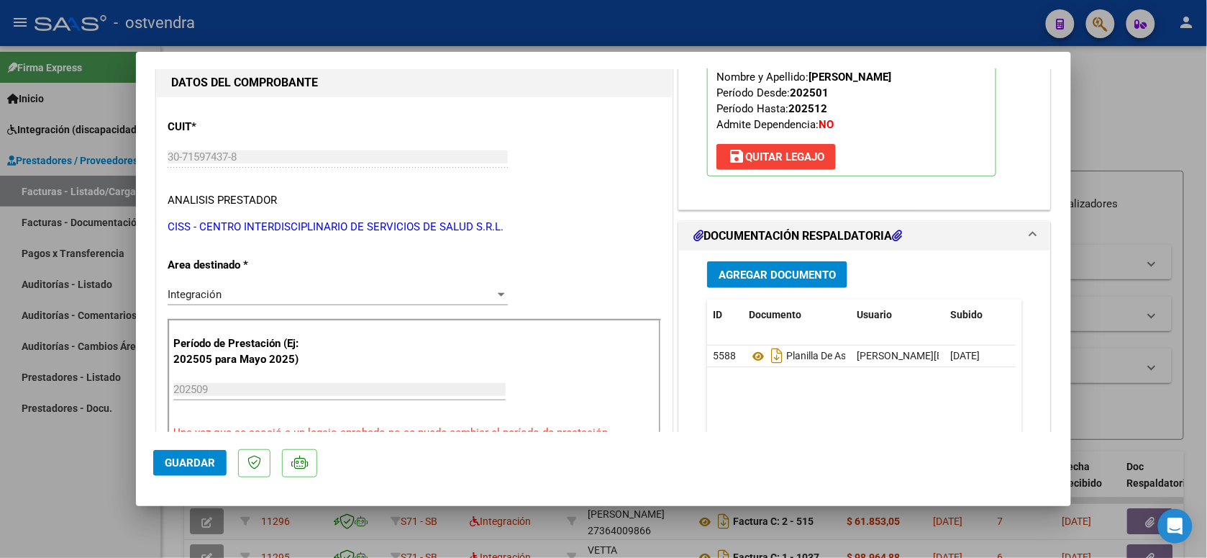
click at [210, 457] on span "Guardar" at bounding box center [190, 462] width 50 height 13
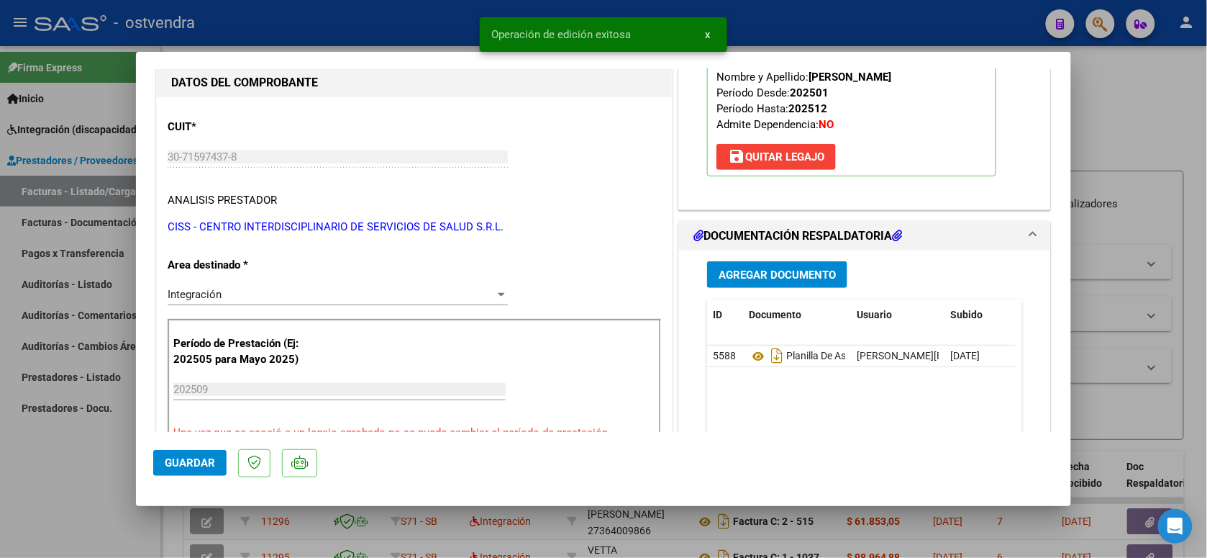
drag, startPoint x: 368, startPoint y: 38, endPoint x: 368, endPoint y: 7, distance: 30.9
click at [368, 37] on div at bounding box center [603, 279] width 1207 height 558
type input "$ 0,00"
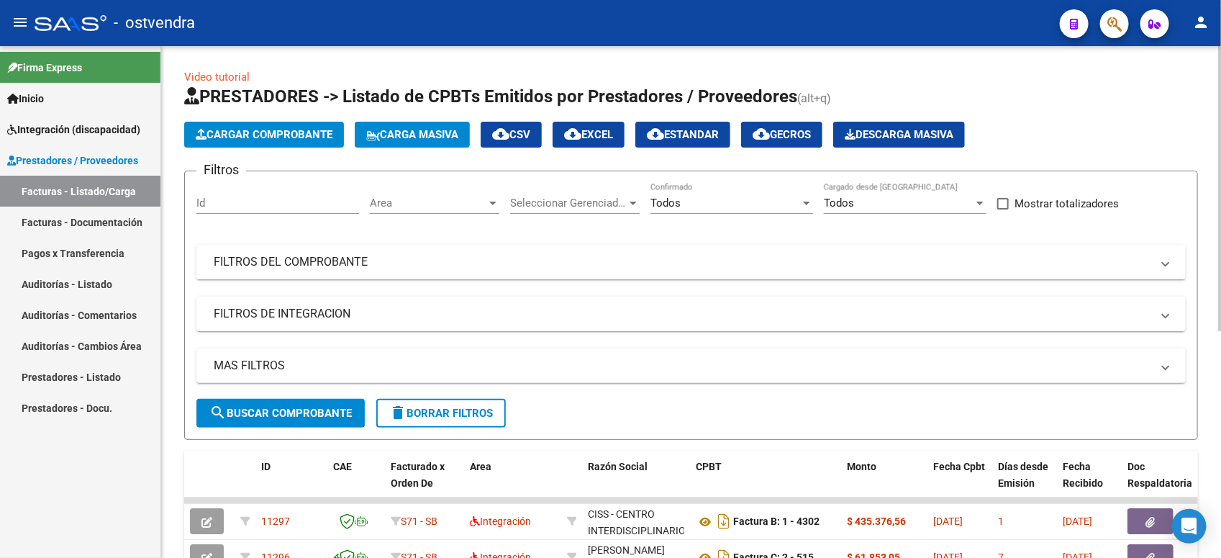
click at [263, 134] on span "Cargar Comprobante" at bounding box center [264, 134] width 137 height 13
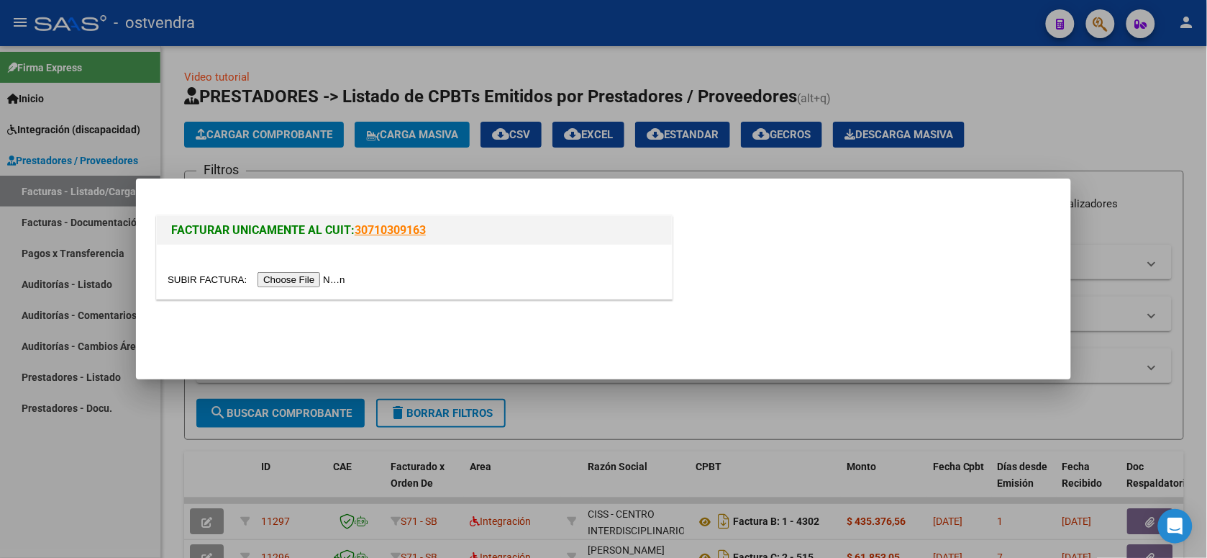
click at [315, 274] on input "file" at bounding box center [259, 279] width 182 height 15
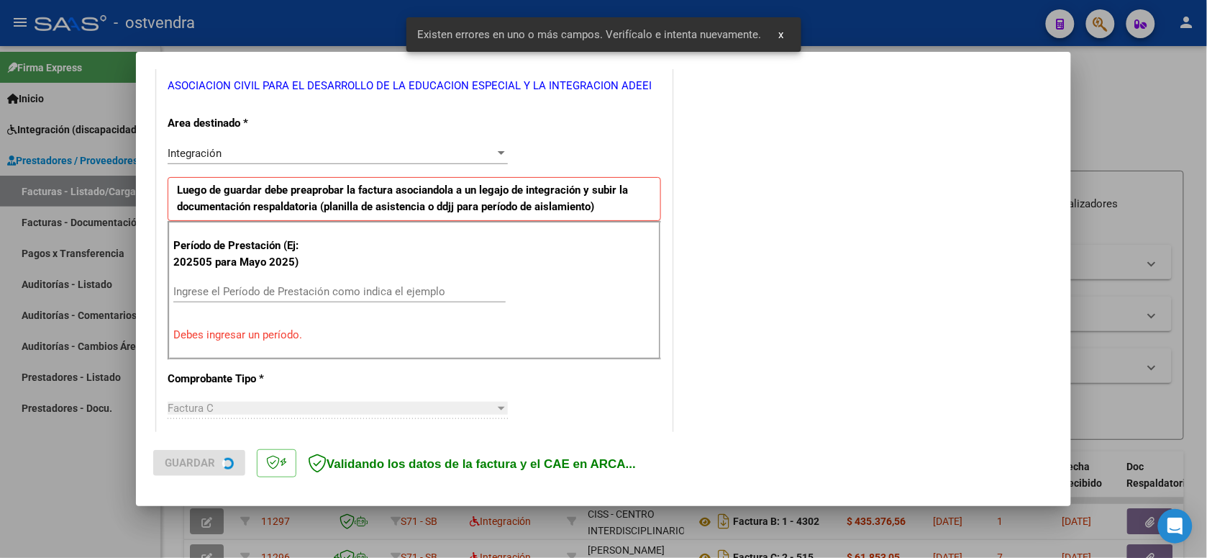
scroll to position [321, 0]
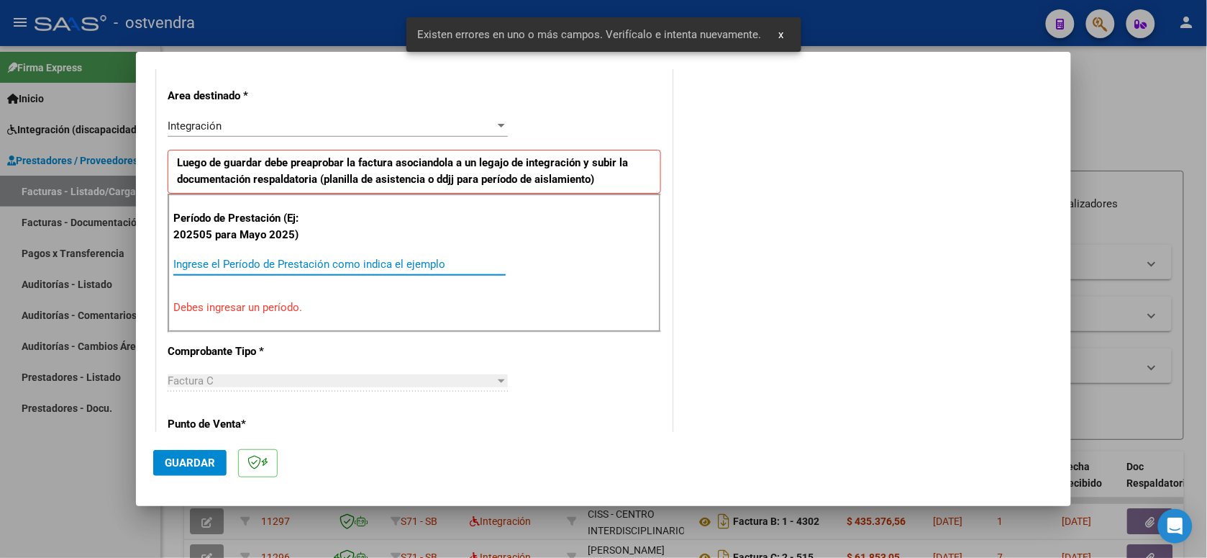
click at [289, 268] on input "Ingrese el Período de Prestación como indica el ejemplo" at bounding box center [339, 264] width 332 height 13
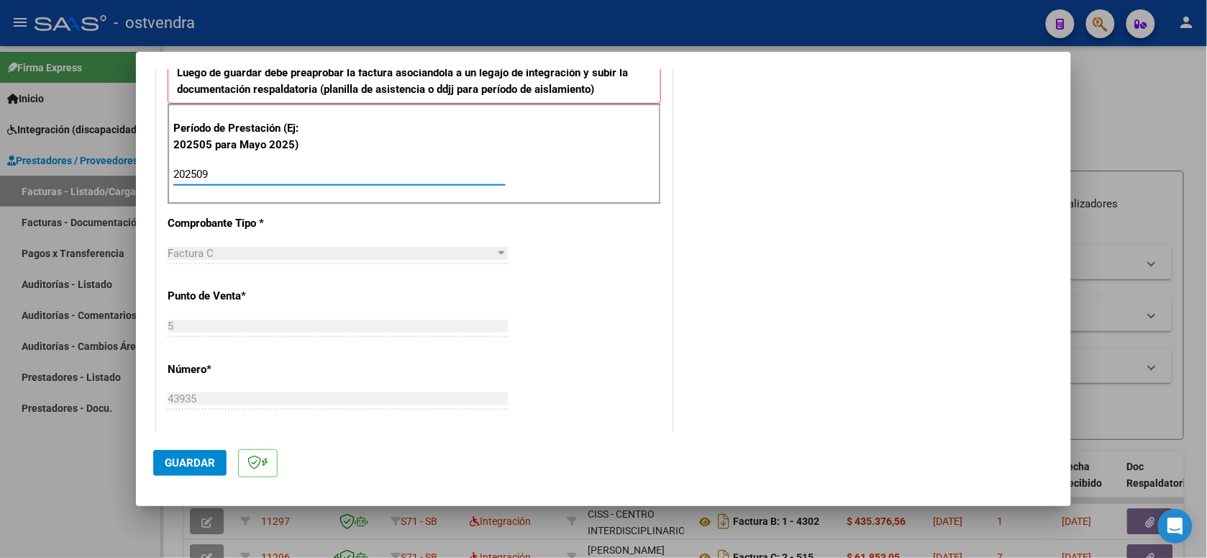
scroll to position [501, 0]
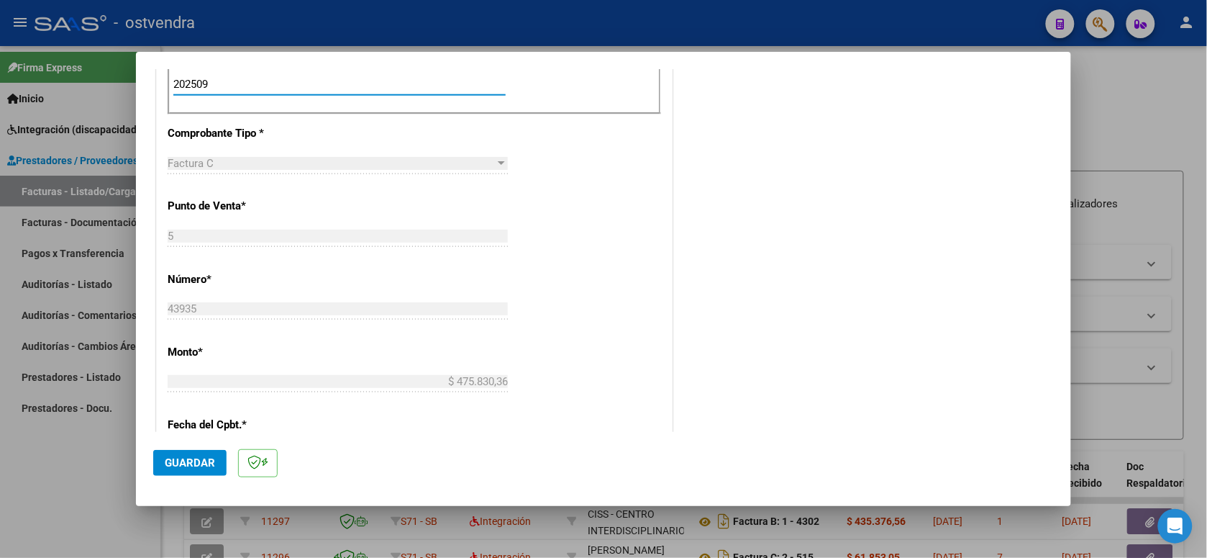
type input "202509"
click at [191, 466] on span "Guardar" at bounding box center [190, 462] width 50 height 13
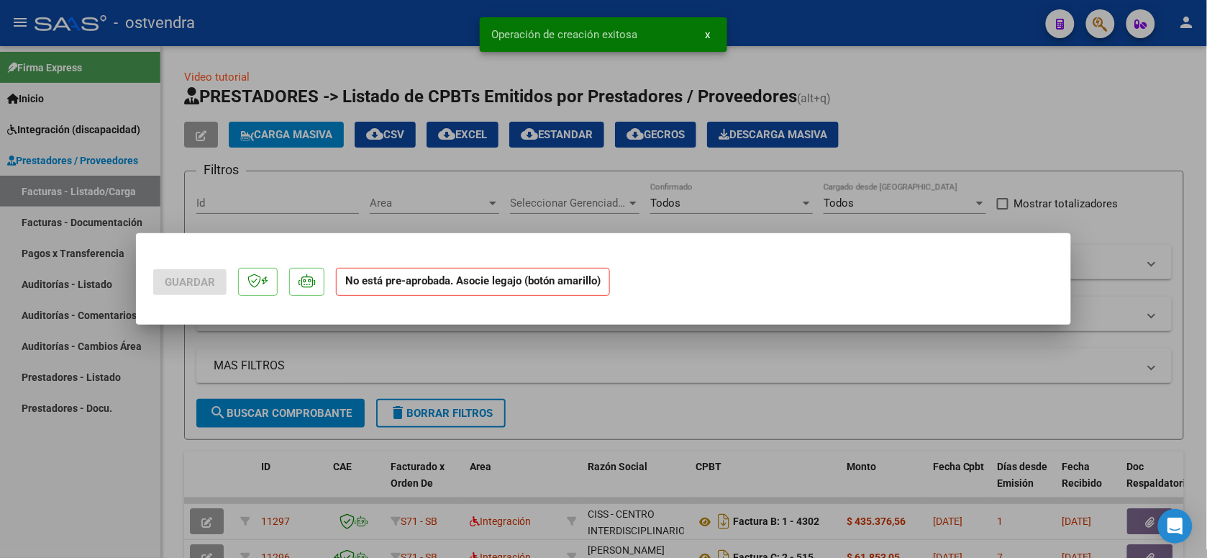
scroll to position [0, 0]
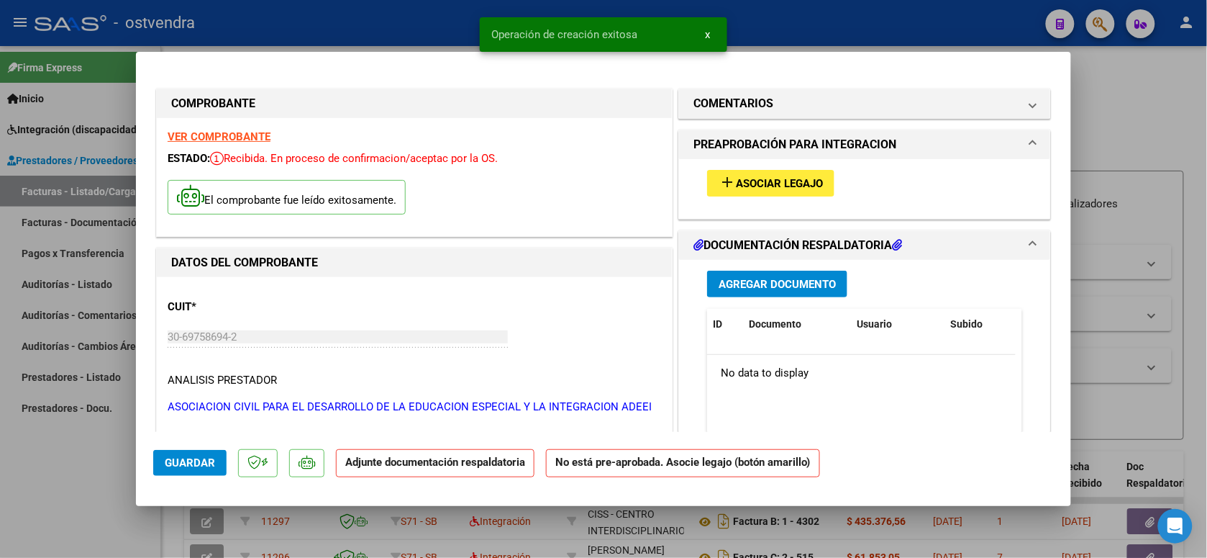
click at [810, 184] on span "Asociar Legajo" at bounding box center [779, 183] width 87 height 13
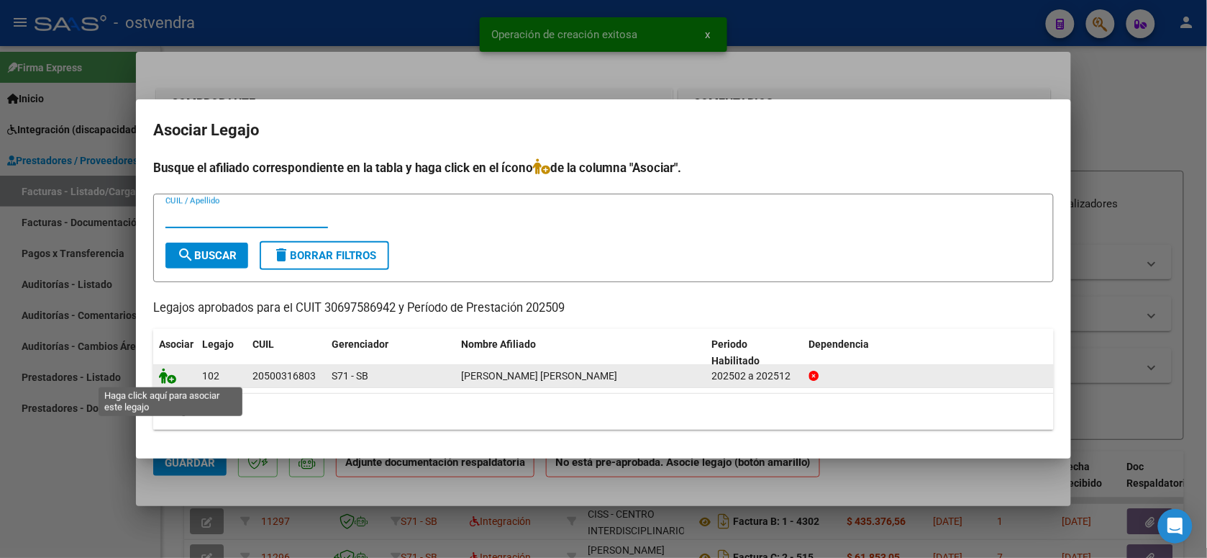
click at [170, 374] on icon at bounding box center [167, 376] width 17 height 16
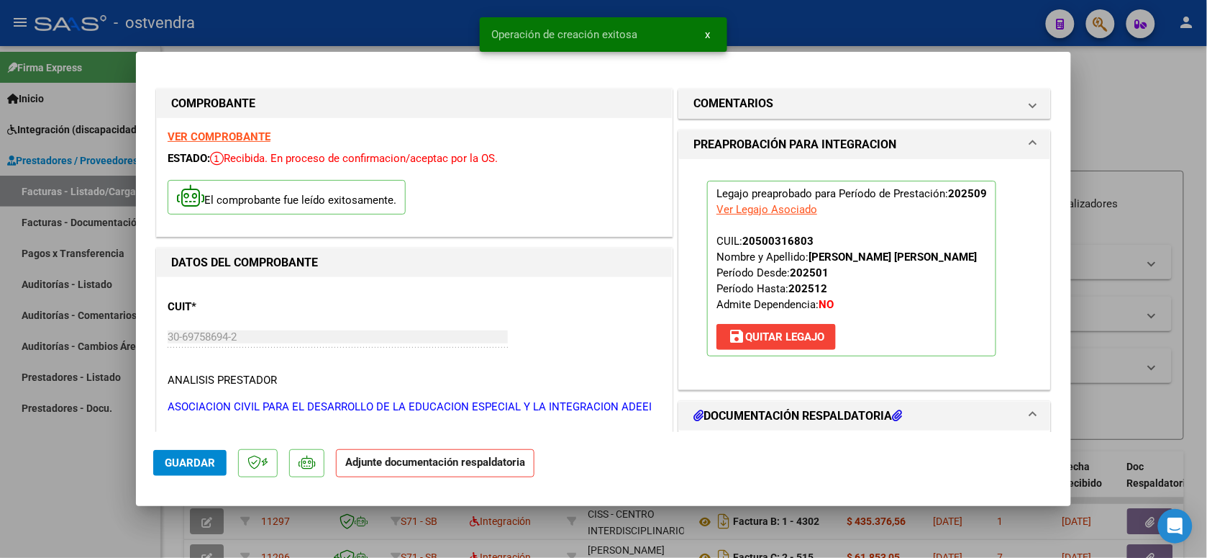
scroll to position [180, 0]
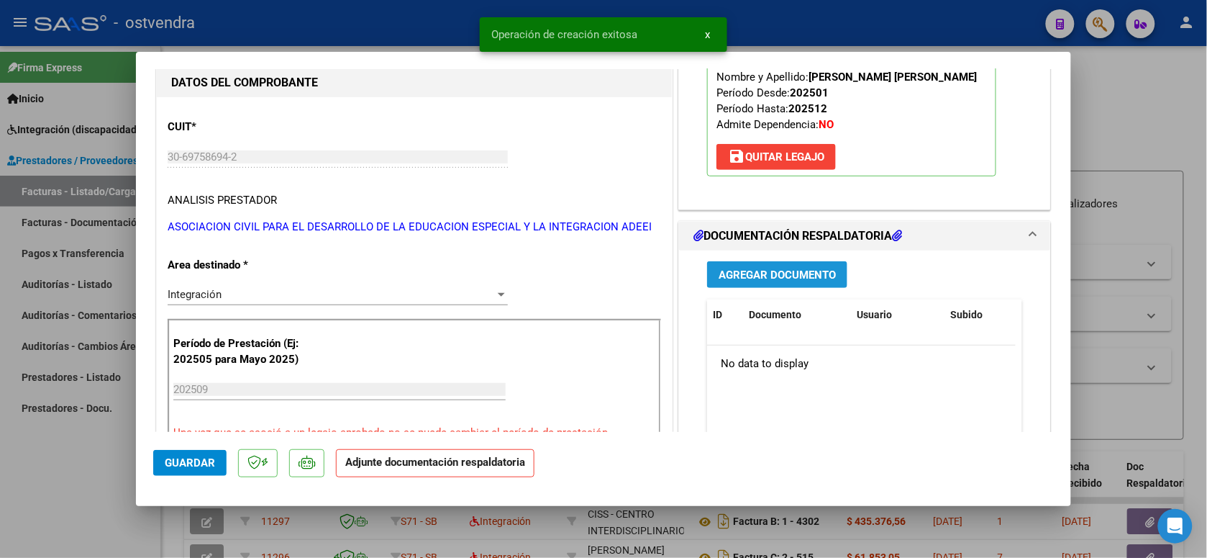
click at [788, 277] on span "Agregar Documento" at bounding box center [777, 274] width 117 height 13
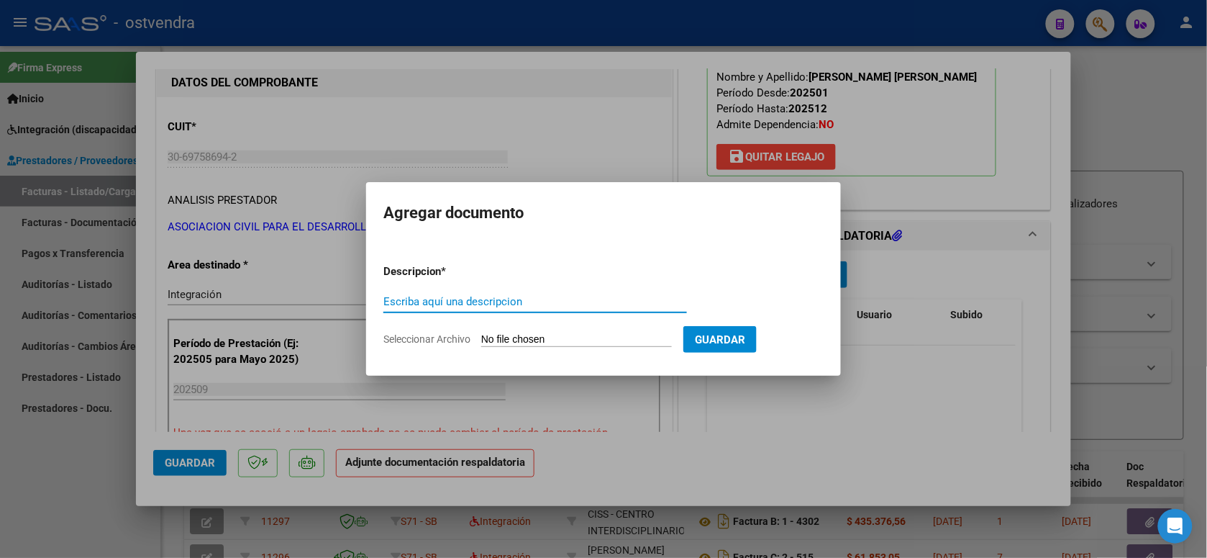
click at [578, 336] on input "Seleccionar Archivo" at bounding box center [576, 340] width 191 height 14
type input "C:\fakepath\ASISTENCIA C-5-43935.pdf"
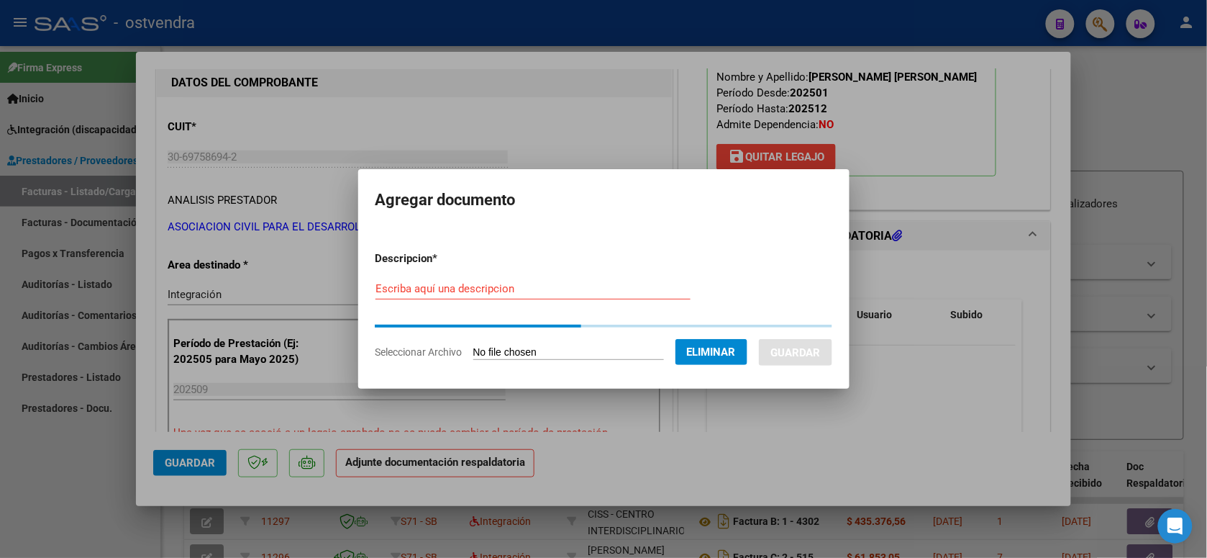
click at [530, 291] on input "Escriba aquí una descripcion" at bounding box center [533, 288] width 315 height 13
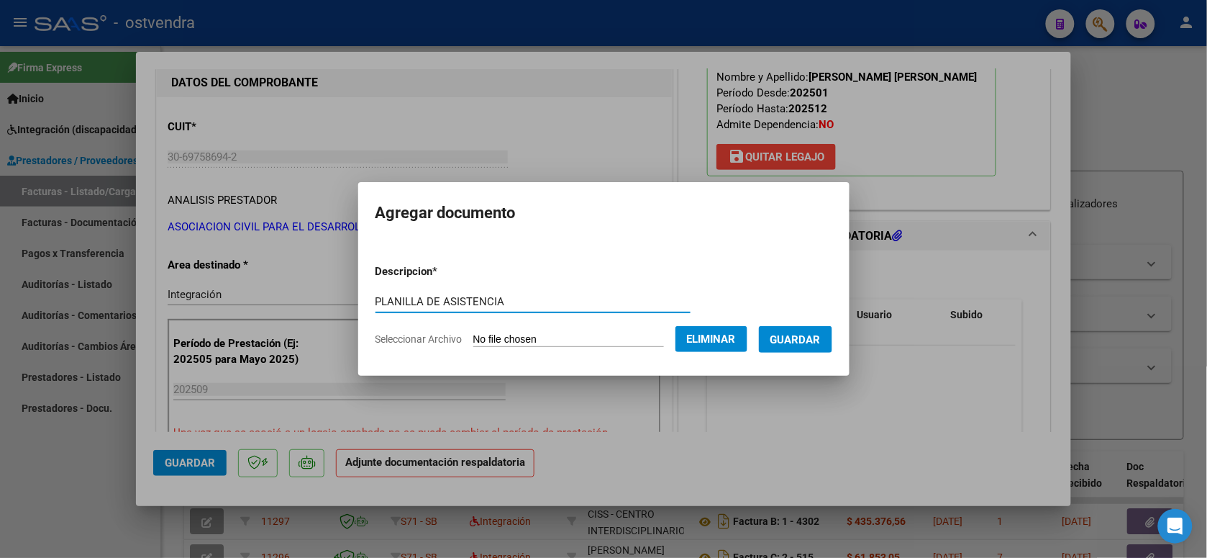
type input "PLANILLA DE ASISTENCIA"
click at [807, 340] on span "Guardar" at bounding box center [796, 339] width 50 height 13
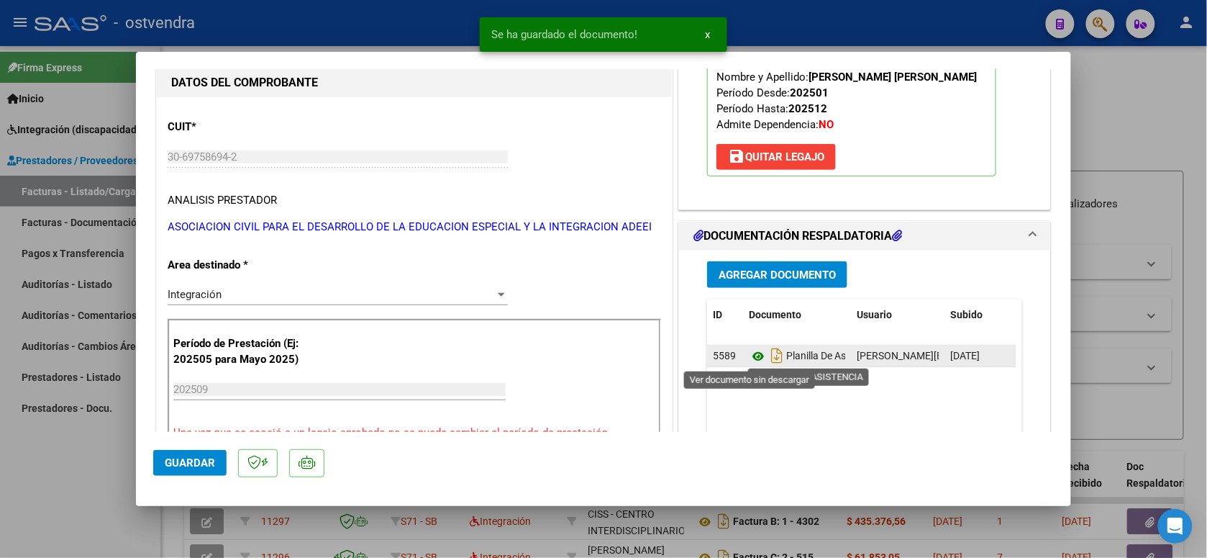
click at [750, 361] on icon at bounding box center [758, 356] width 19 height 17
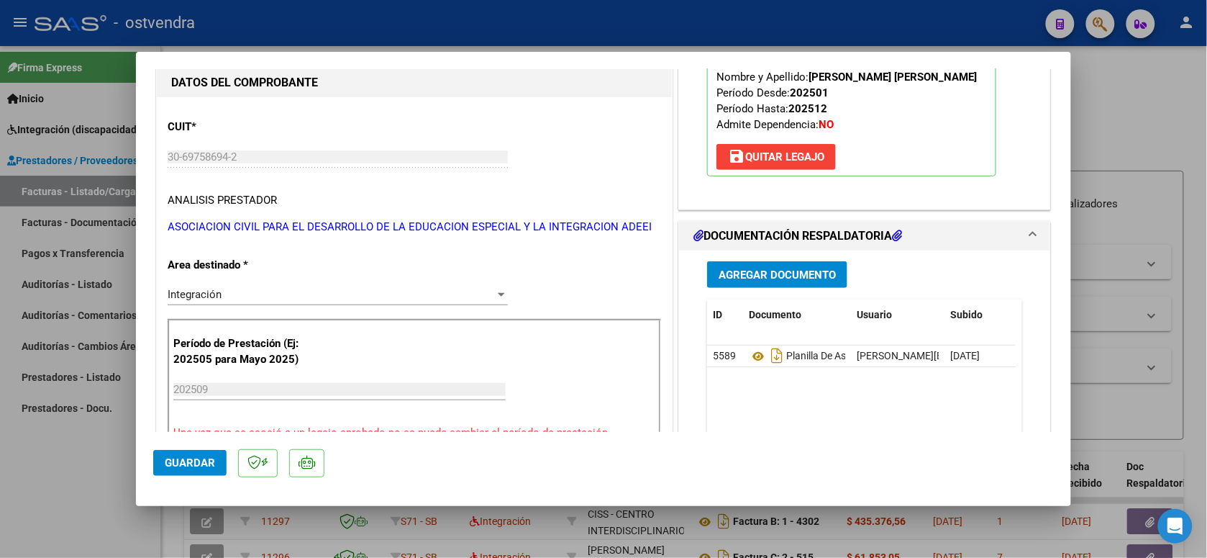
click at [201, 455] on button "Guardar" at bounding box center [189, 463] width 73 height 26
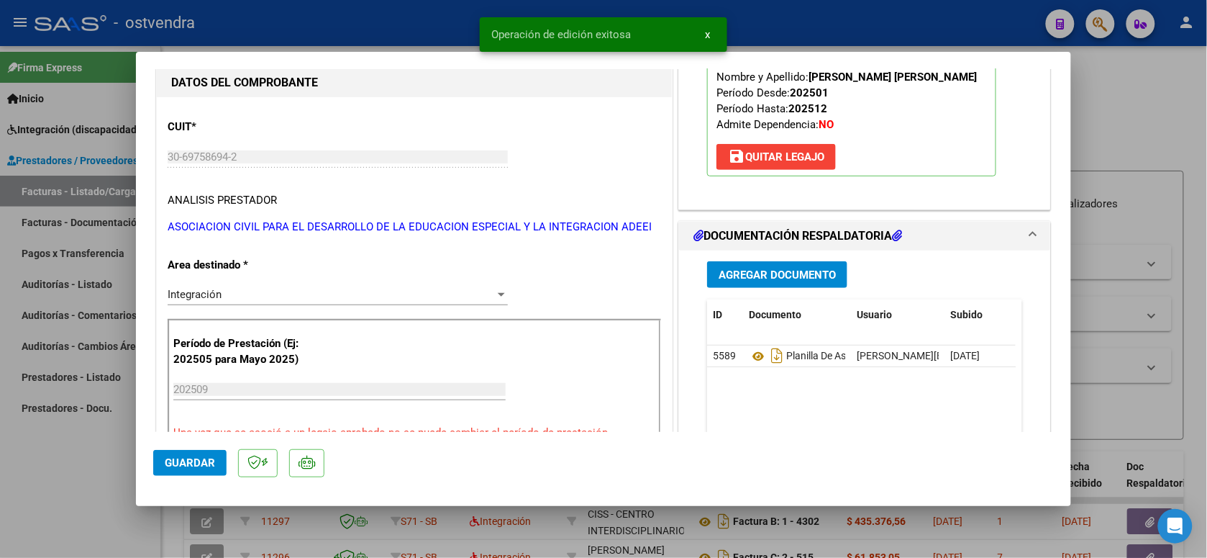
click at [468, 23] on div "Operación de edición exitosa x" at bounding box center [604, 34] width 282 height 69
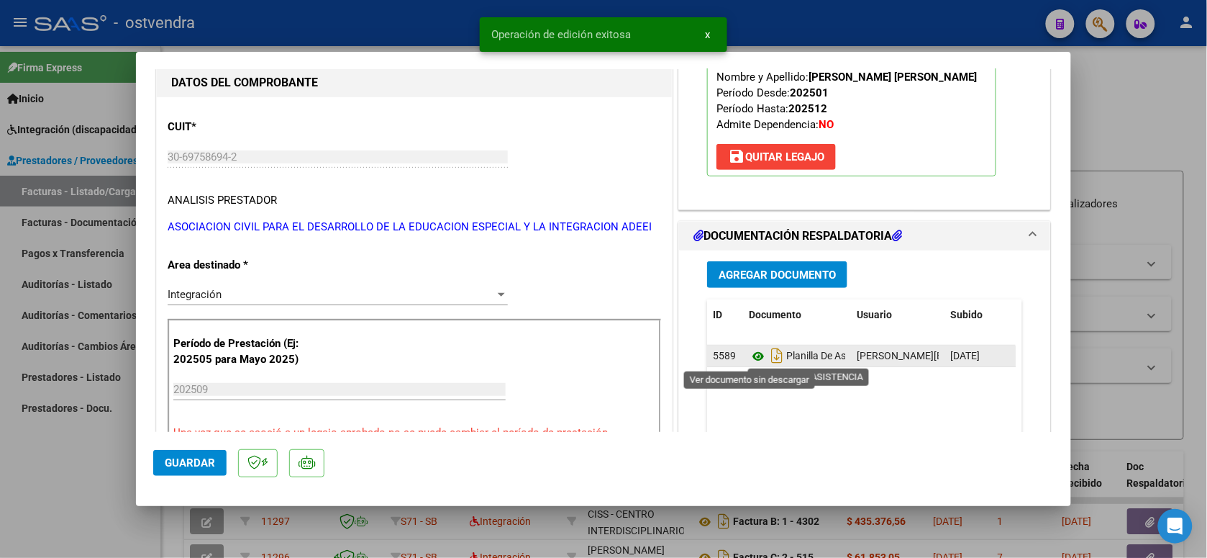
click at [753, 361] on icon at bounding box center [758, 356] width 19 height 17
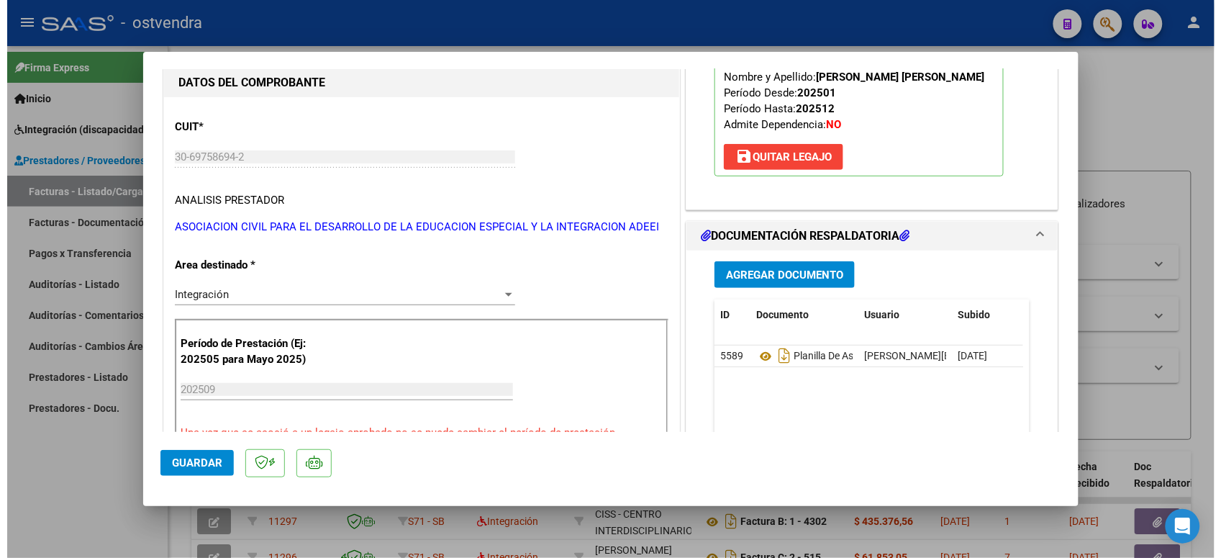
scroll to position [90, 0]
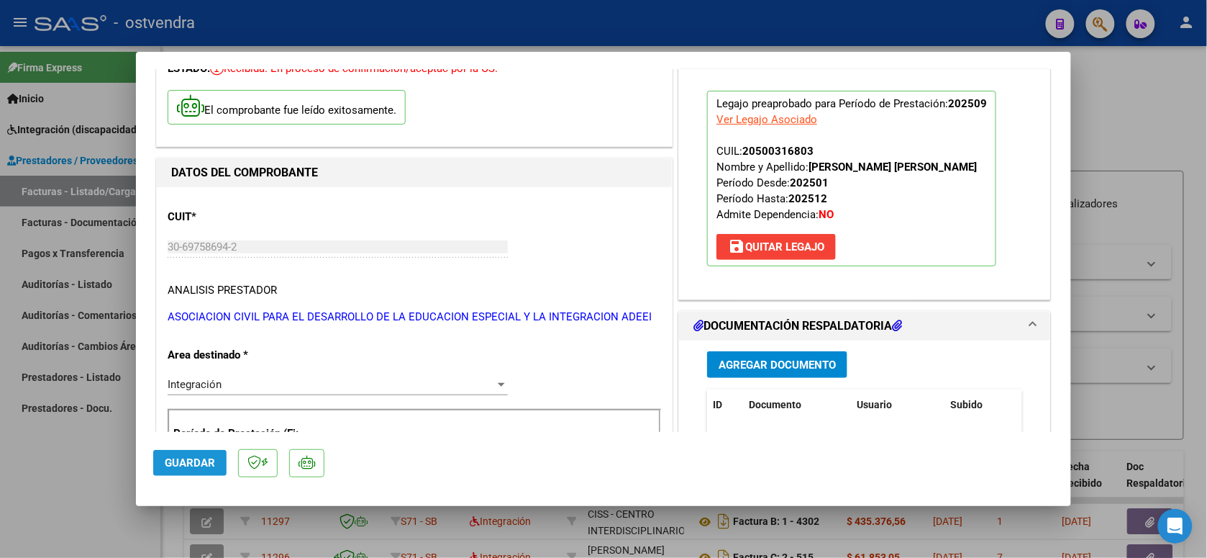
click at [206, 463] on span "Guardar" at bounding box center [190, 462] width 50 height 13
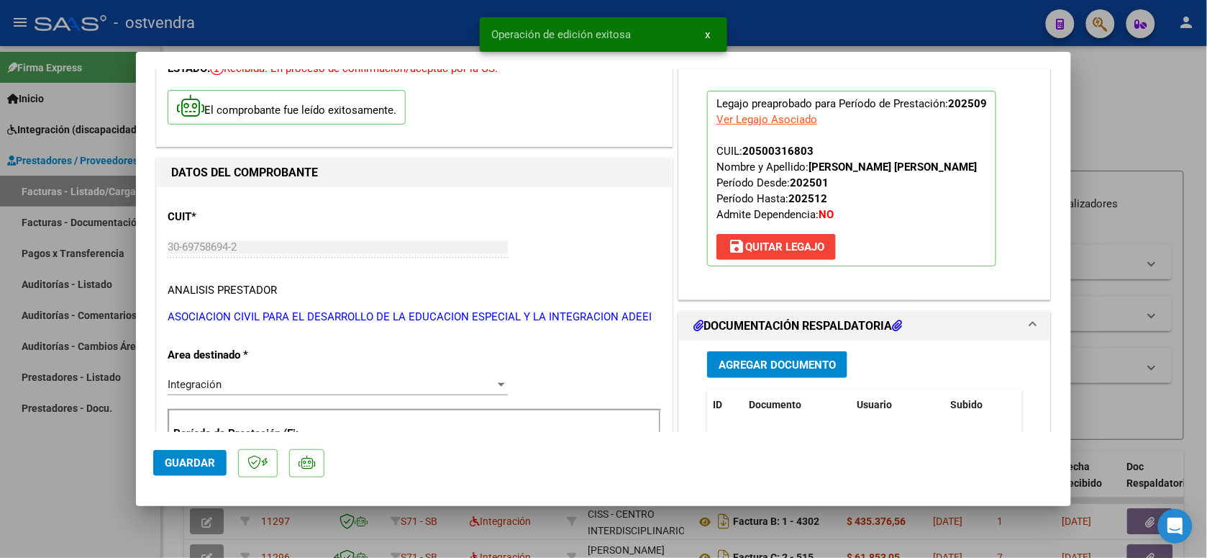
click at [321, 30] on div at bounding box center [603, 279] width 1207 height 558
type input "$ 0,00"
